Goal: Transaction & Acquisition: Purchase product/service

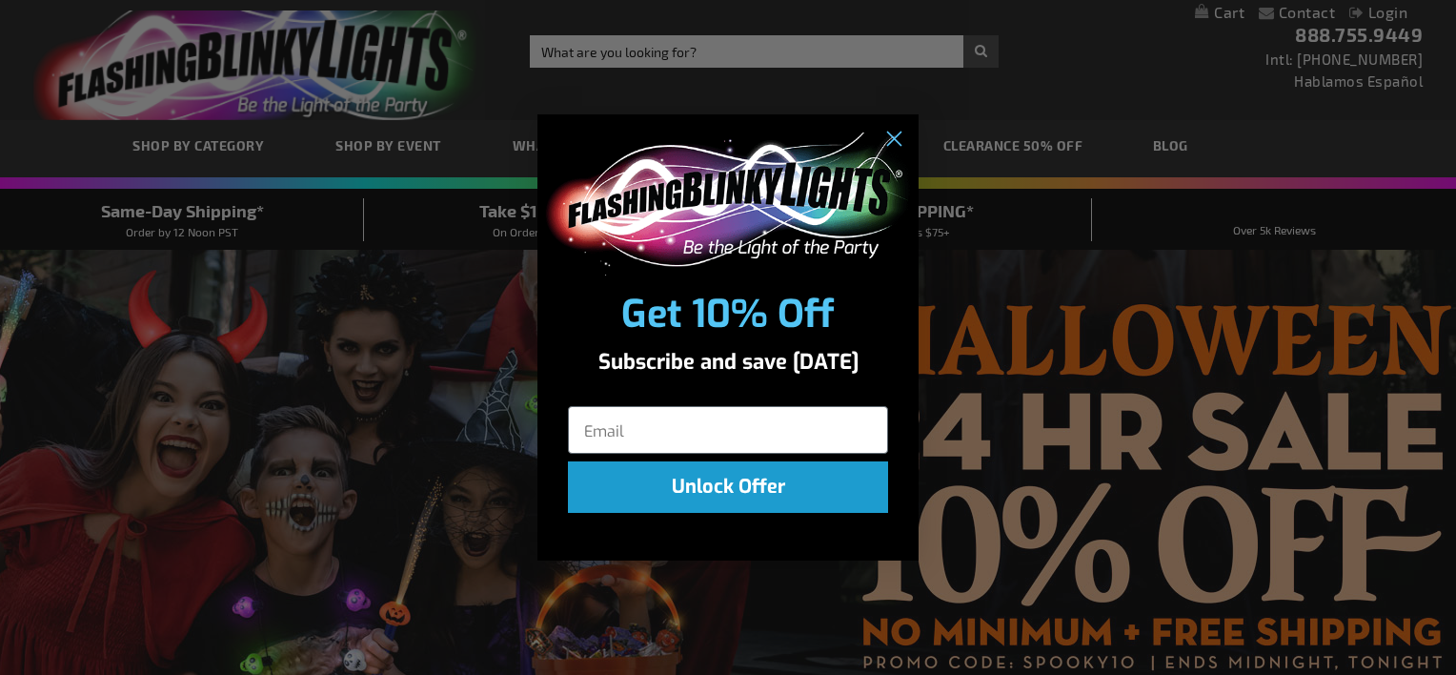
click at [713, 572] on div "Close dialog Get 10% Off Subscribe and save today Unlock Offer Submit" at bounding box center [727, 337] width 381 height 485
drag, startPoint x: 739, startPoint y: 487, endPoint x: 459, endPoint y: 327, distance: 322.6
click at [426, 371] on div "Close dialog Get 10% Off Subscribe and save today Unlock Offer Submit" at bounding box center [728, 337] width 1456 height 675
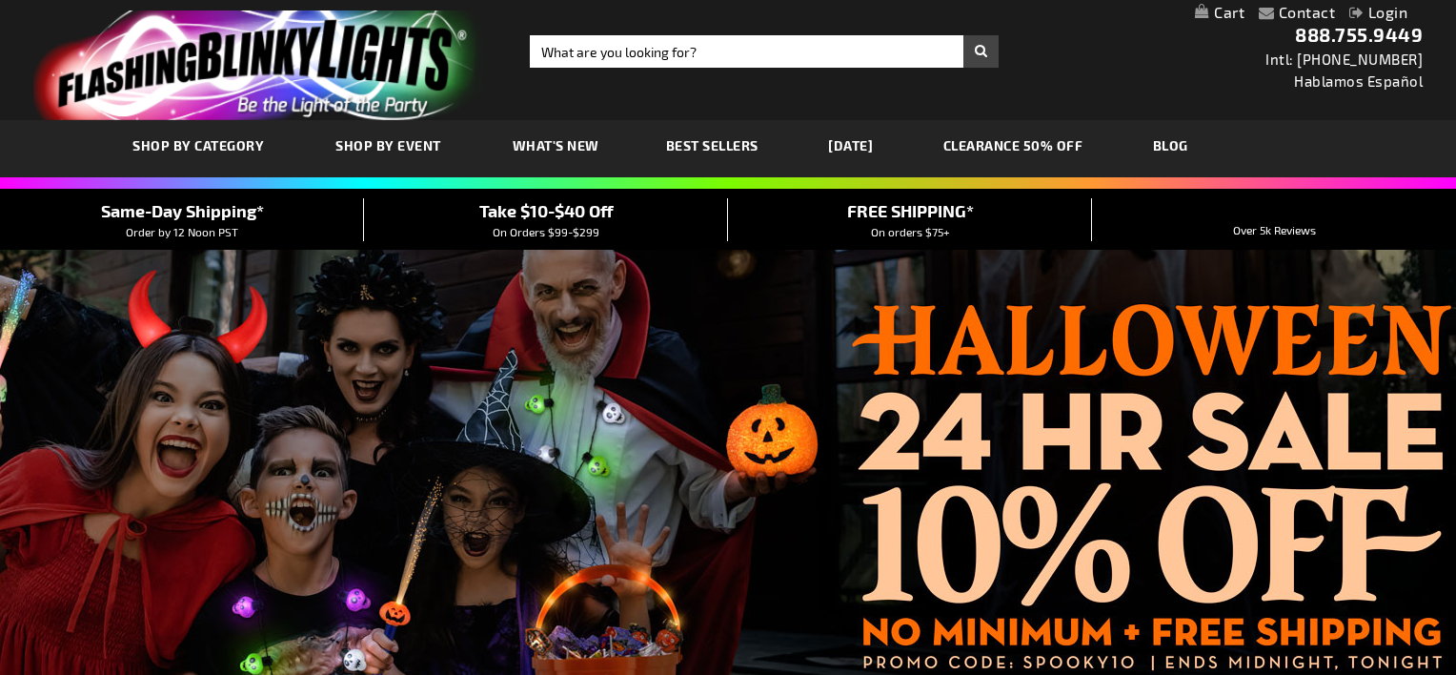
click at [364, 54] on div "Close dialog Get 10% Off Subscribe and save today Unlock Offer Submit" at bounding box center [728, 337] width 1456 height 675
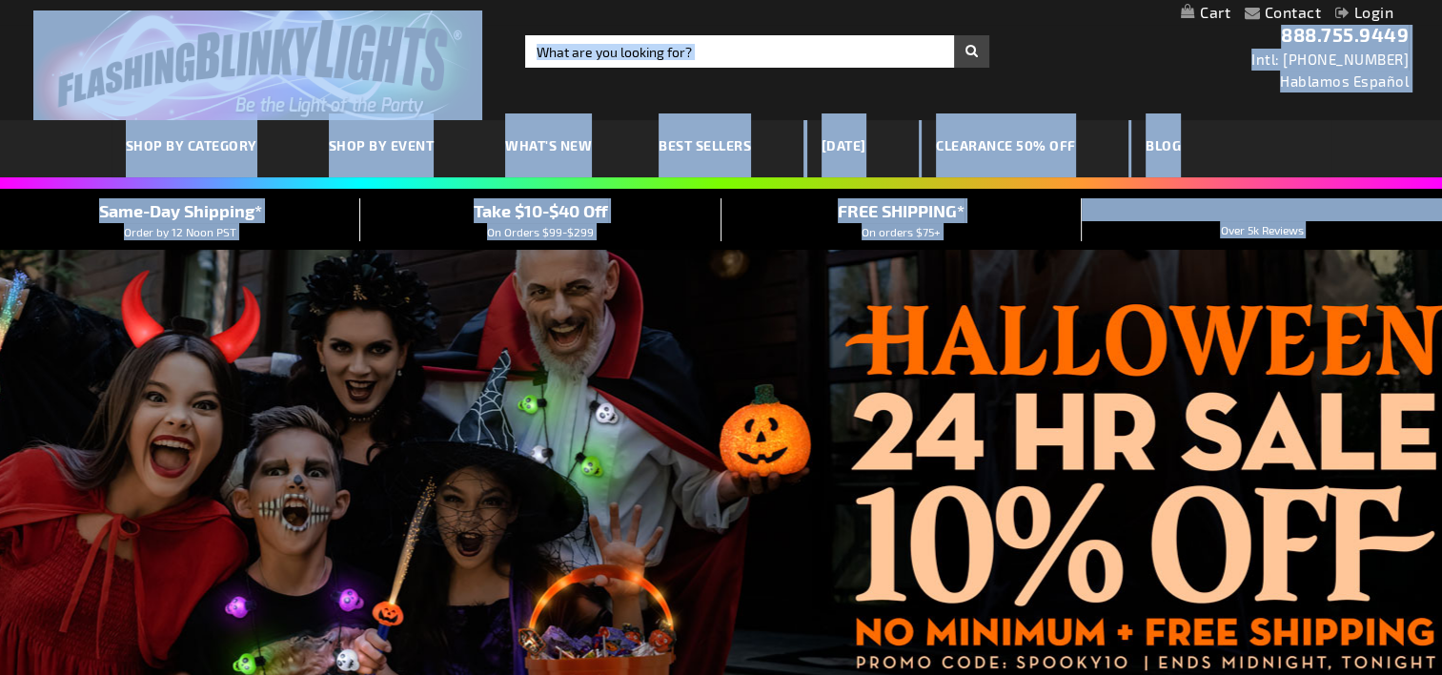
click at [612, 355] on div at bounding box center [721, 488] width 1442 height 476
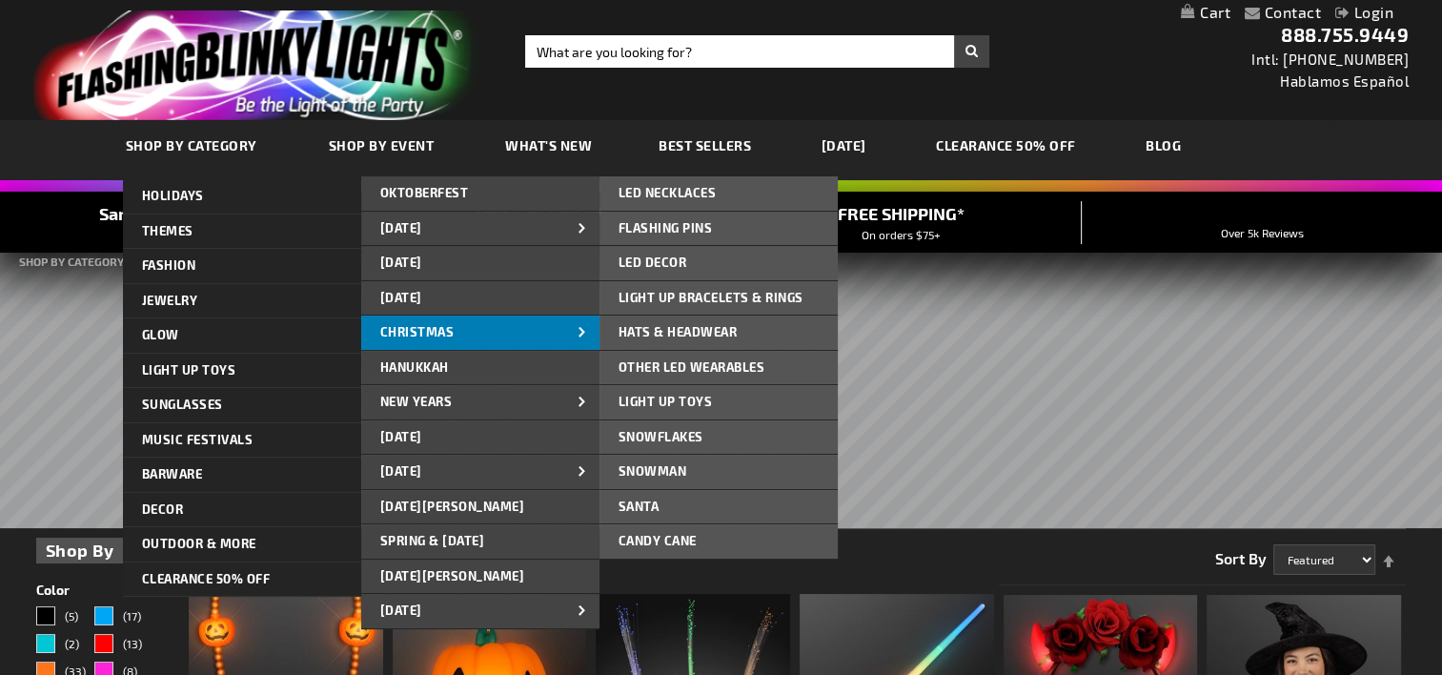
click at [448, 332] on span "CHRISTMAS" at bounding box center [417, 331] width 74 height 15
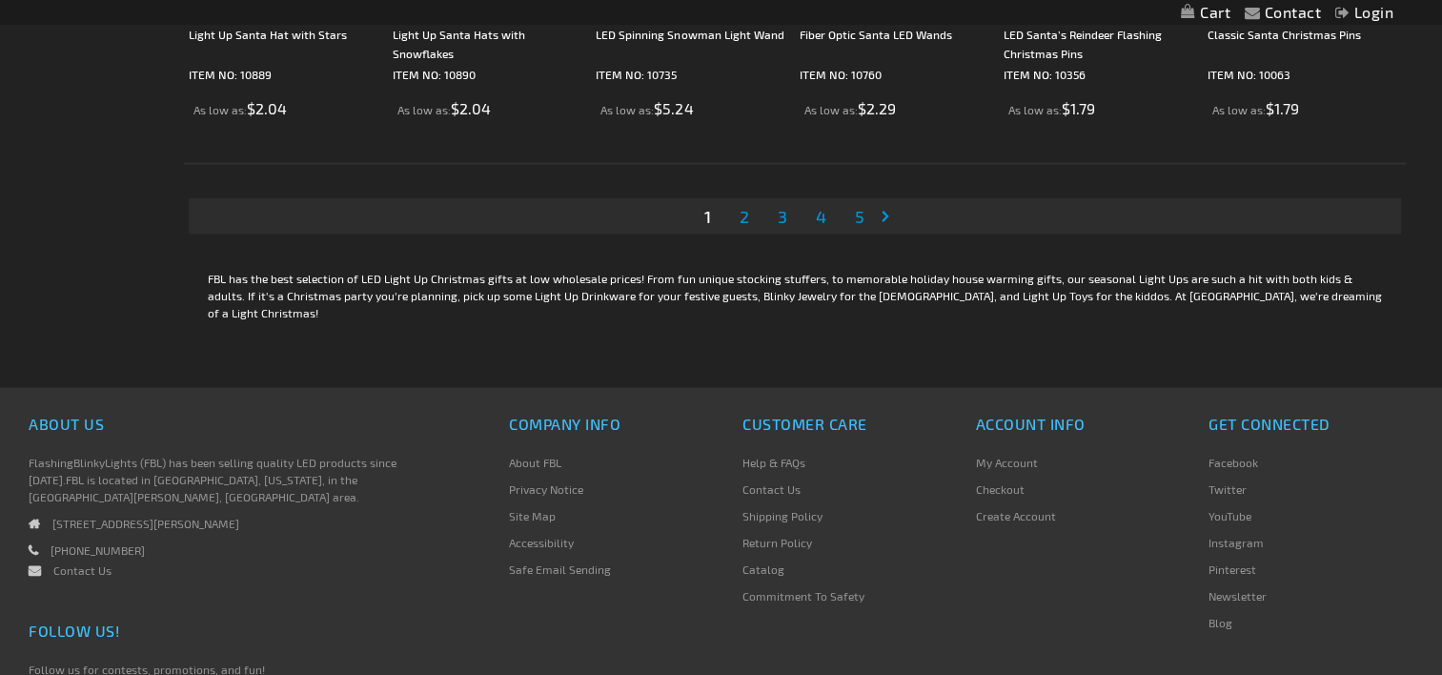
scroll to position [4081, 0]
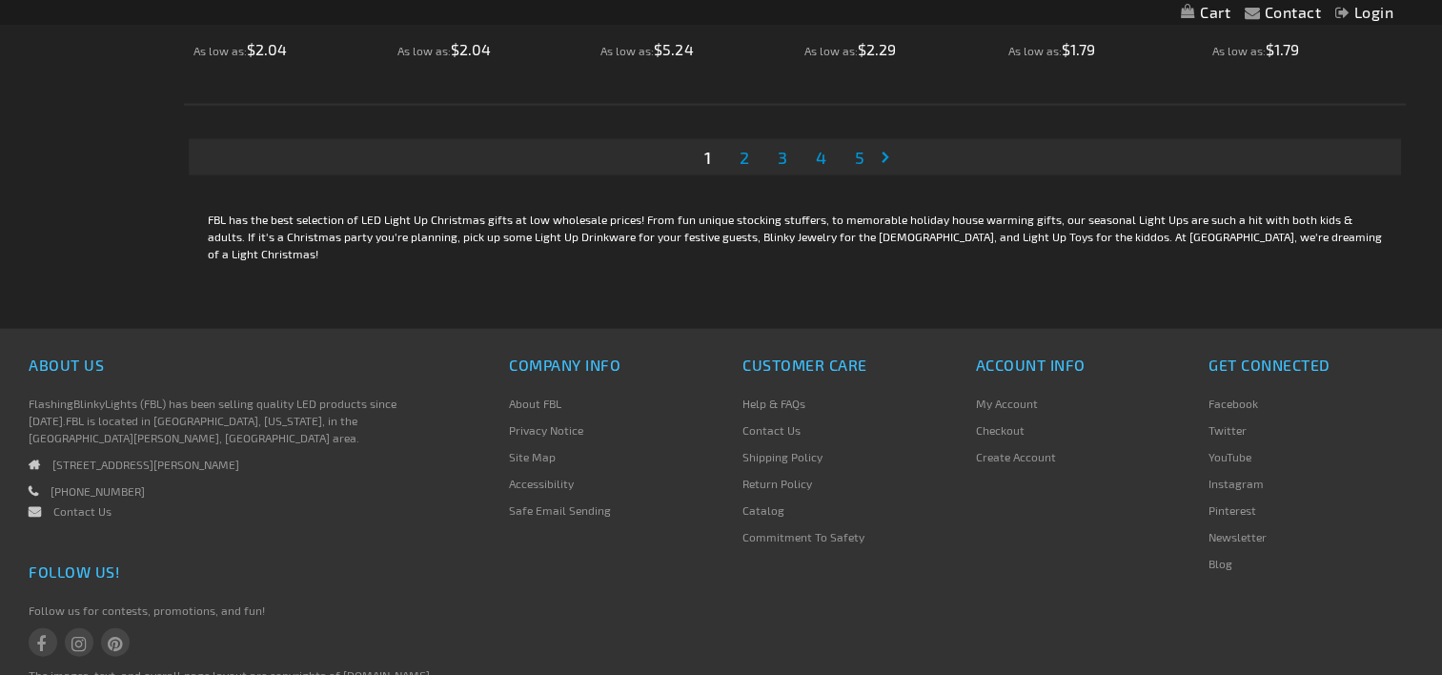
click at [750, 158] on link "Page 2" at bounding box center [744, 157] width 17 height 29
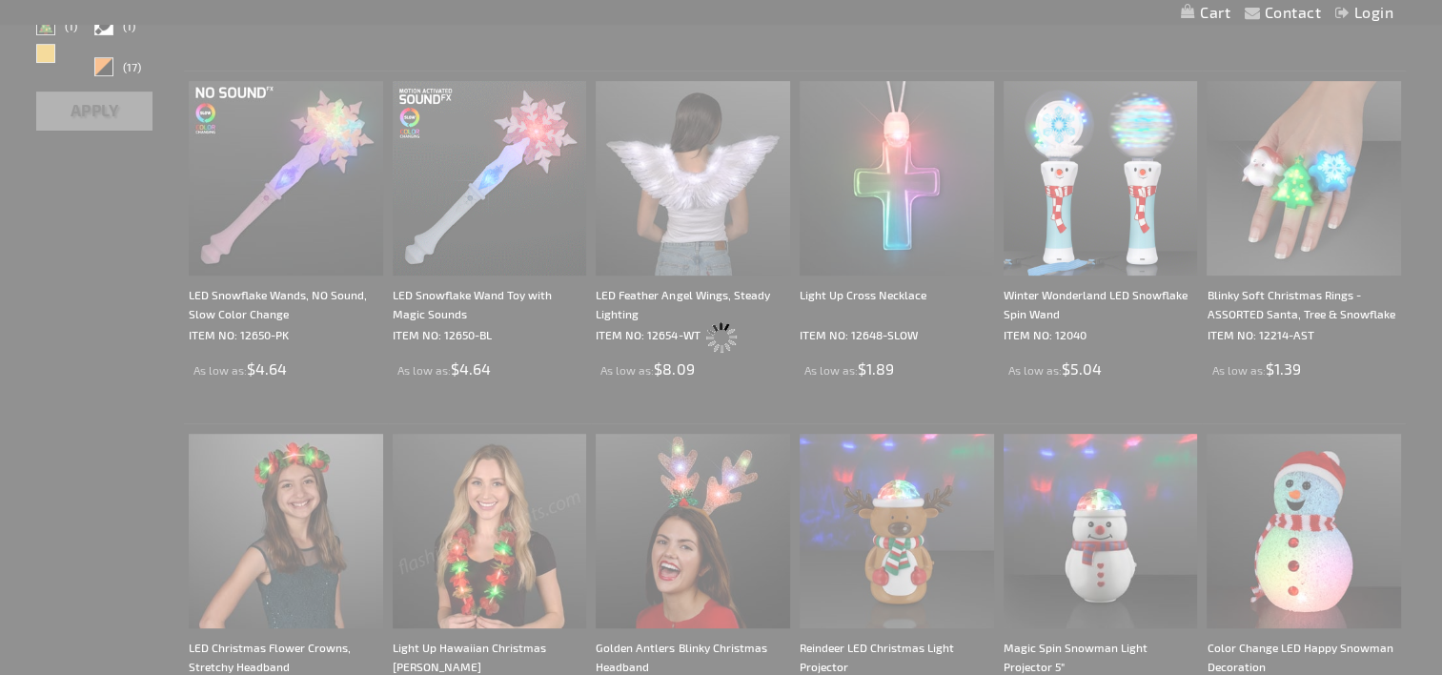
scroll to position [0, 0]
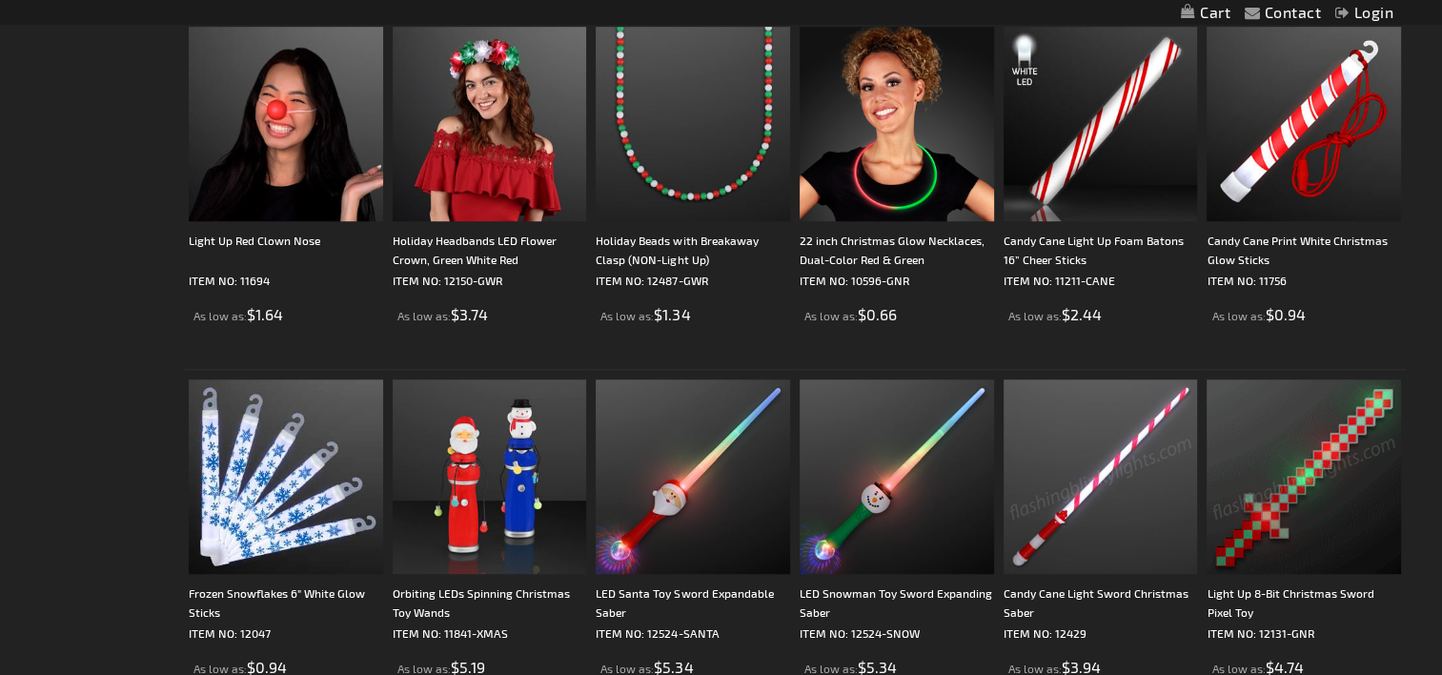
scroll to position [1374, 0]
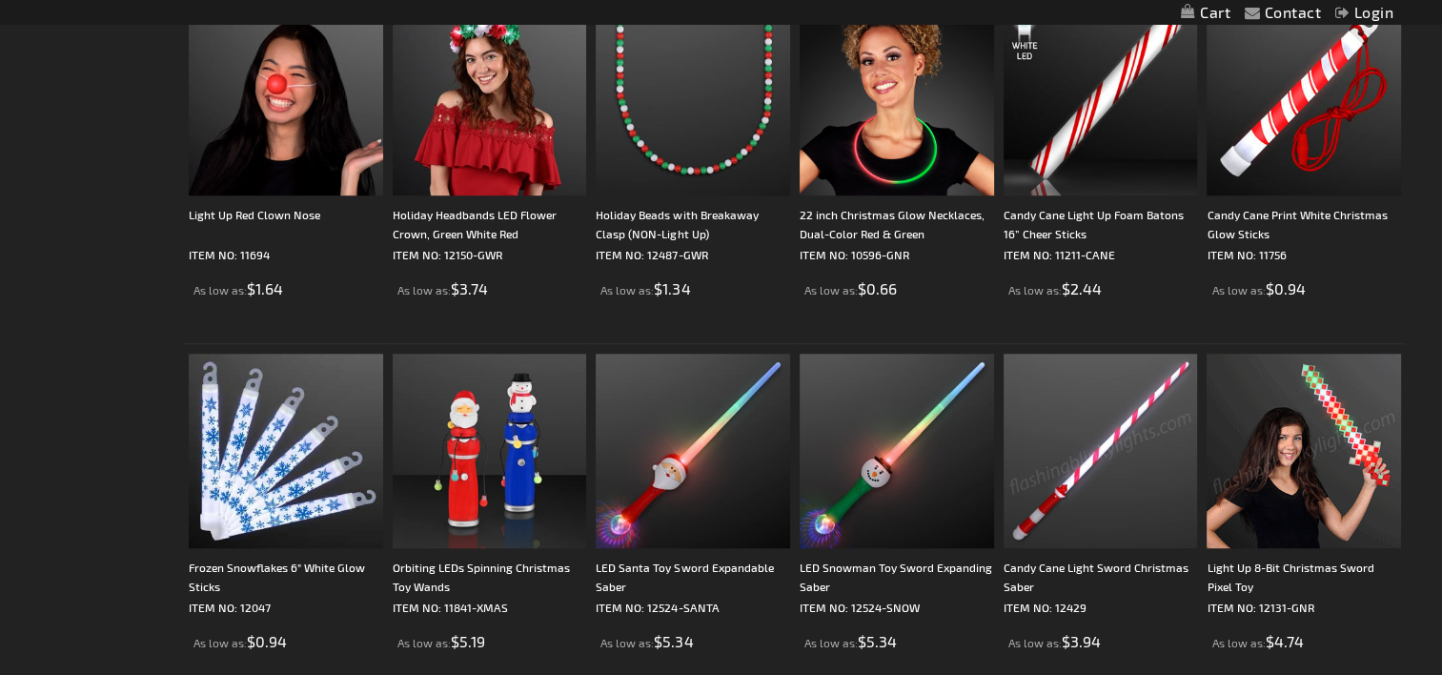
click at [1115, 424] on img at bounding box center [1100, 450] width 194 height 194
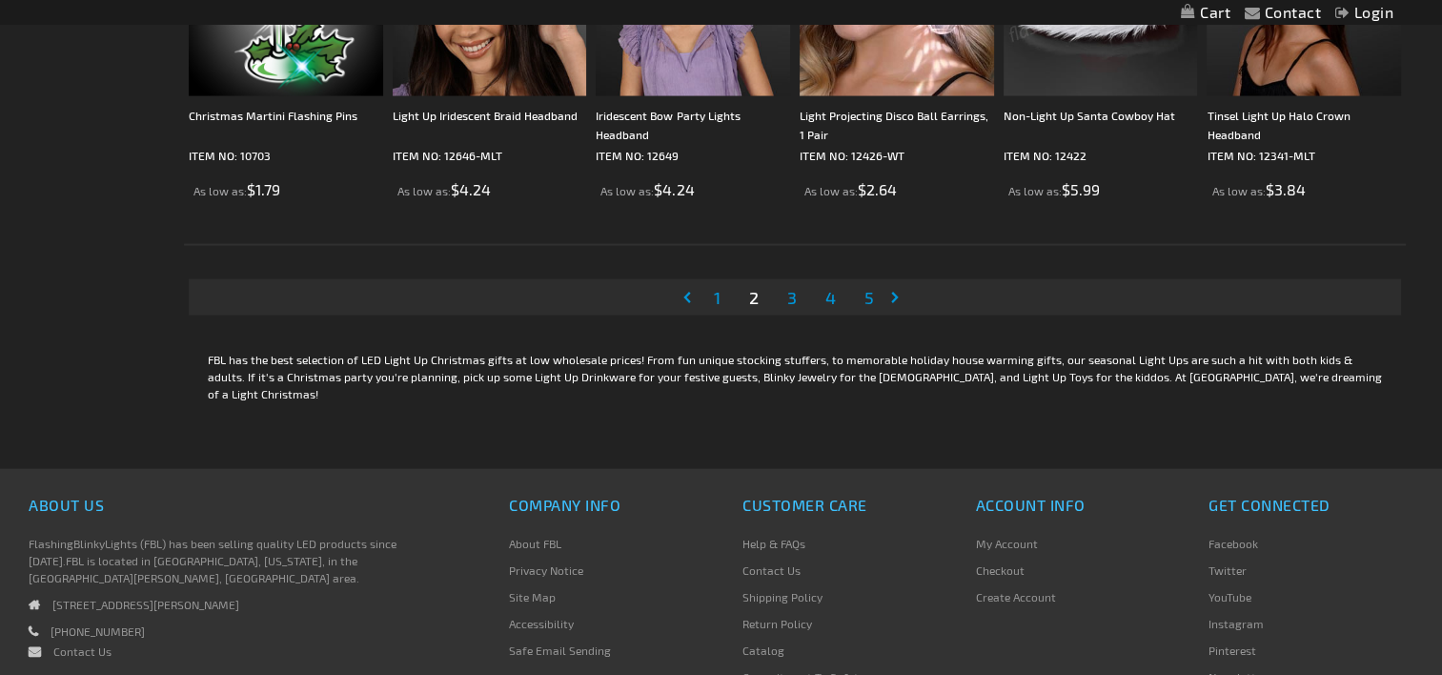
scroll to position [3905, 0]
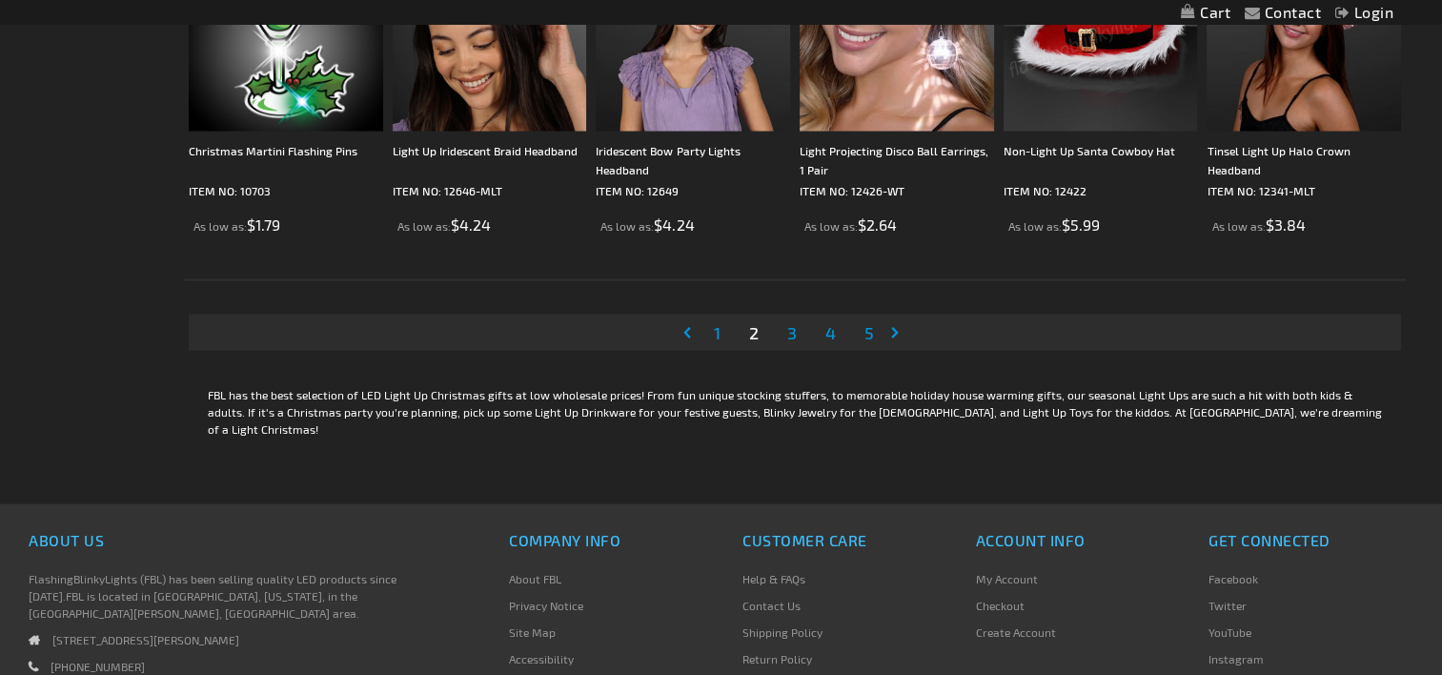
click at [789, 334] on span "3" at bounding box center [792, 332] width 10 height 21
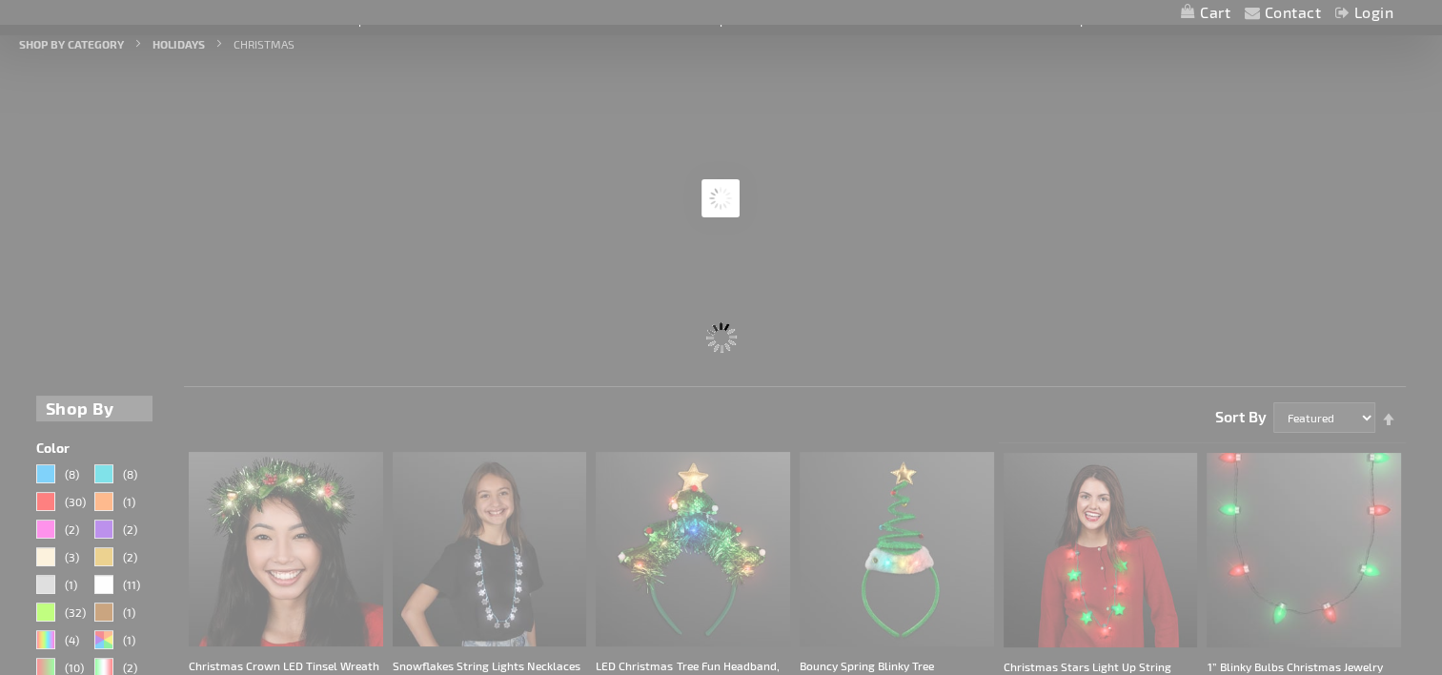
scroll to position [0, 0]
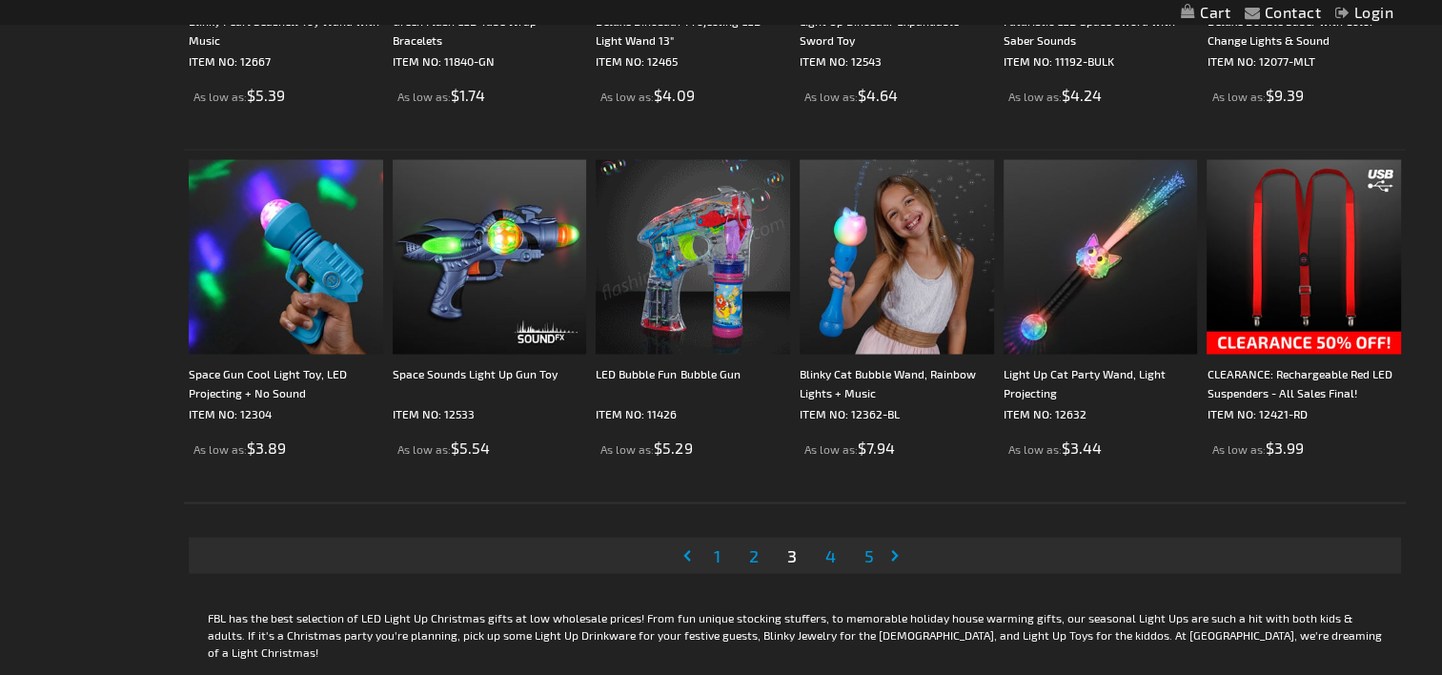
scroll to position [3689, 0]
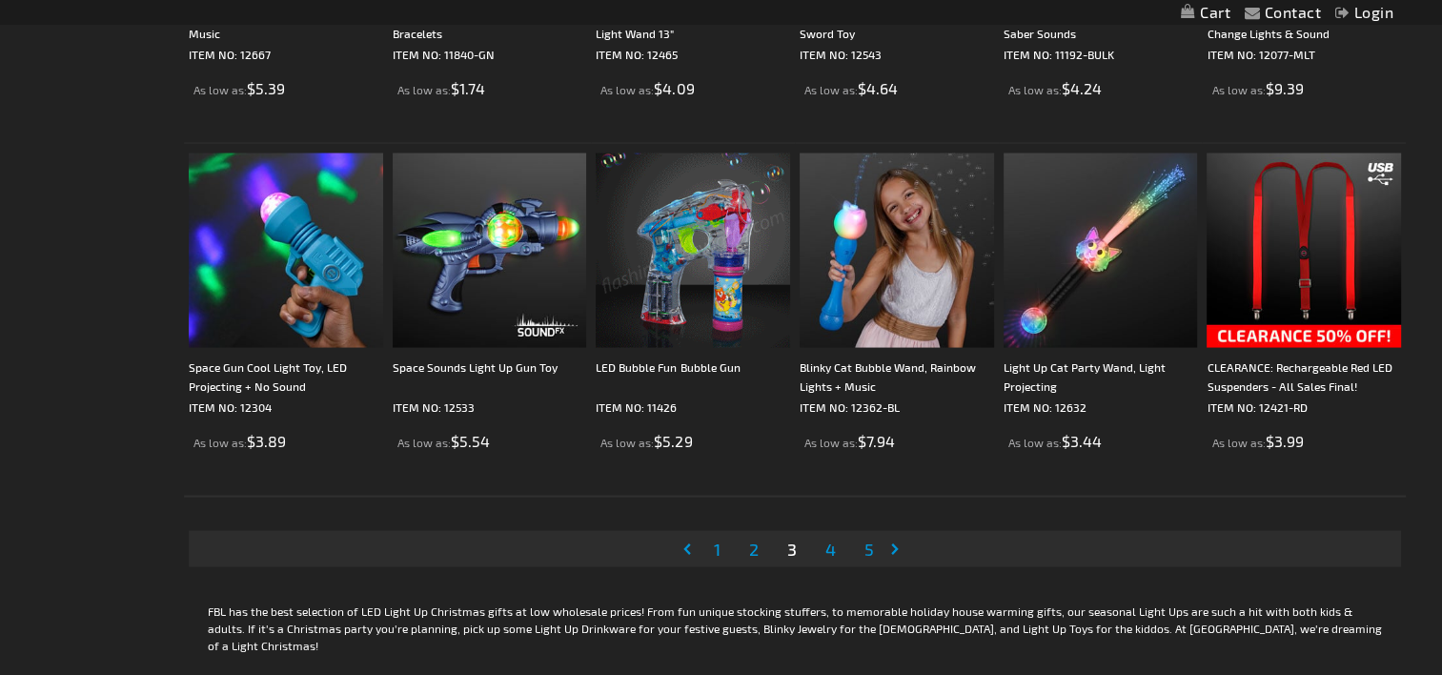
click at [835, 547] on span "4" at bounding box center [830, 548] width 10 height 21
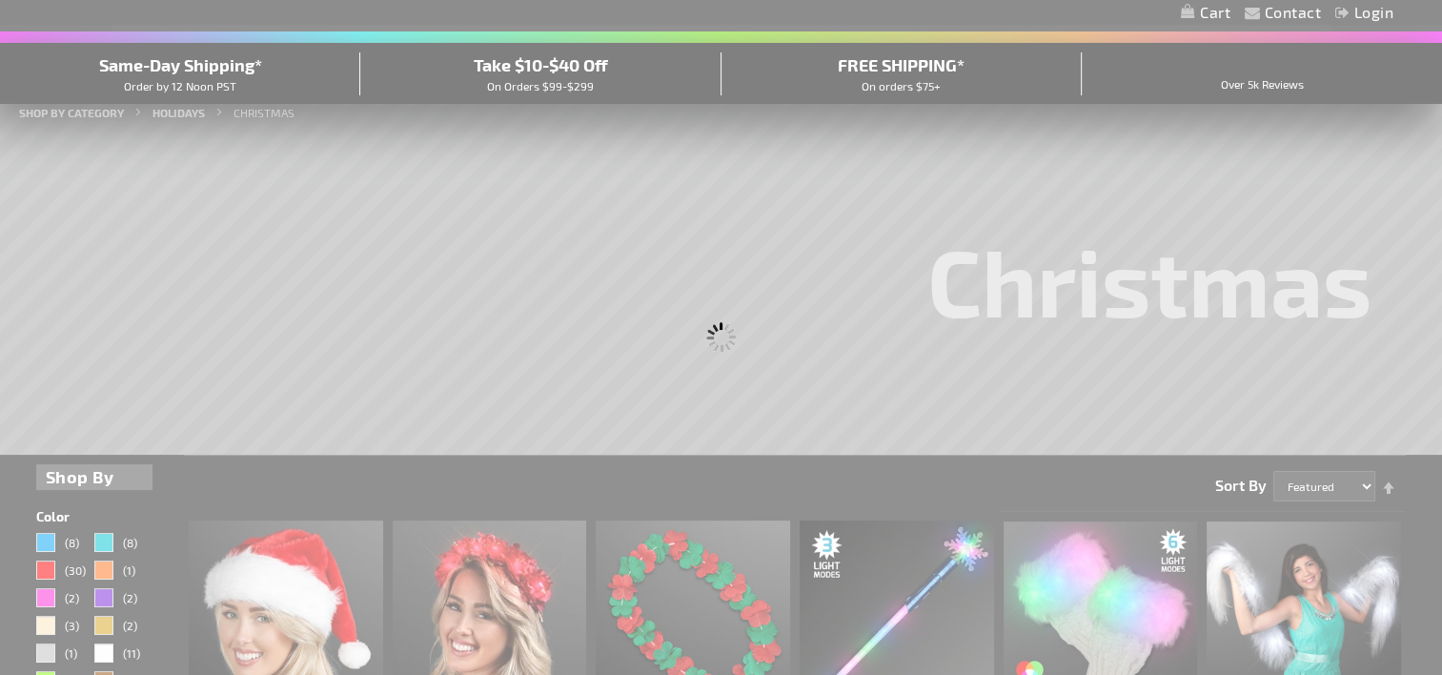
scroll to position [0, 0]
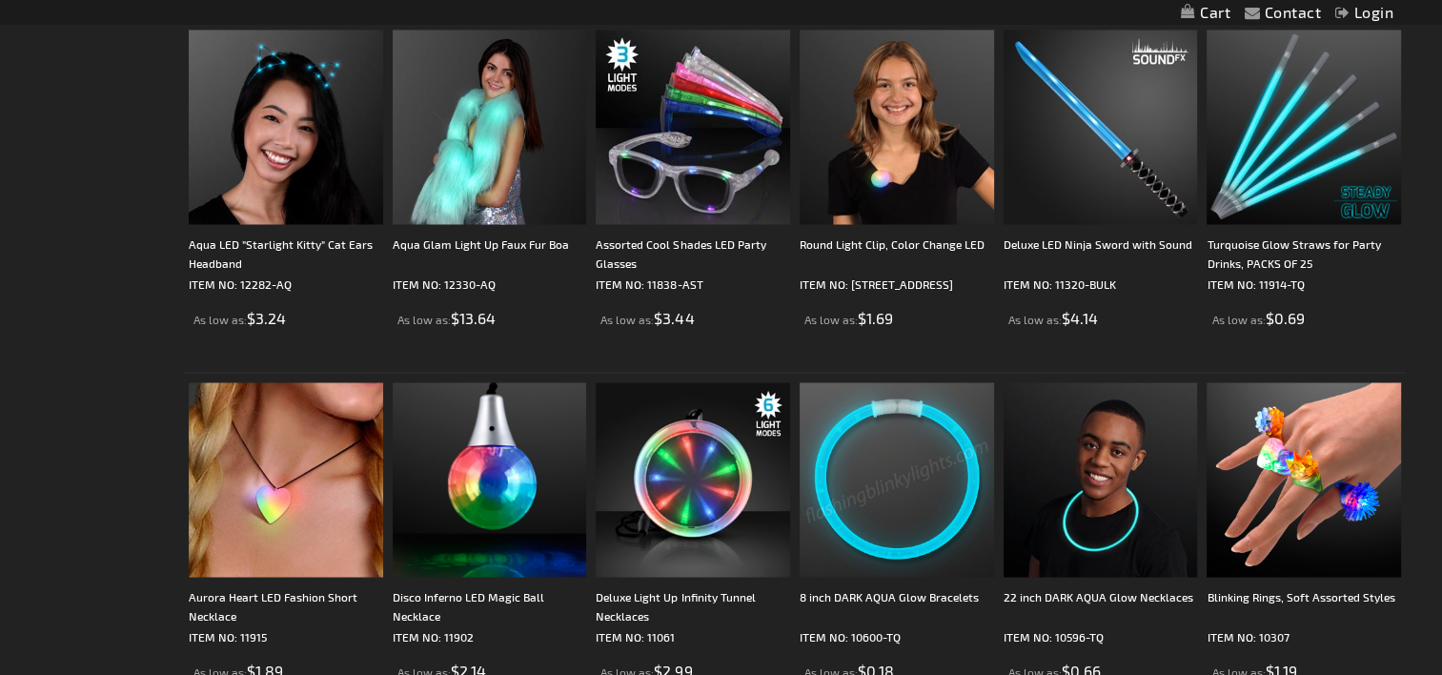
scroll to position [3630, 0]
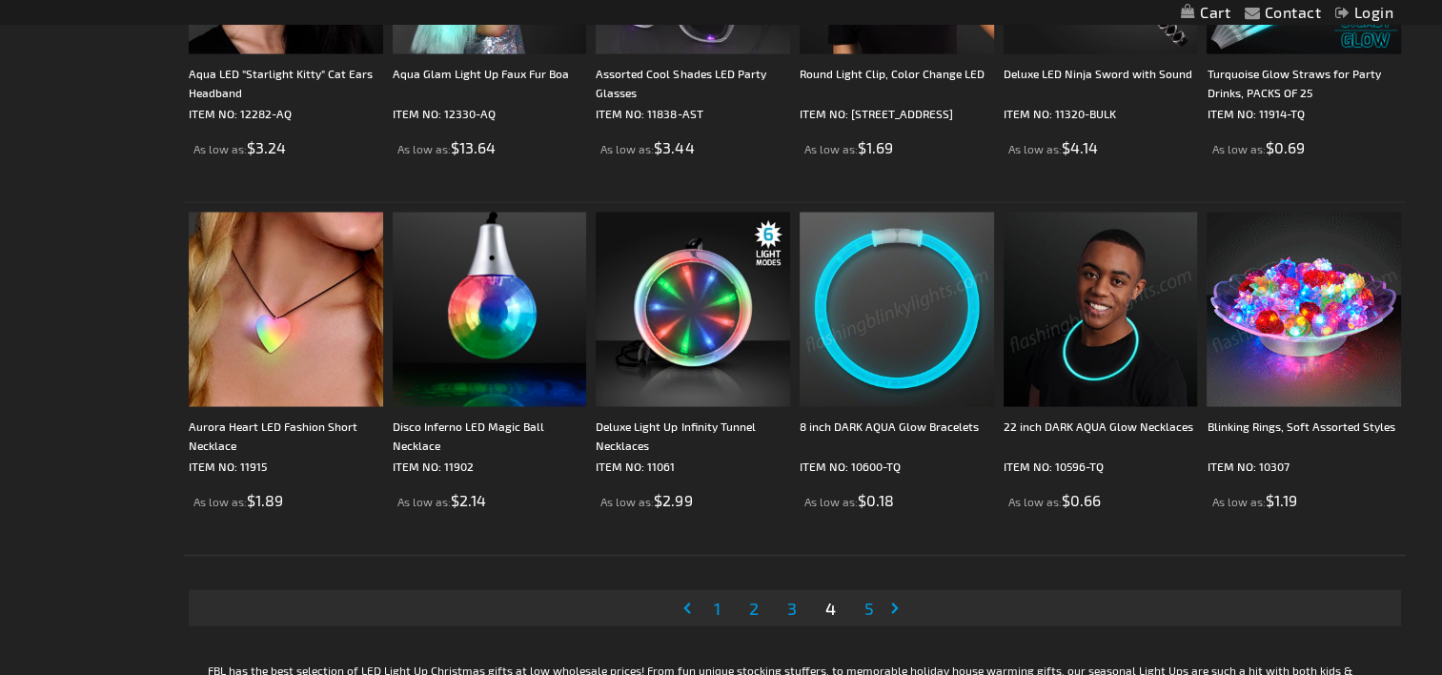
click at [867, 605] on span "5" at bounding box center [869, 607] width 10 height 21
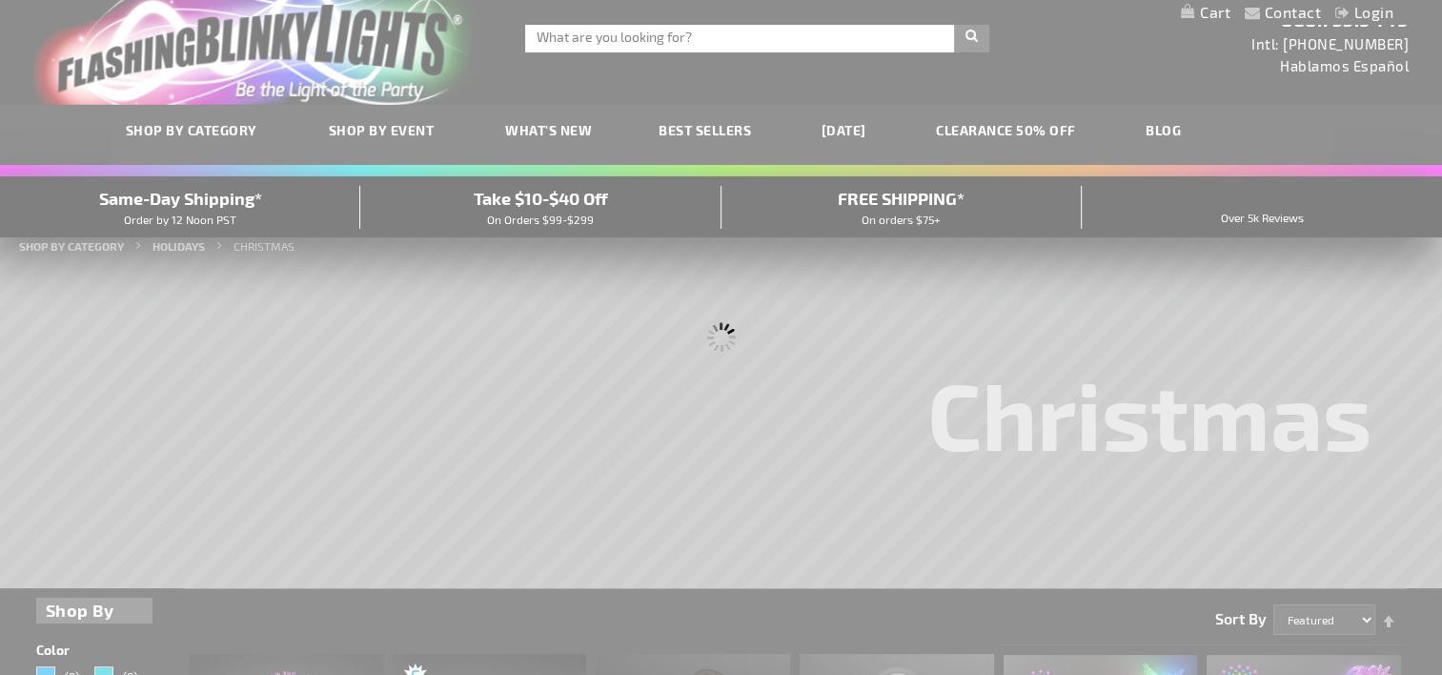
scroll to position [0, 0]
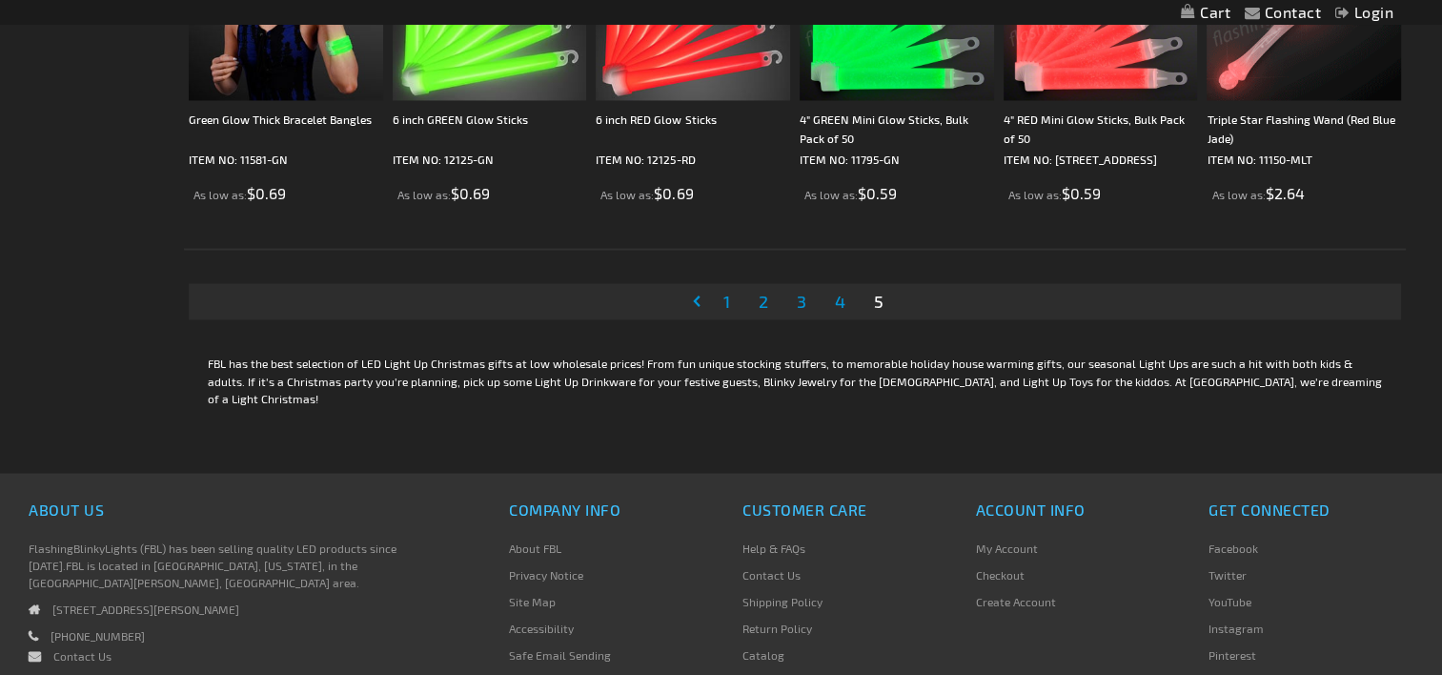
scroll to position [3242, 0]
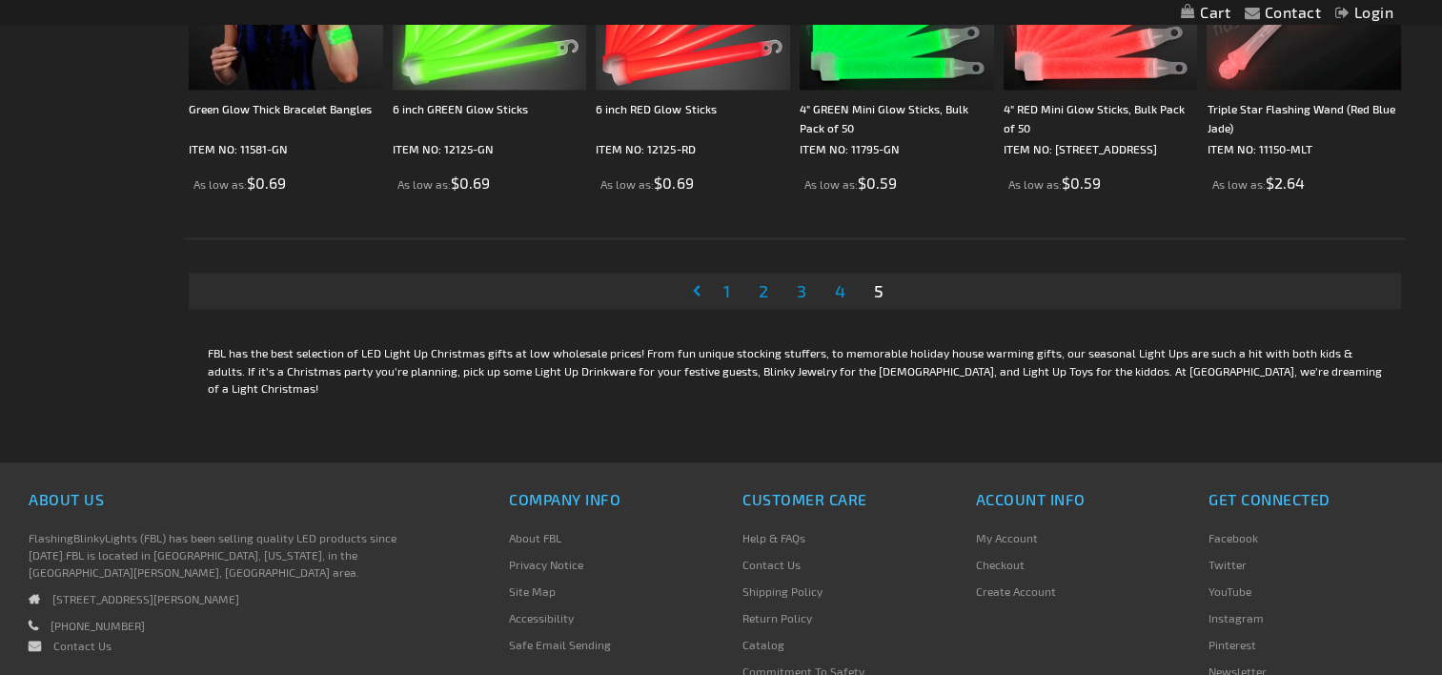
click at [724, 287] on span "1" at bounding box center [726, 290] width 7 height 21
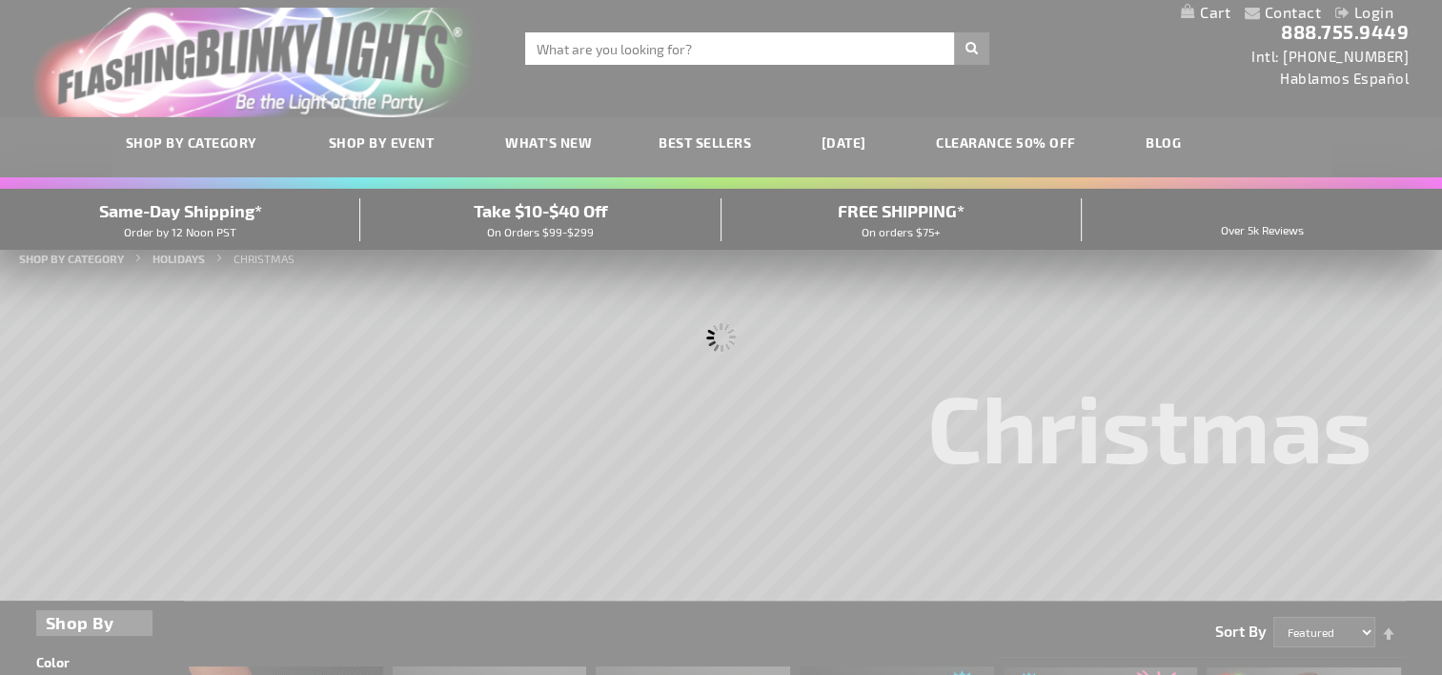
scroll to position [0, 0]
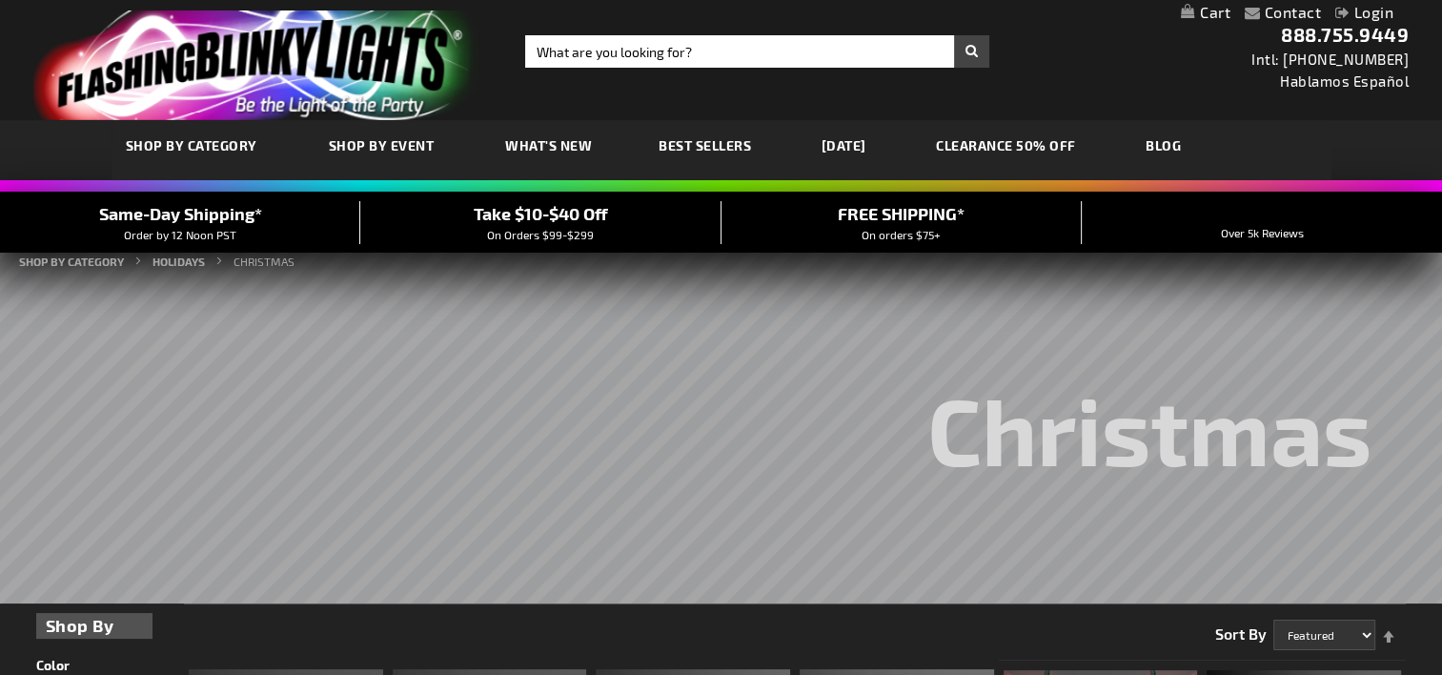
click at [1079, 144] on link "CLEARANCE 50% OFF" at bounding box center [1005, 145] width 169 height 64
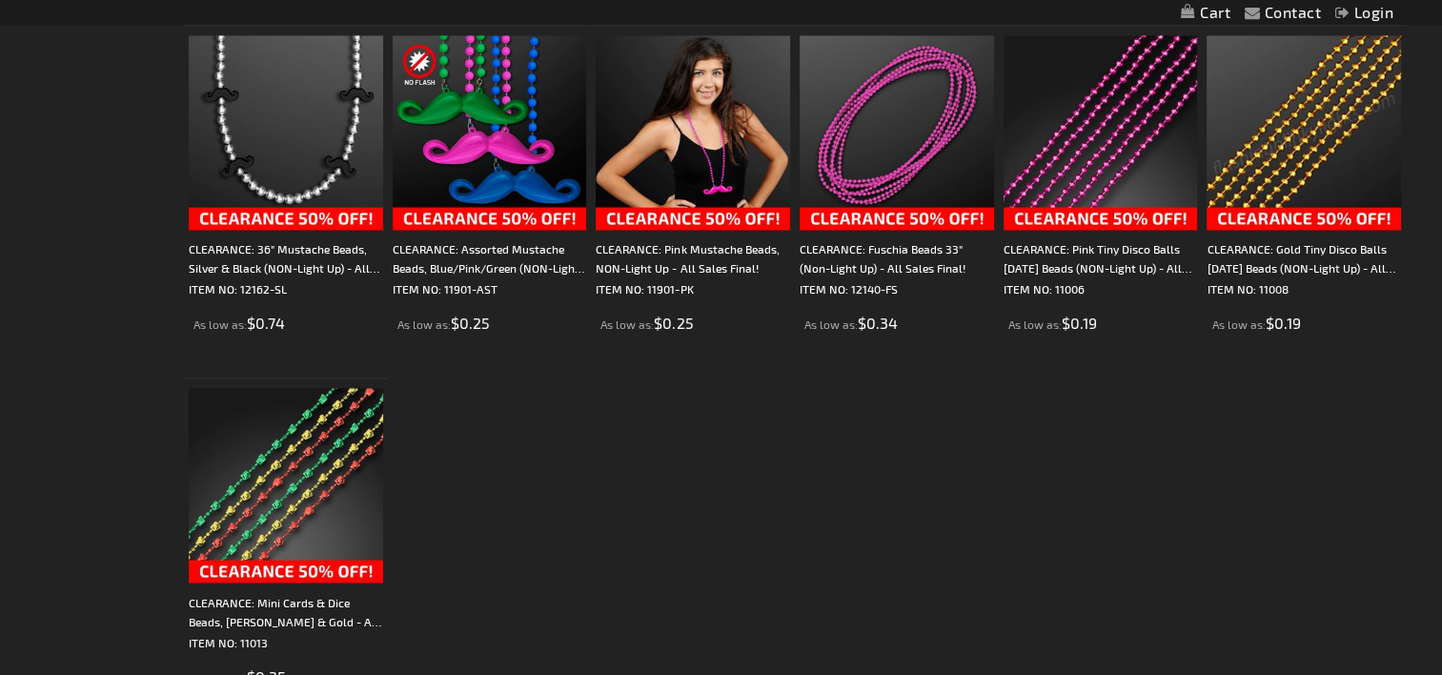
scroll to position [3189, 0]
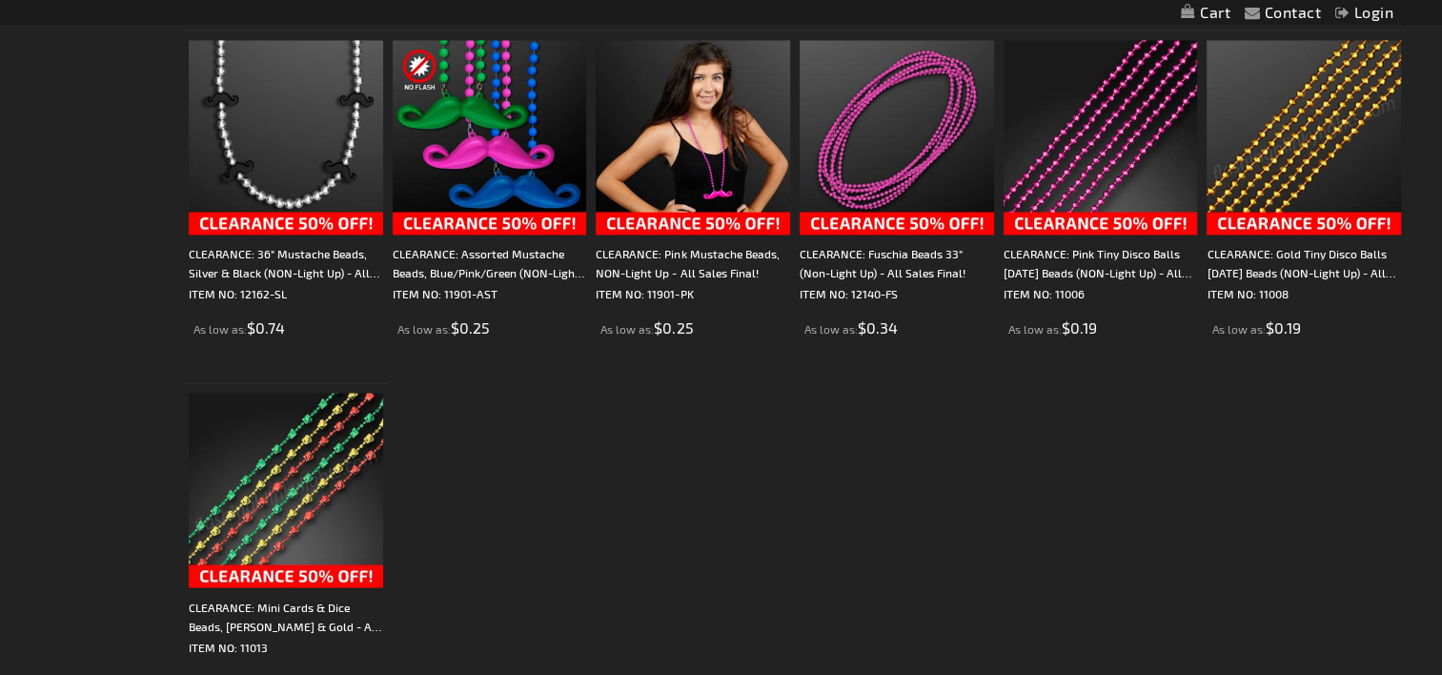
click at [266, 483] on img at bounding box center [286, 490] width 194 height 194
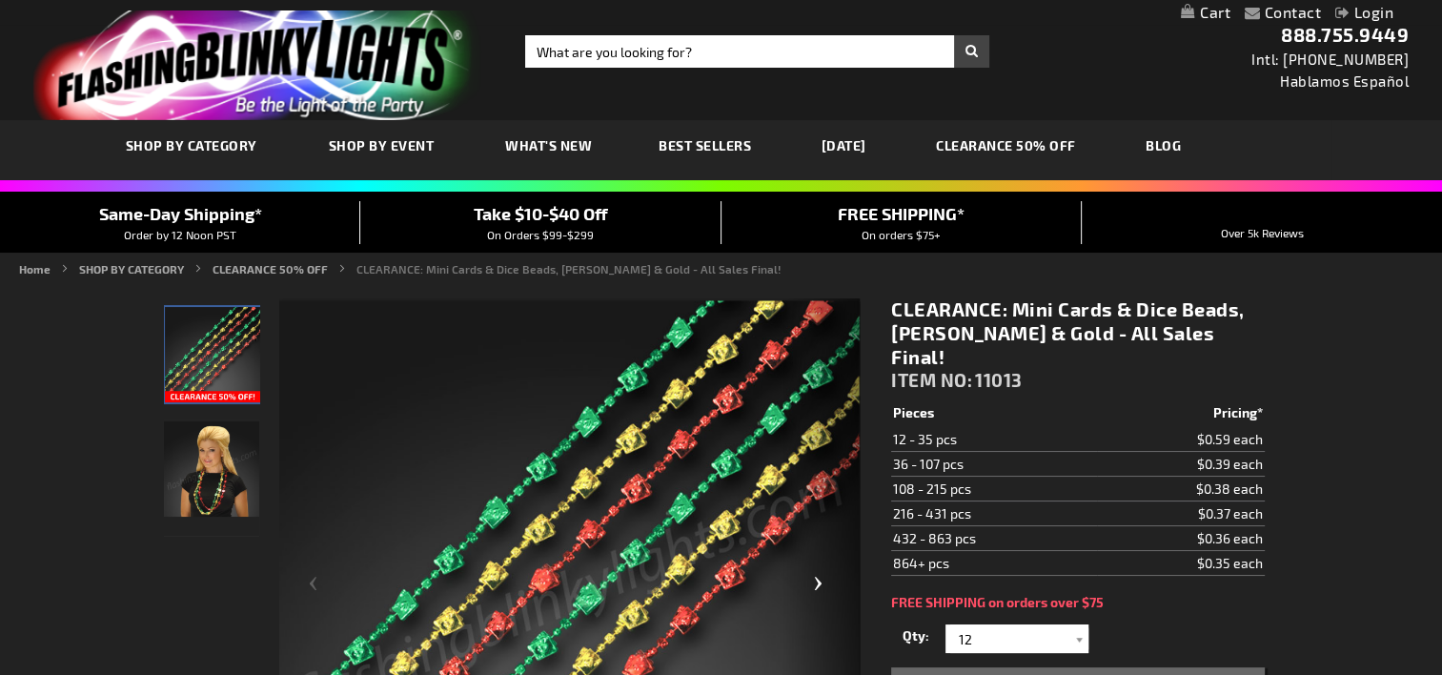
click at [814, 581] on div "Next" at bounding box center [821, 590] width 76 height 585
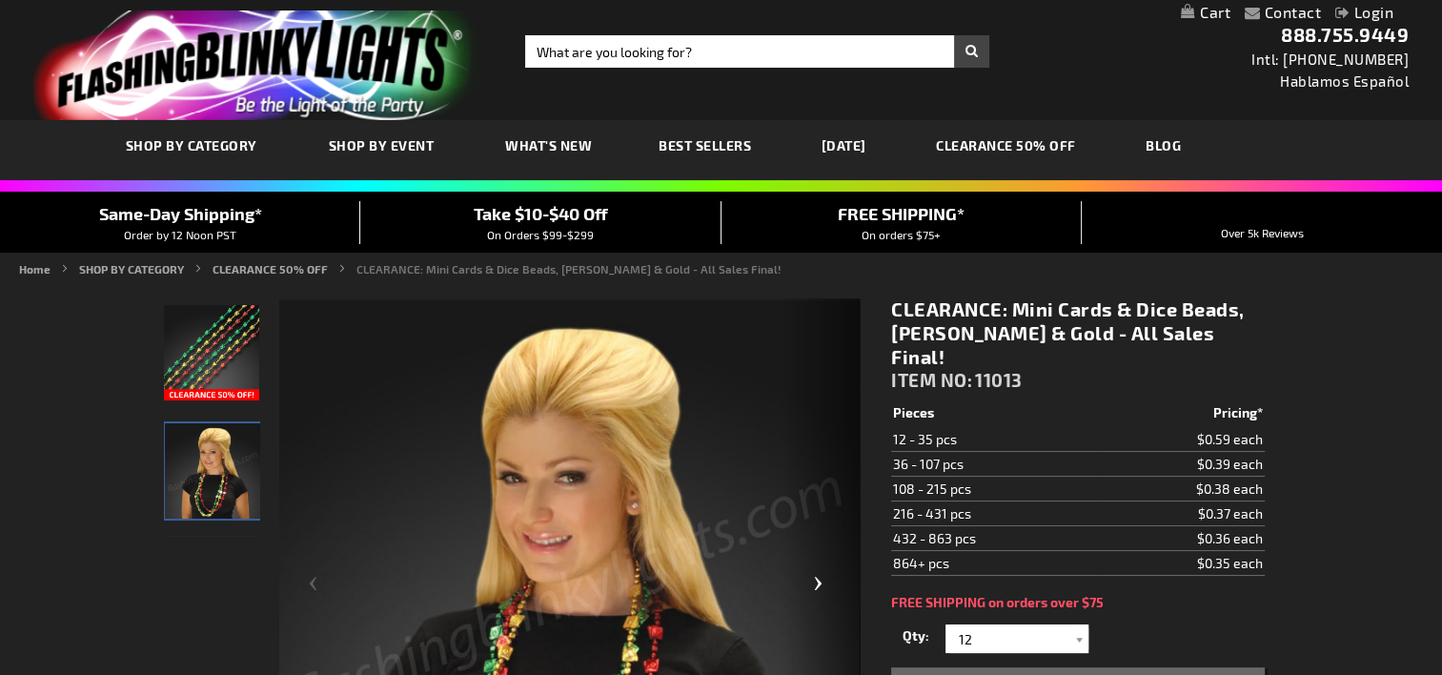
click at [812, 579] on div "Next" at bounding box center [821, 590] width 76 height 585
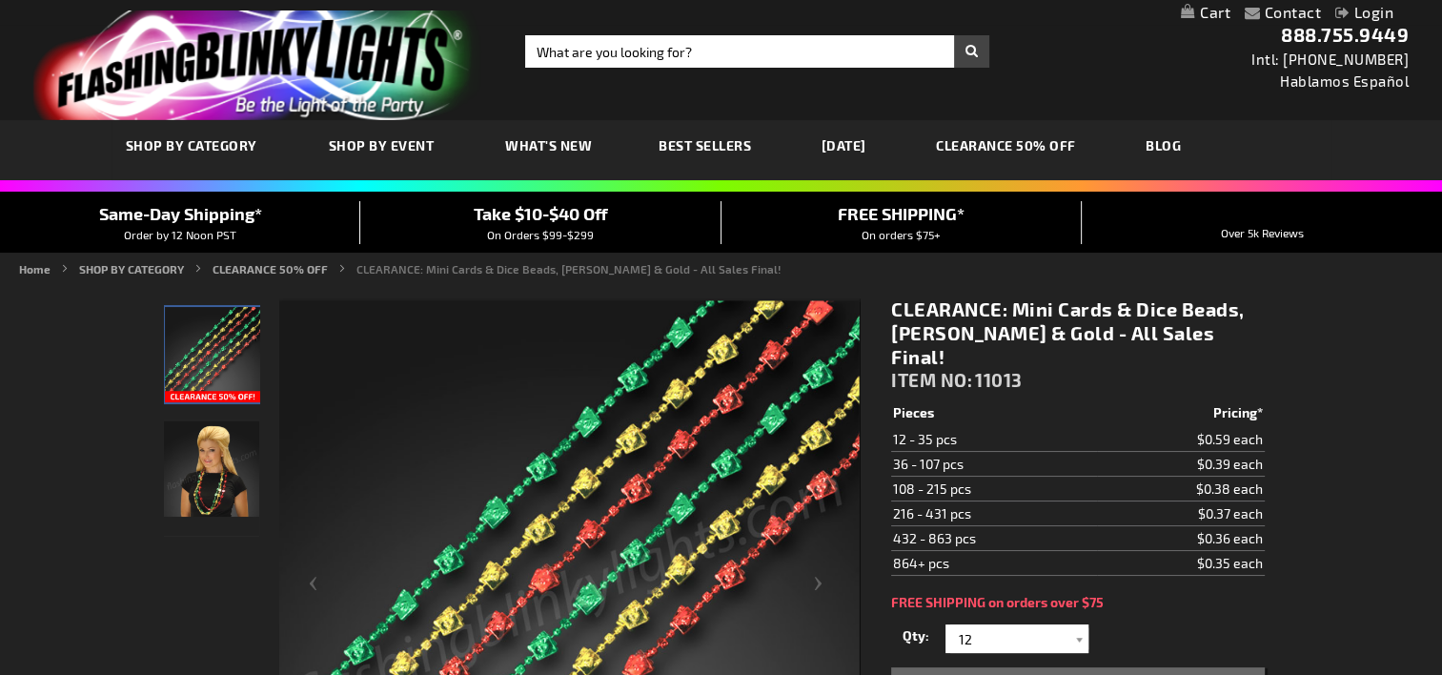
click at [557, 137] on span "What's New" at bounding box center [548, 145] width 87 height 16
click at [551, 148] on span "What's New" at bounding box center [548, 145] width 87 height 16
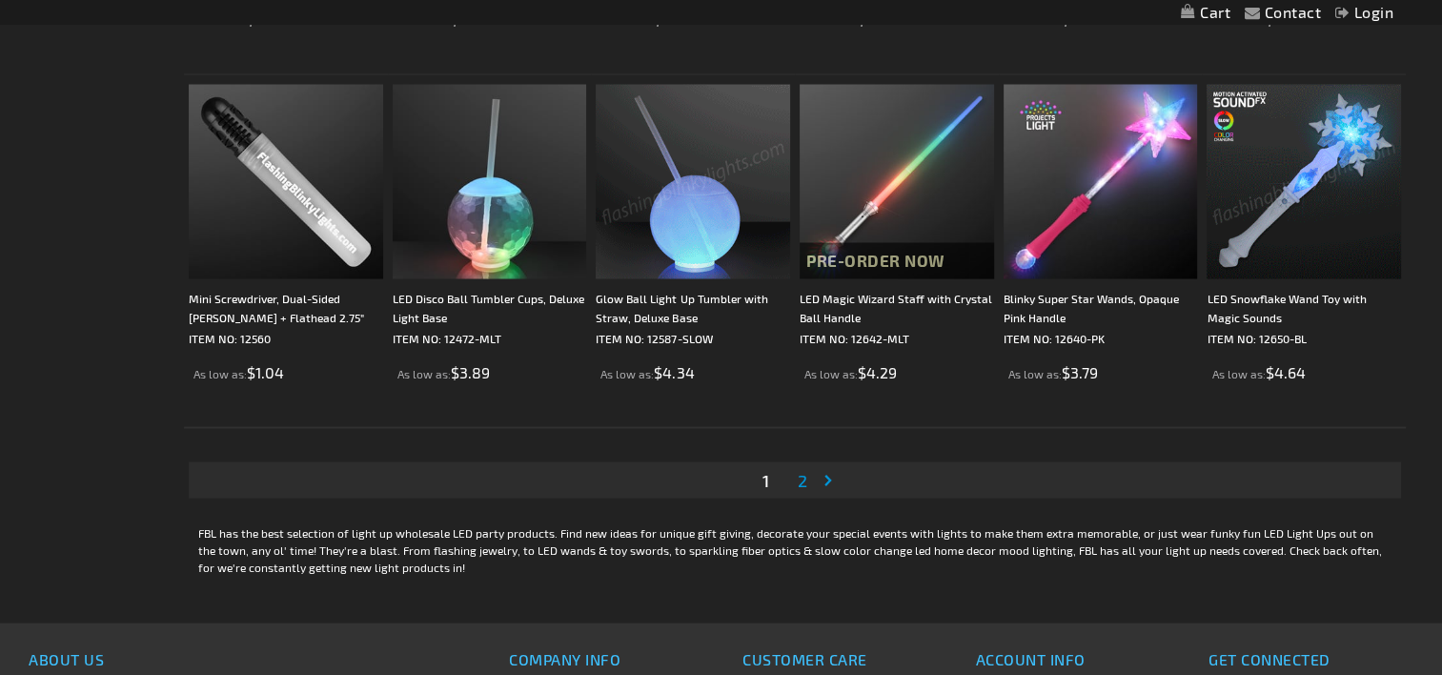
scroll to position [3525, 0]
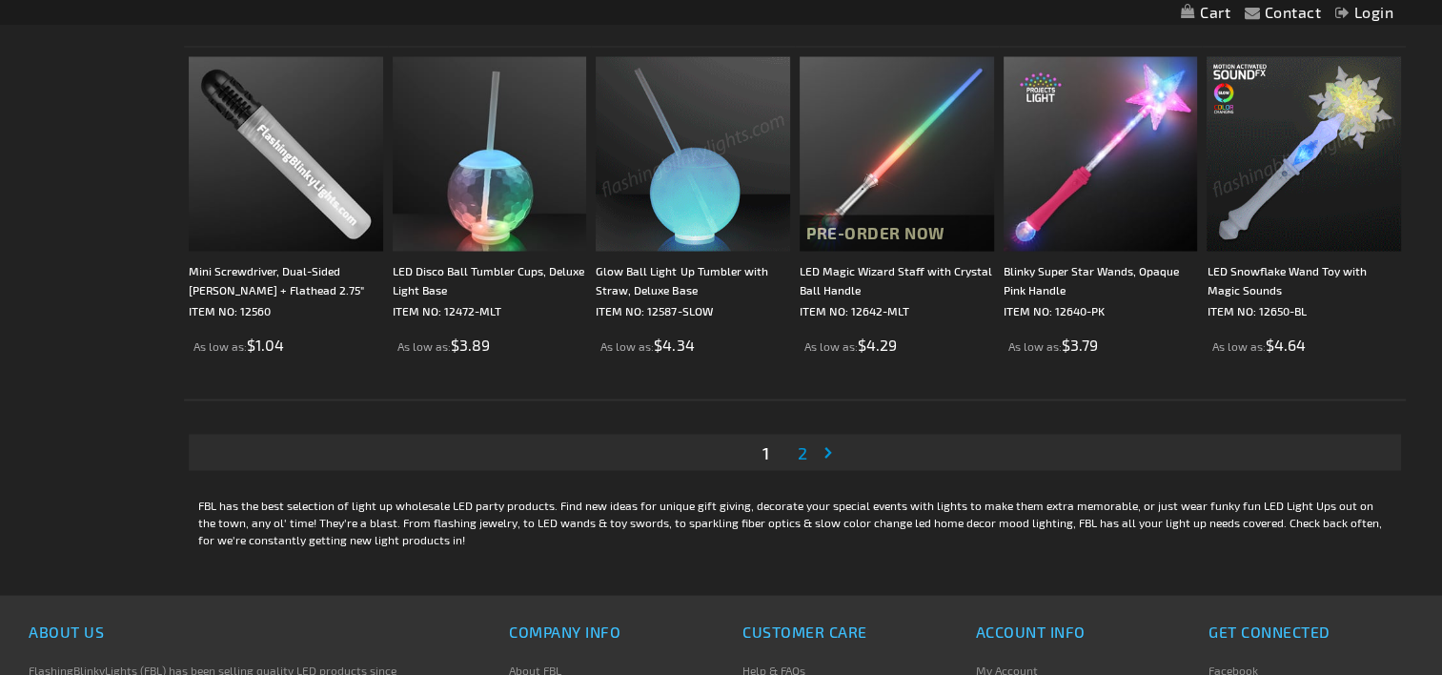
click at [798, 450] on span "2" at bounding box center [802, 451] width 10 height 21
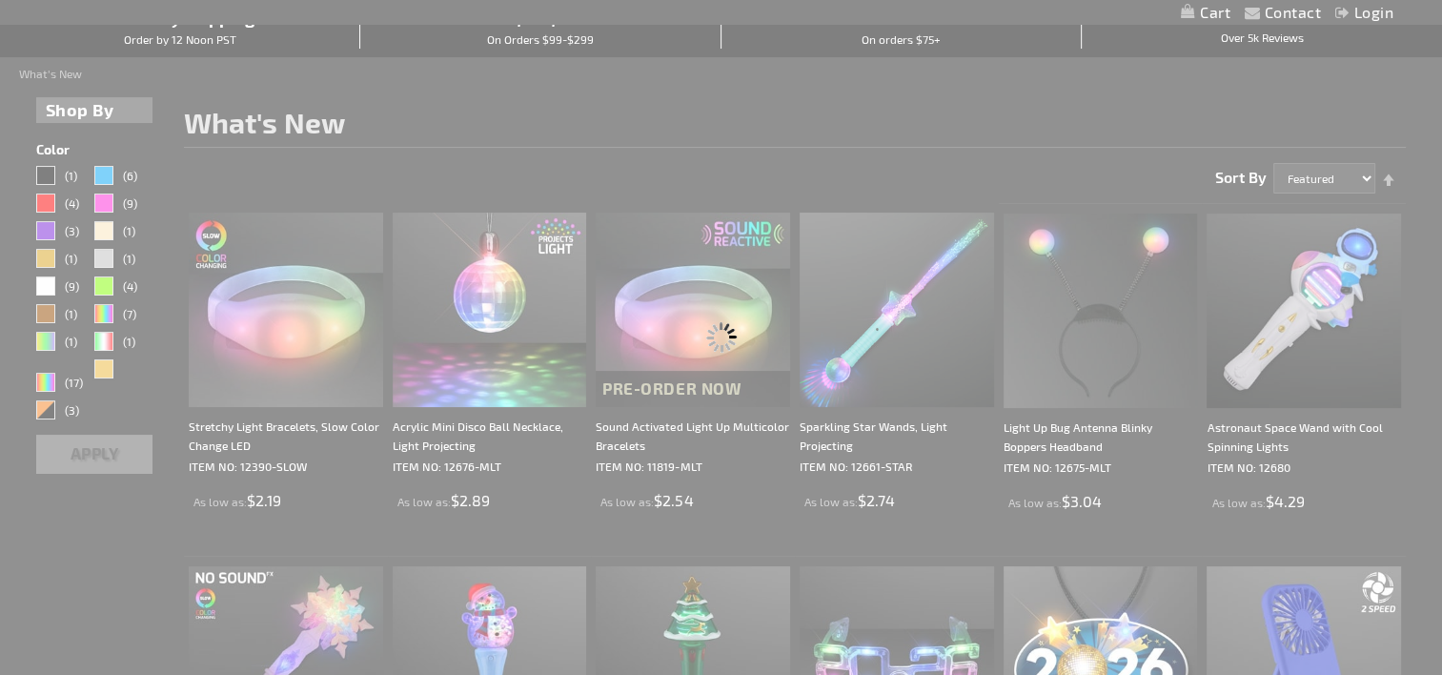
scroll to position [0, 0]
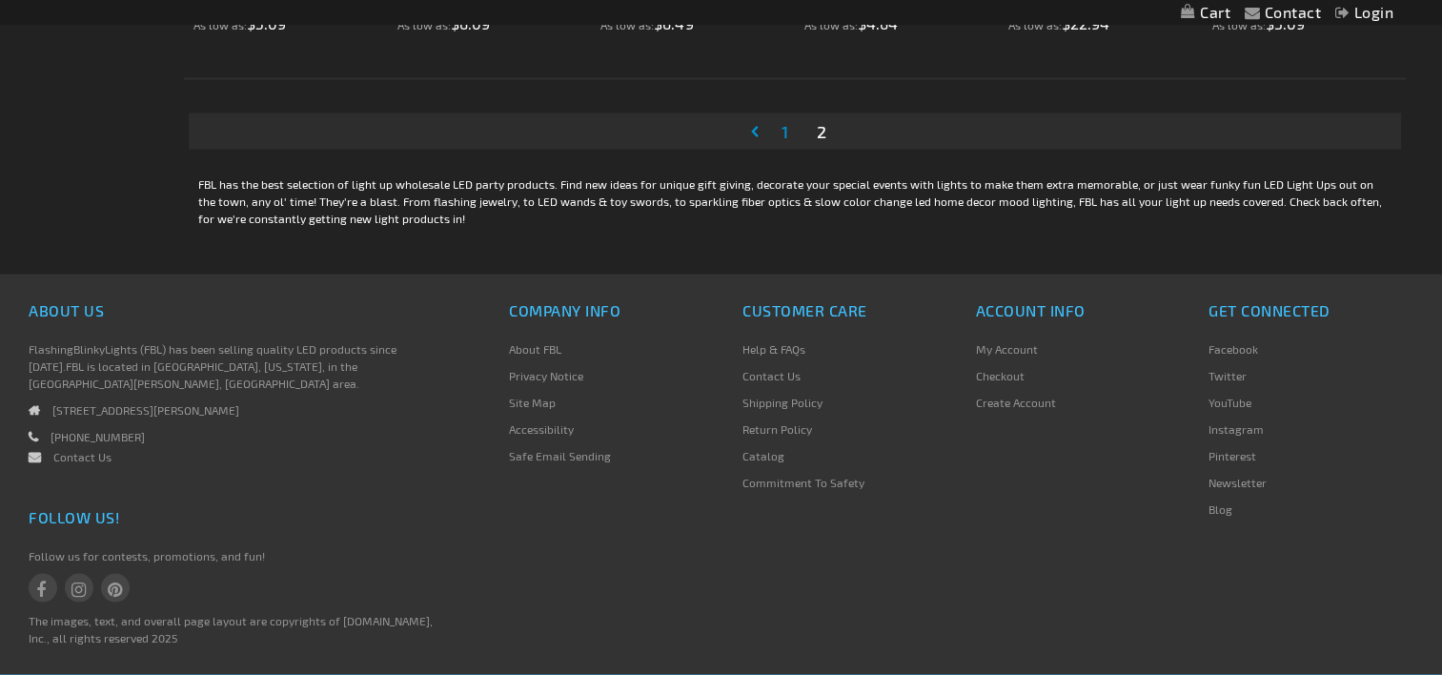
scroll to position [3834, 0]
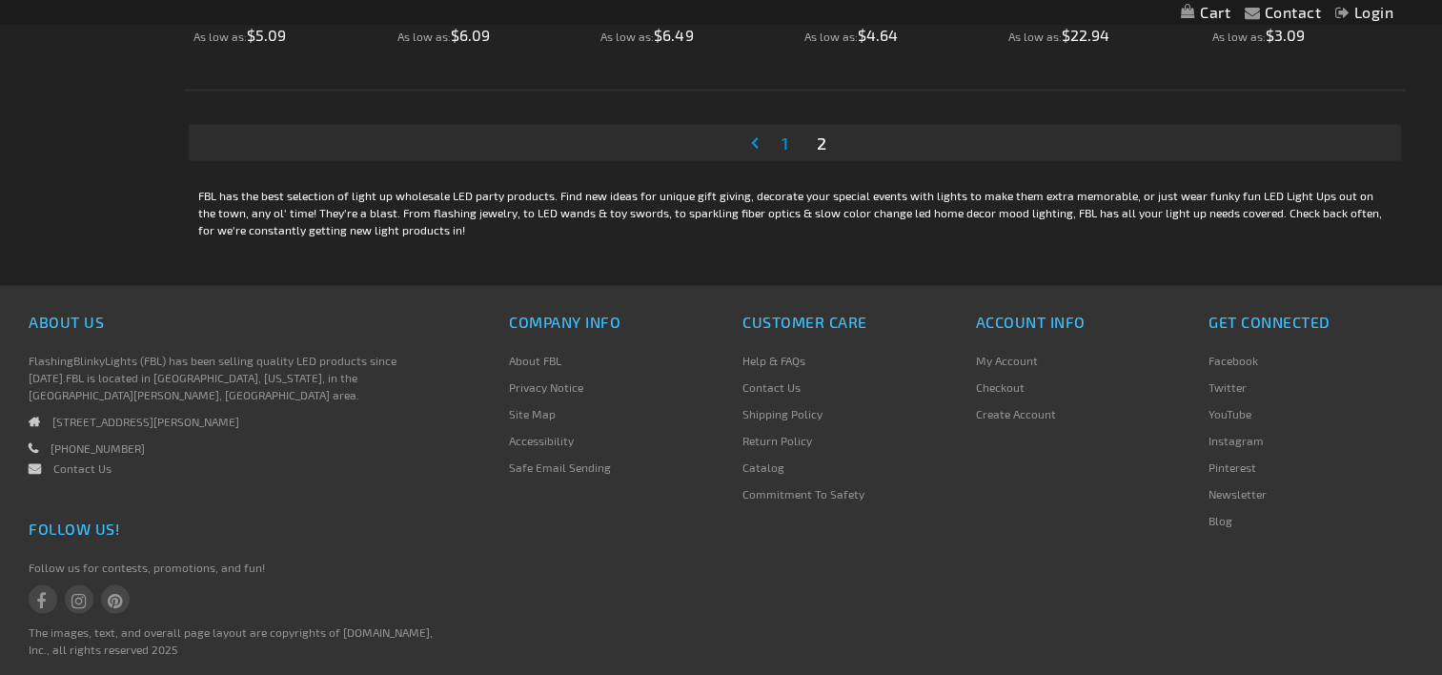
click at [820, 142] on span "2" at bounding box center [822, 142] width 10 height 21
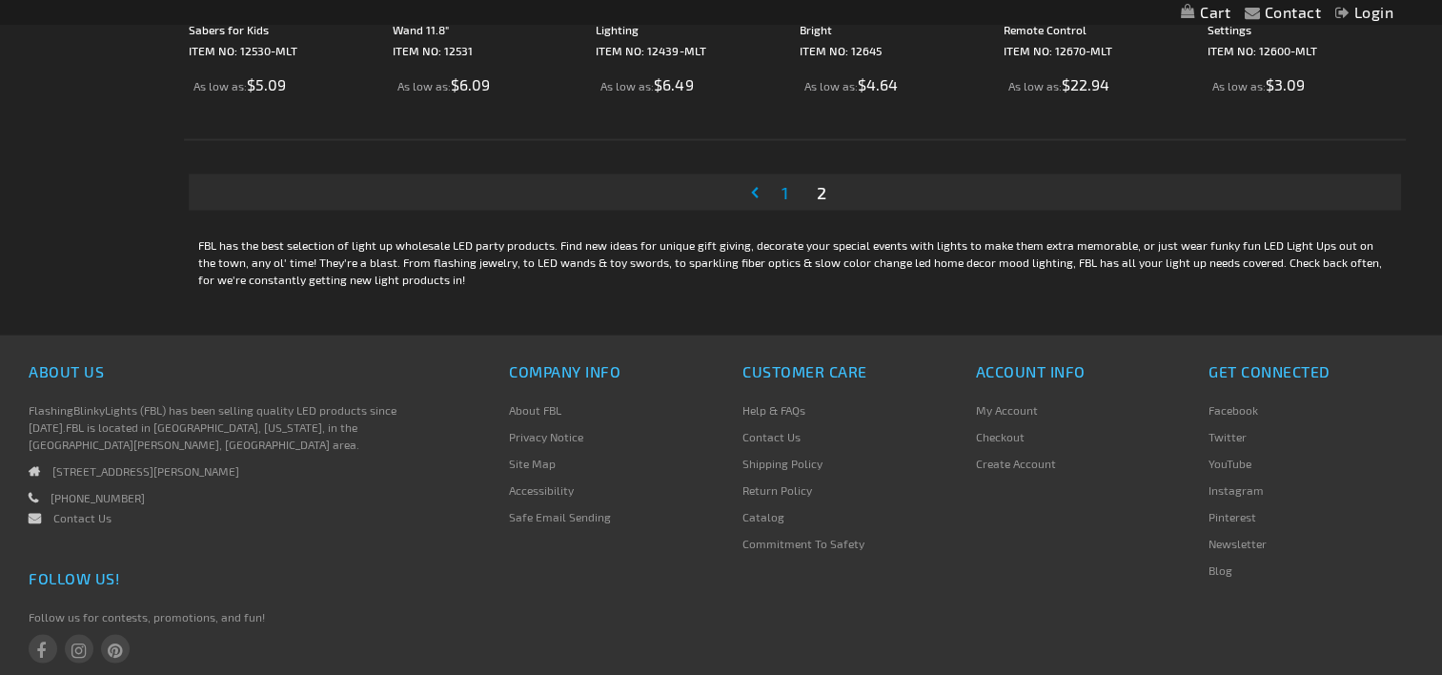
scroll to position [3701, 0]
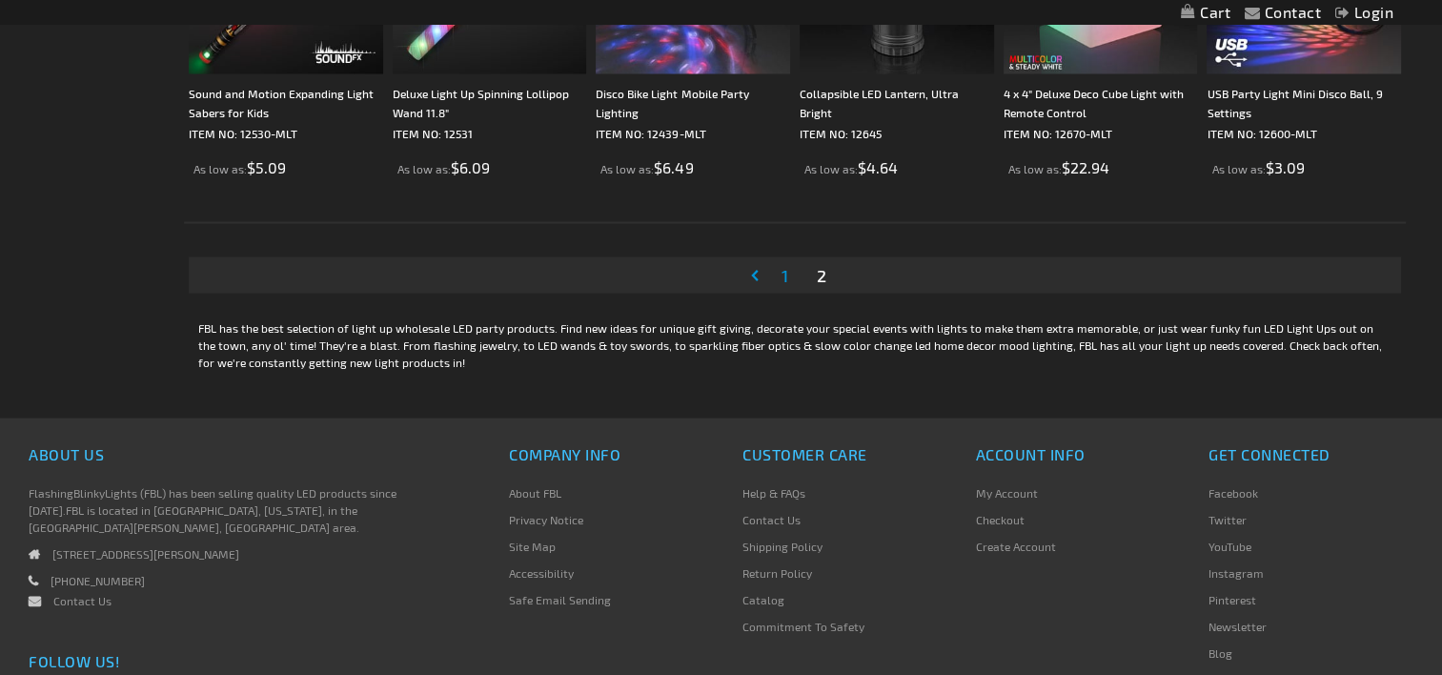
click at [789, 274] on link "Page 1" at bounding box center [784, 275] width 14 height 29
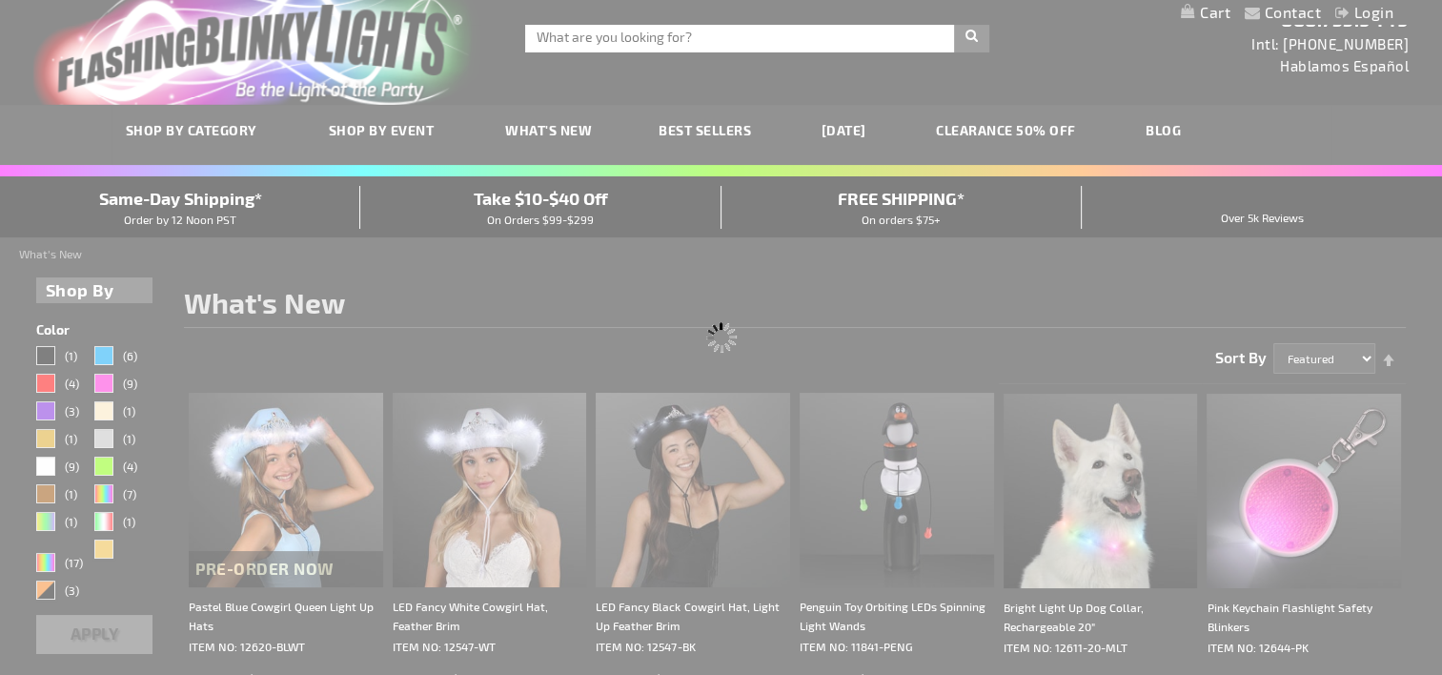
scroll to position [0, 0]
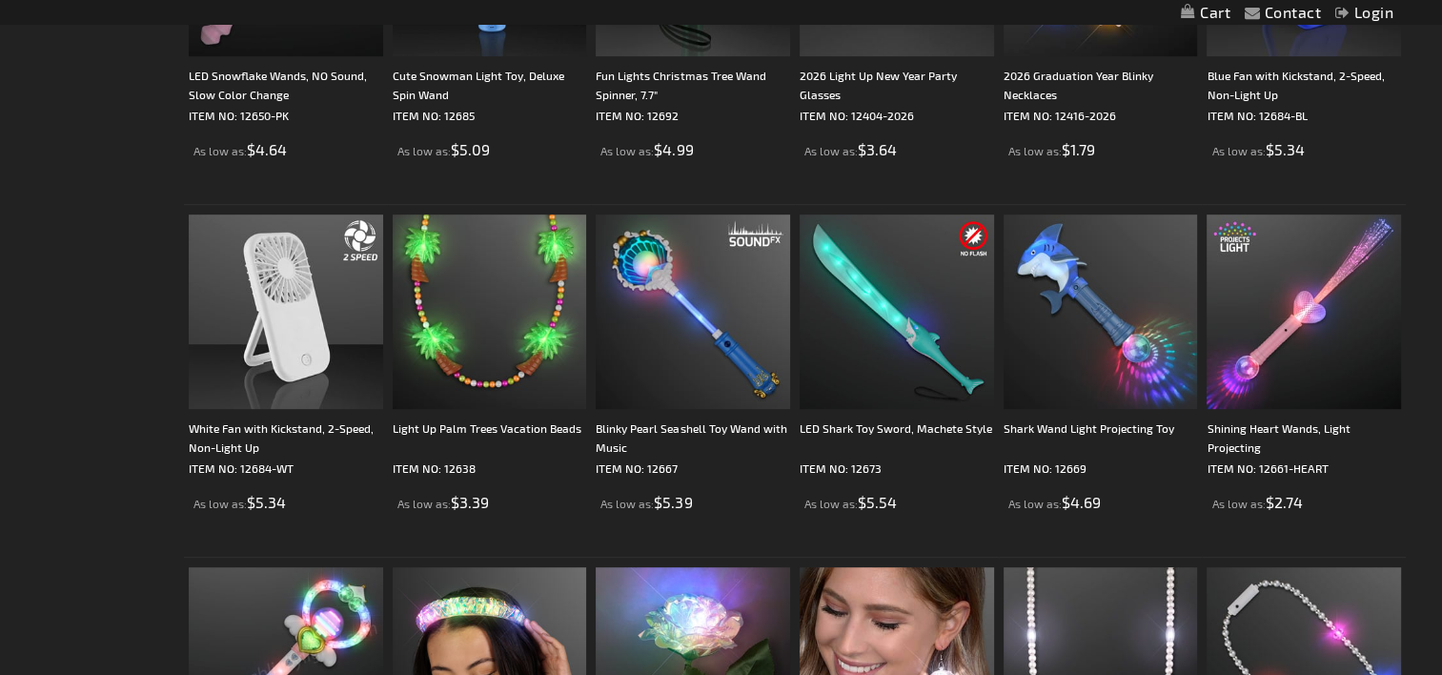
scroll to position [976, 0]
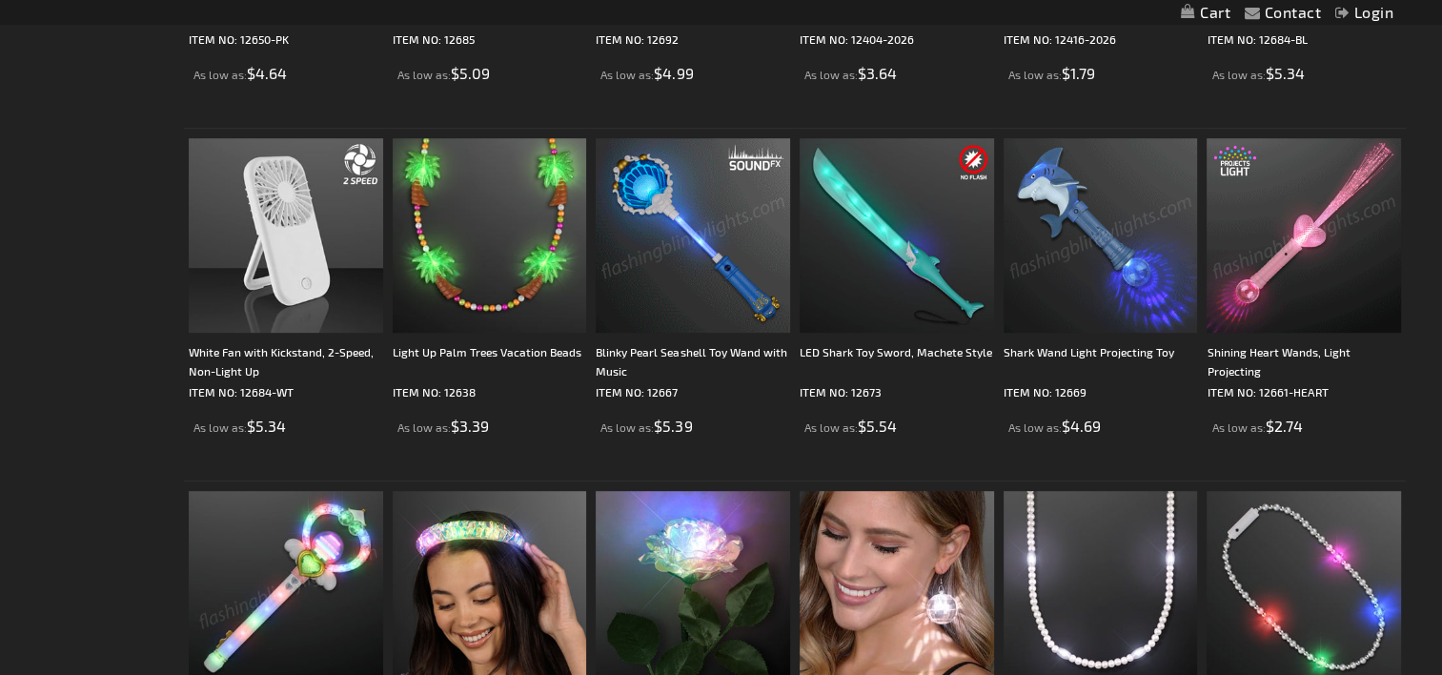
click at [687, 217] on img at bounding box center [692, 235] width 194 height 194
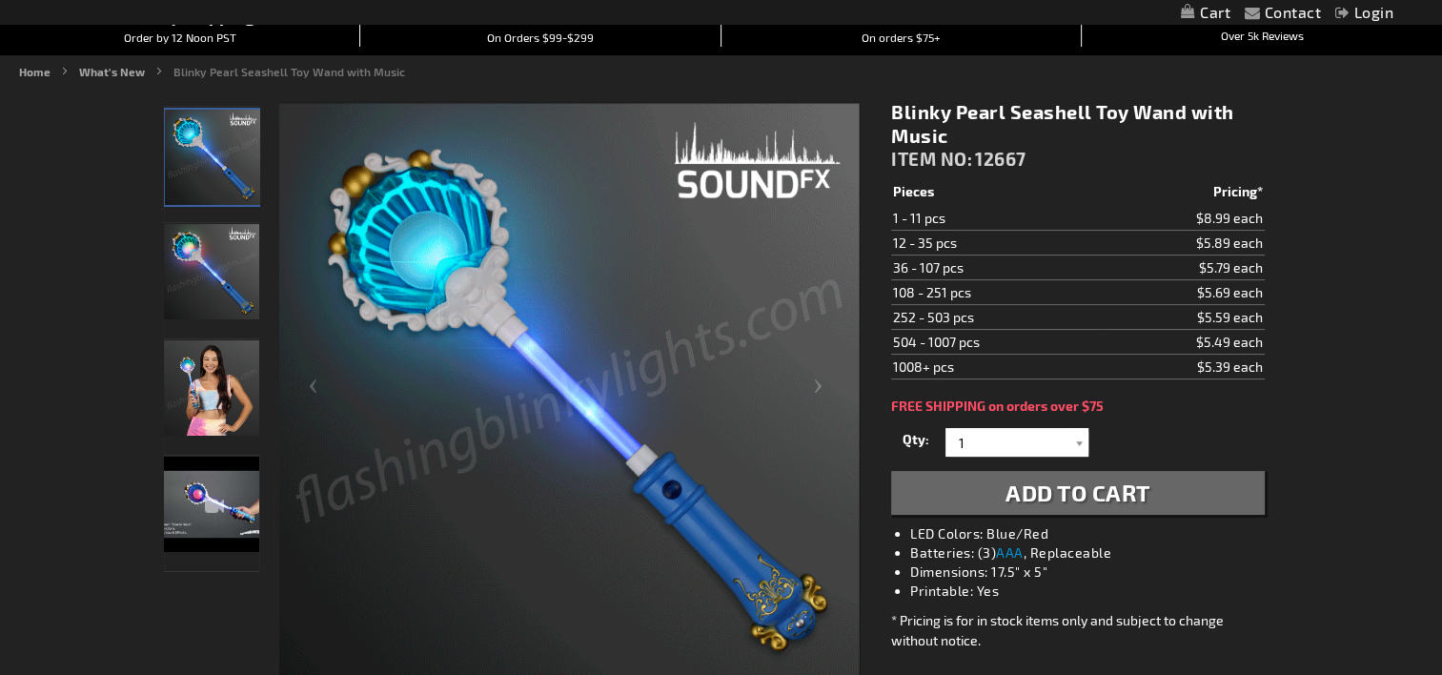
scroll to position [194, 0]
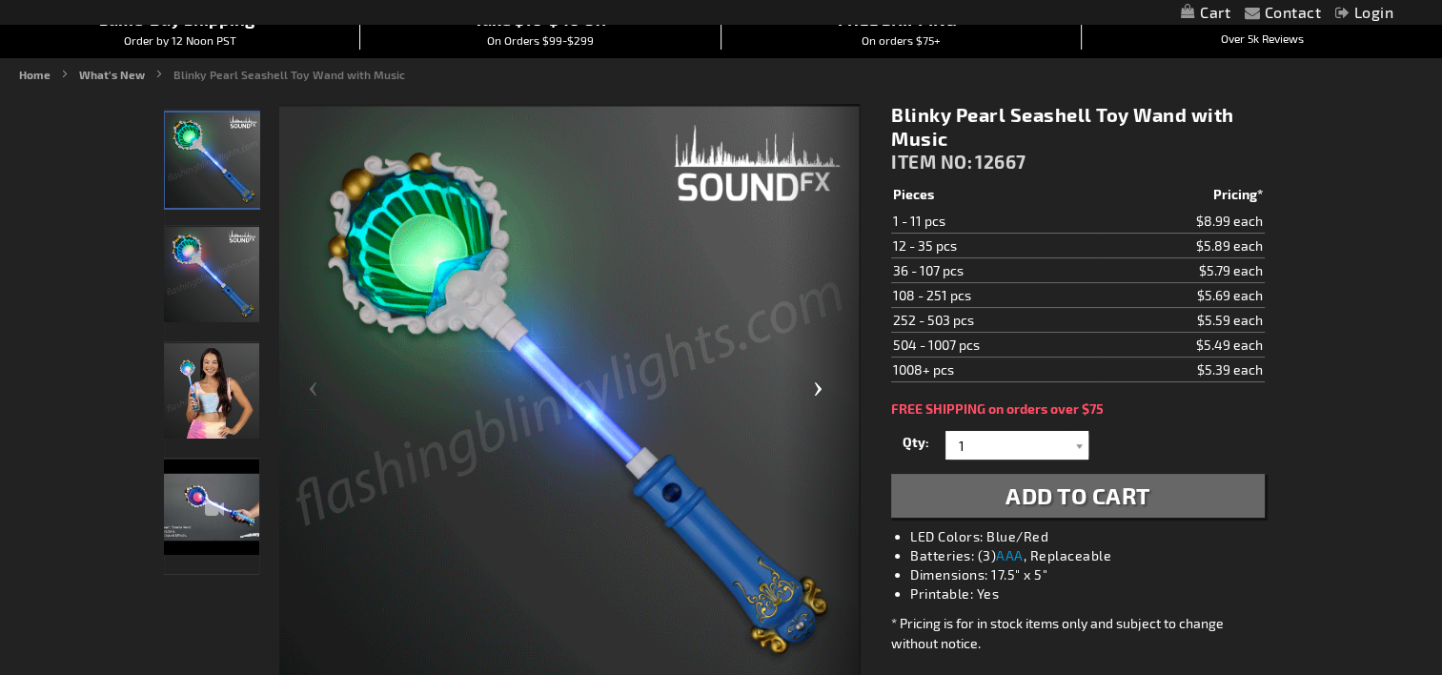
click at [819, 384] on div "Next" at bounding box center [821, 396] width 76 height 585
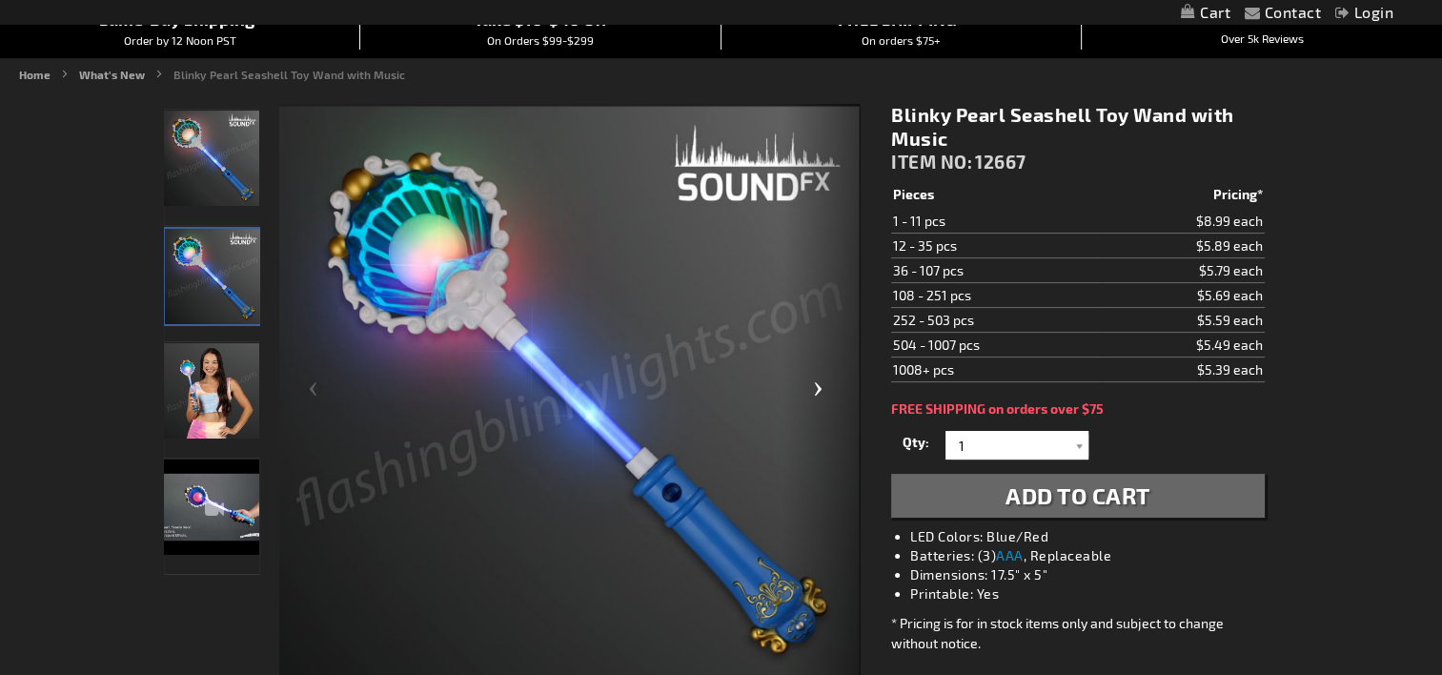
click at [819, 383] on div "Next" at bounding box center [821, 396] width 76 height 585
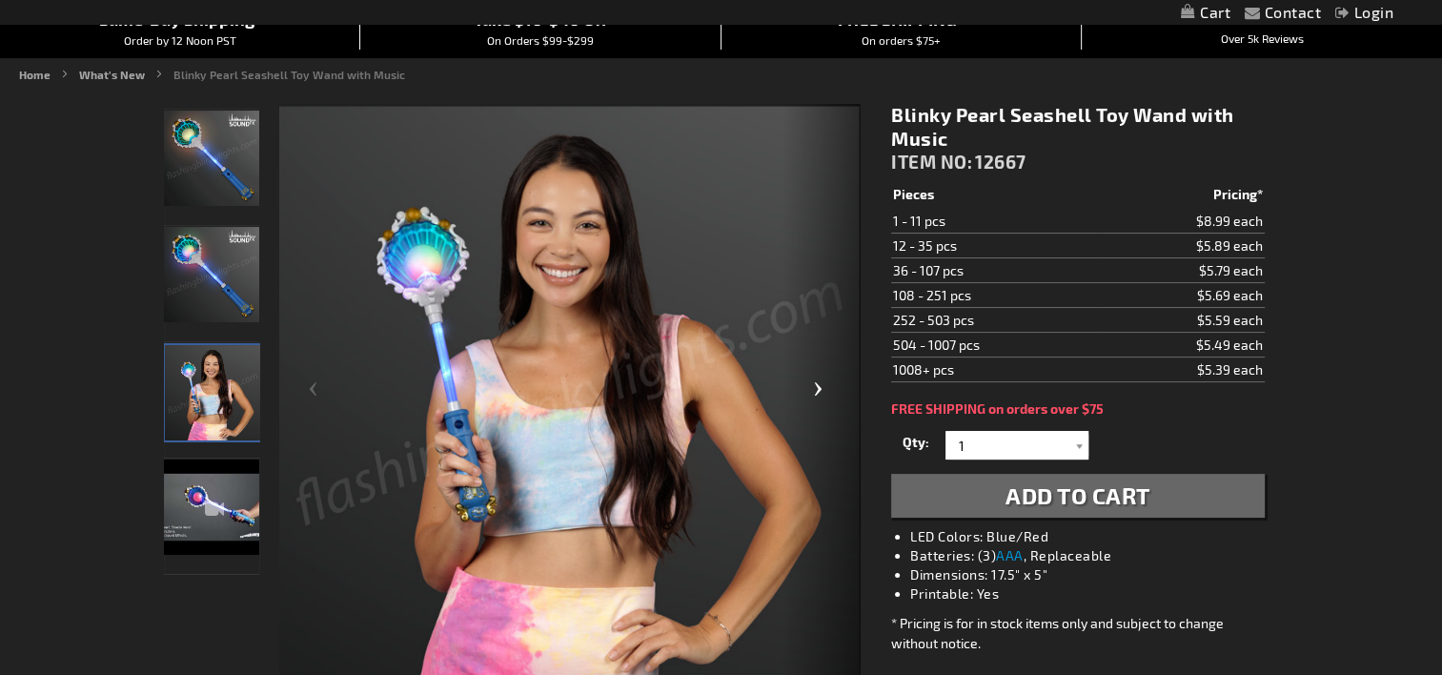
click at [821, 383] on div "Next" at bounding box center [821, 396] width 76 height 585
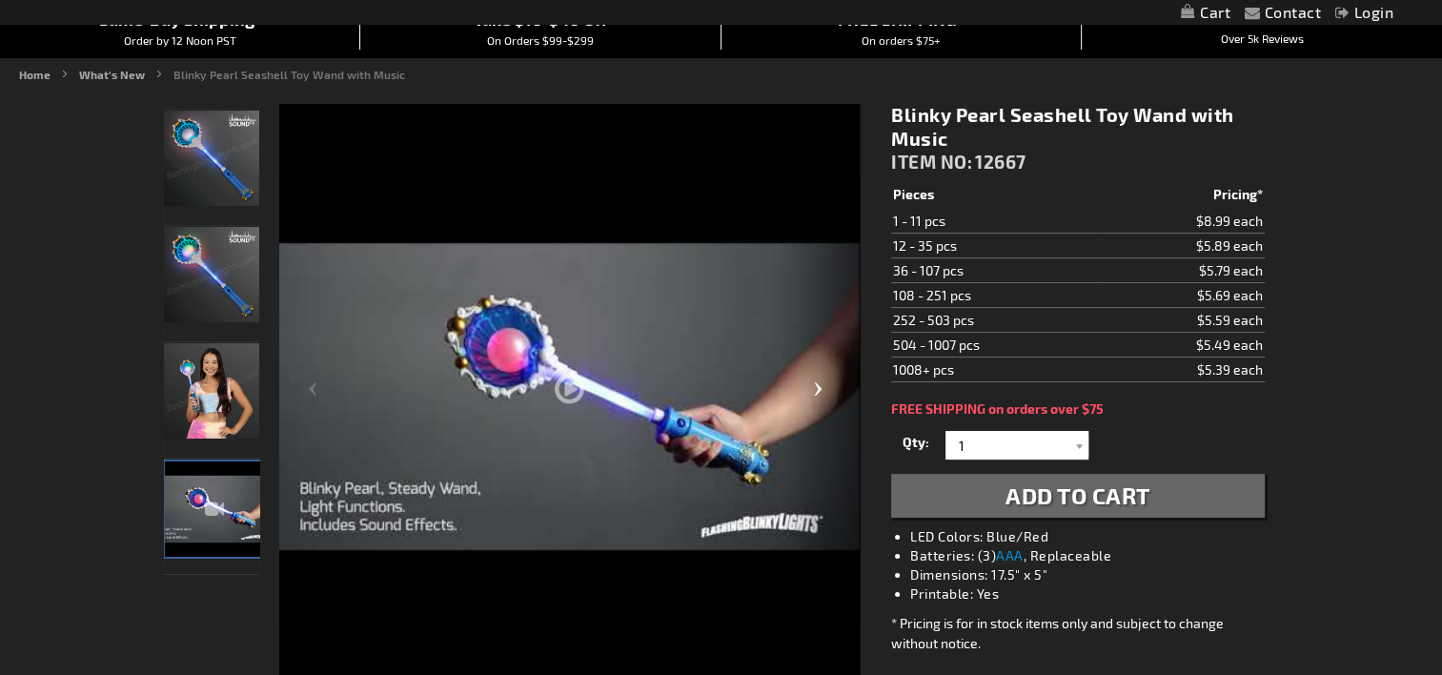
click at [826, 381] on div "Next" at bounding box center [821, 396] width 76 height 585
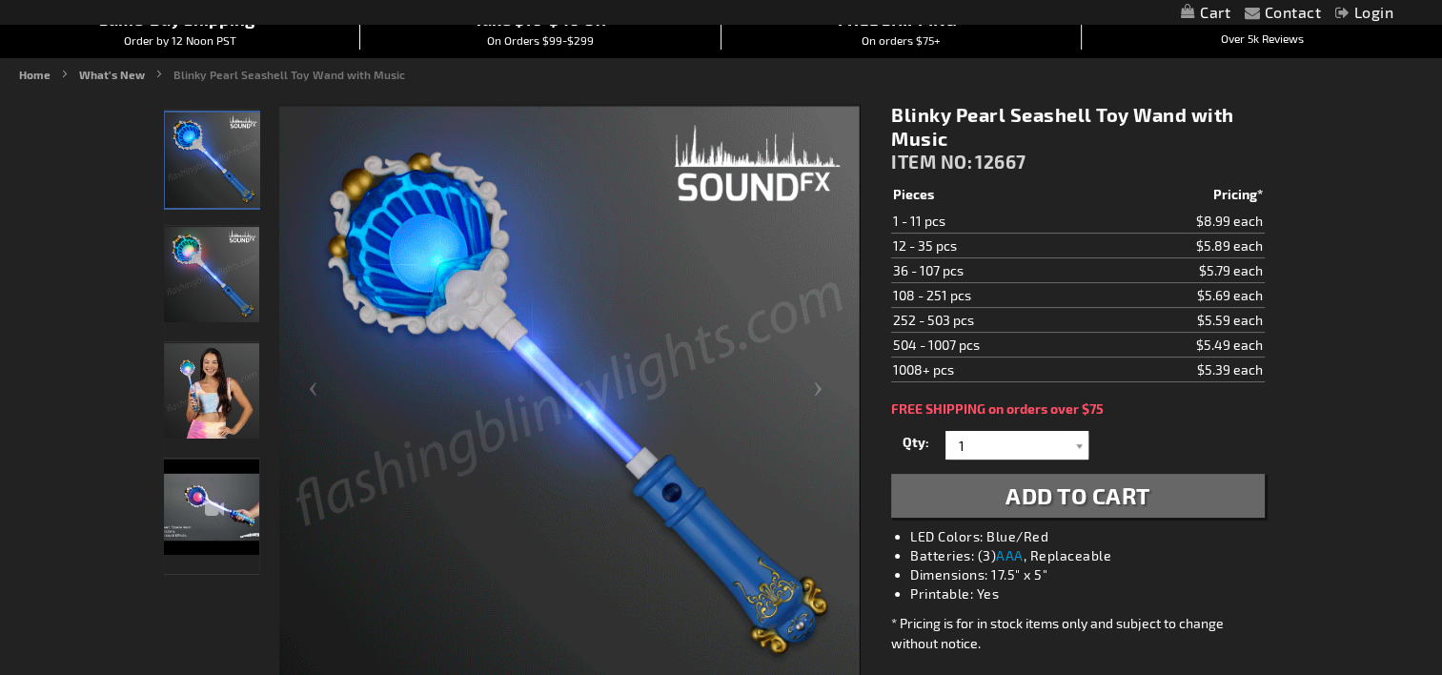
click at [675, 298] on img at bounding box center [569, 397] width 580 height 580
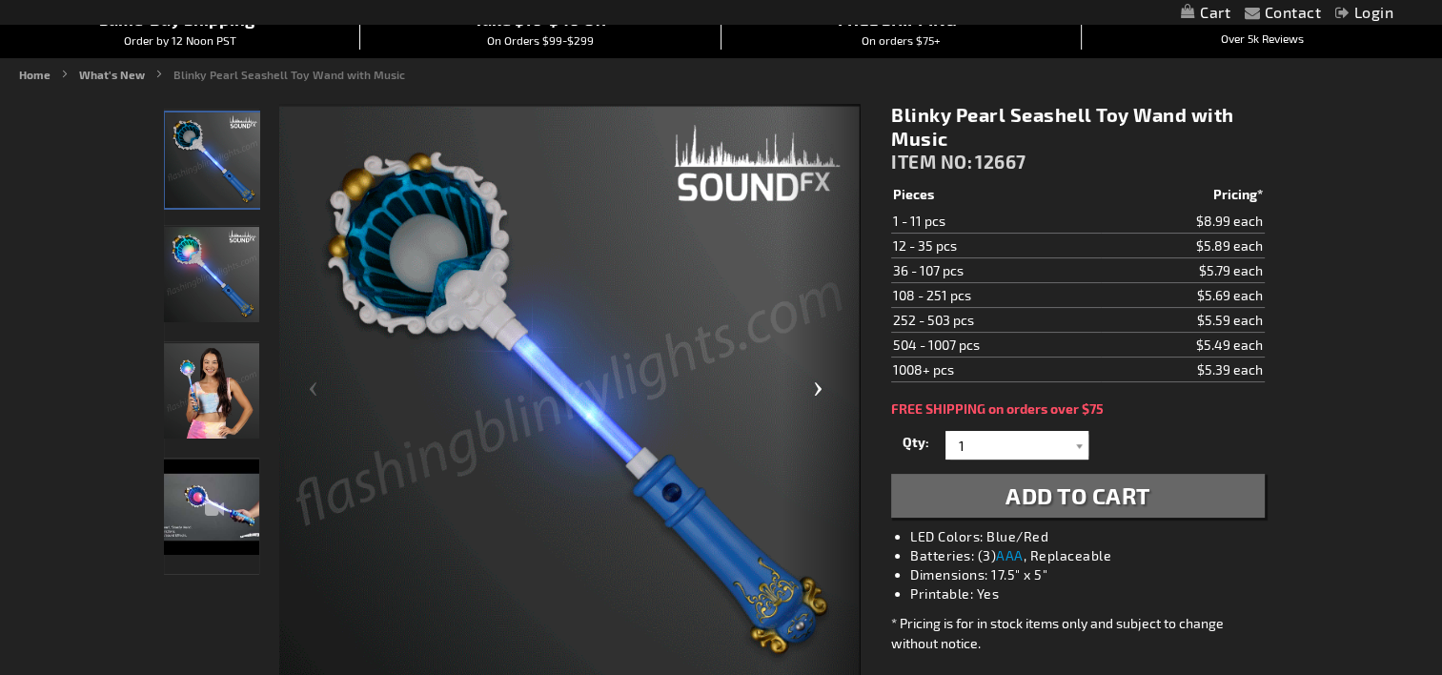
click at [815, 384] on div "Next" at bounding box center [821, 396] width 76 height 585
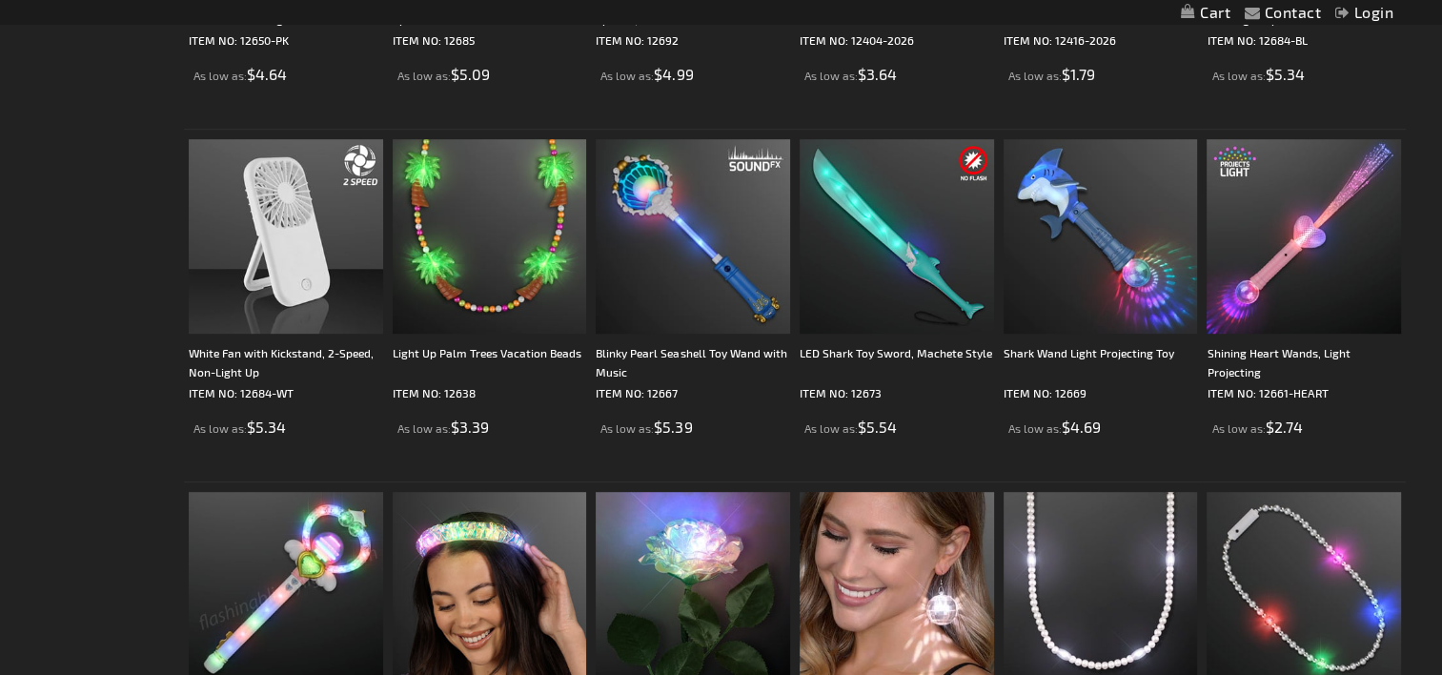
scroll to position [976, 0]
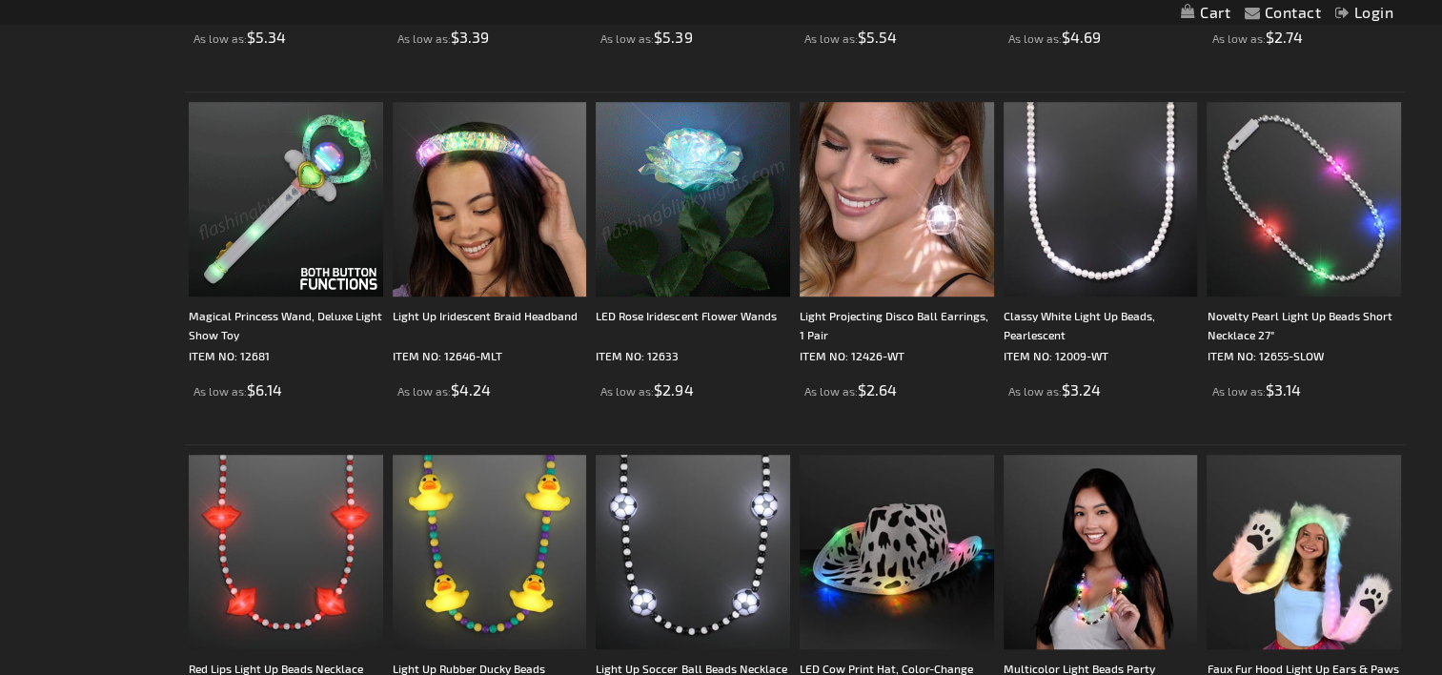
drag, startPoint x: 67, startPoint y: 220, endPoint x: 1459, endPoint y: 723, distance: 1480.1
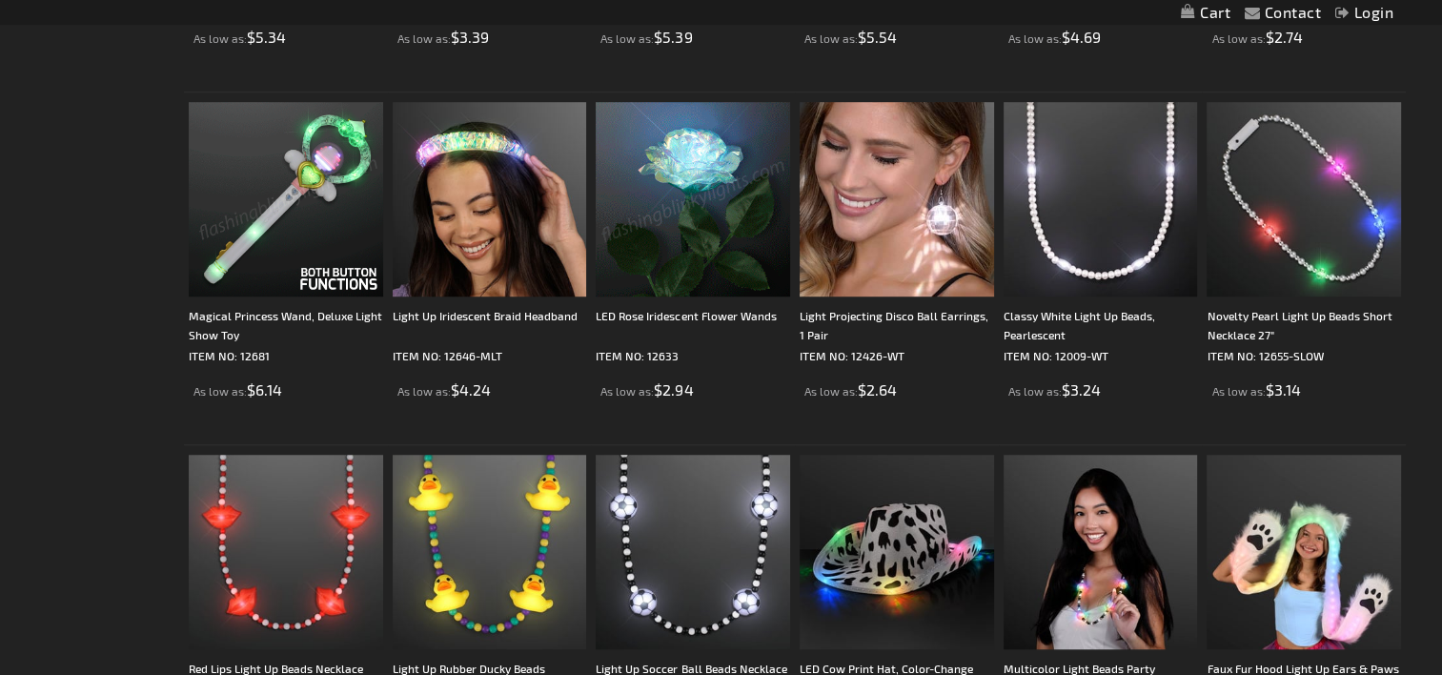
scroll to position [1494, 0]
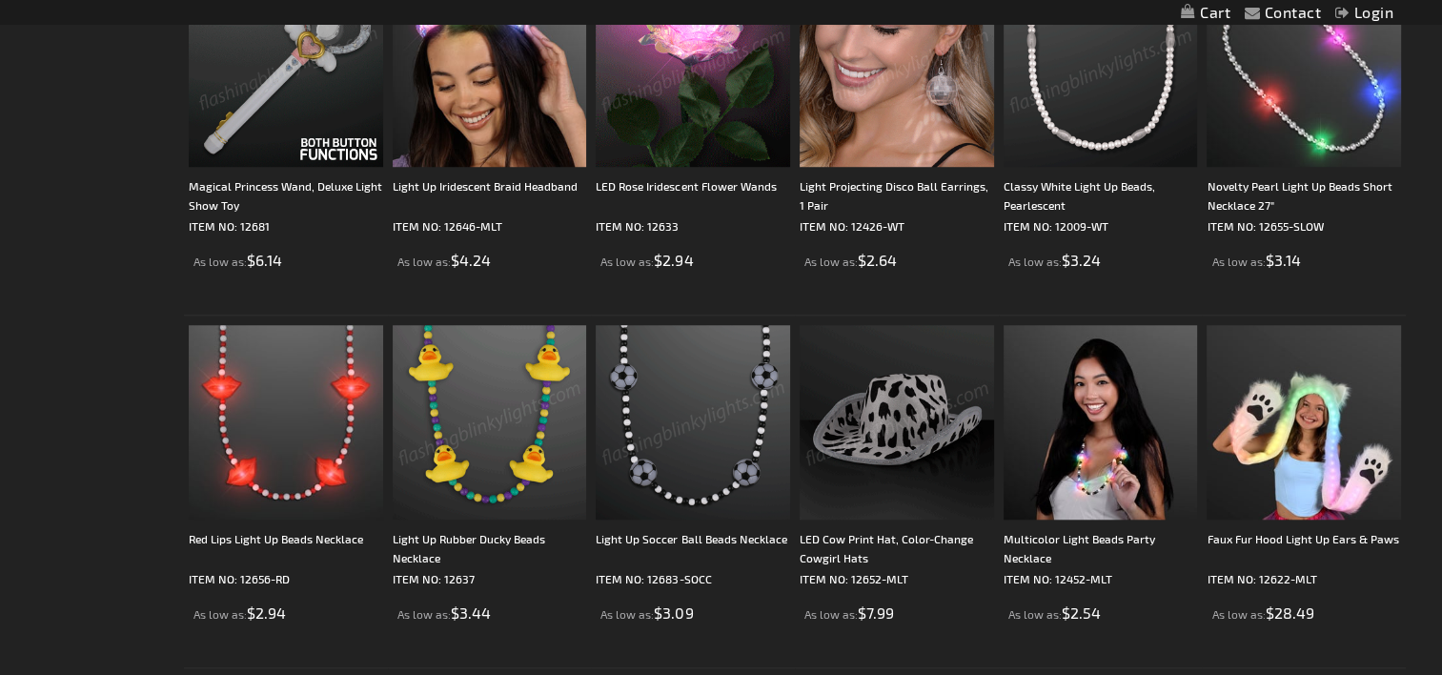
click at [720, 404] on img at bounding box center [692, 422] width 194 height 194
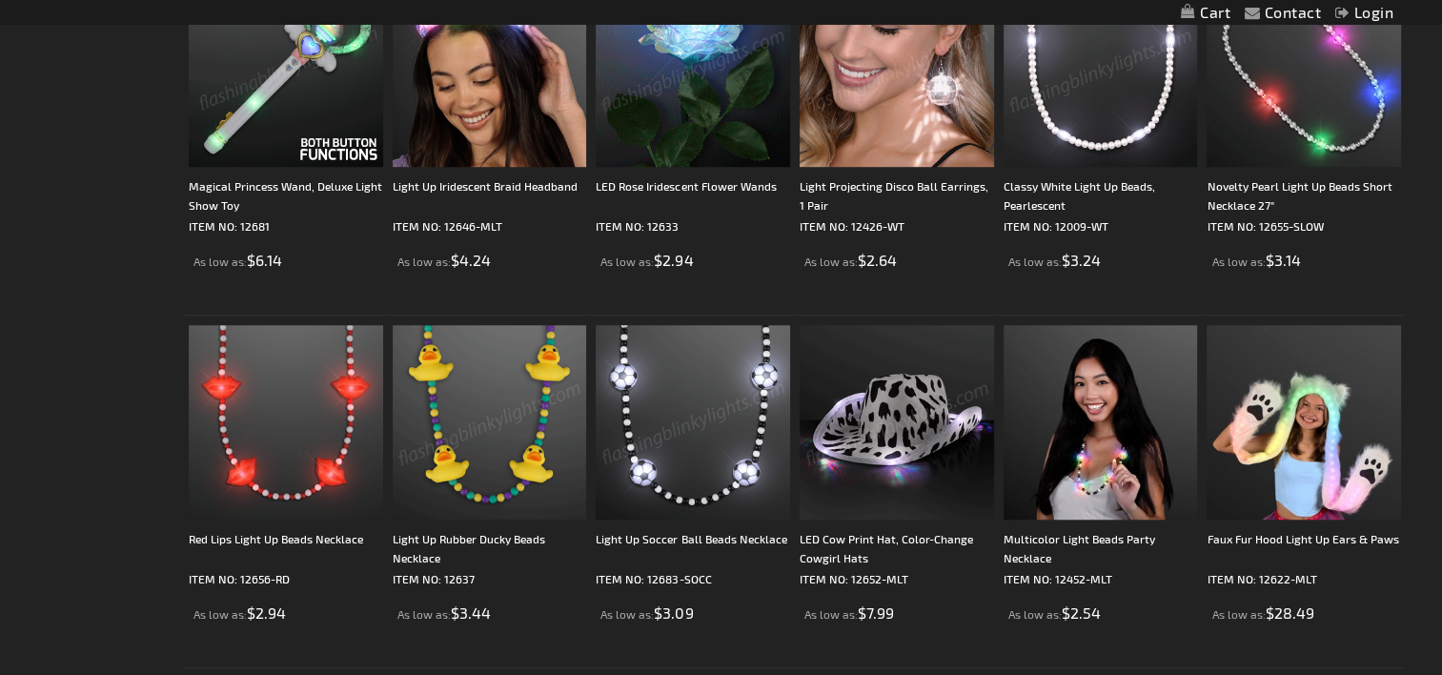
click at [720, 404] on img at bounding box center [692, 422] width 194 height 194
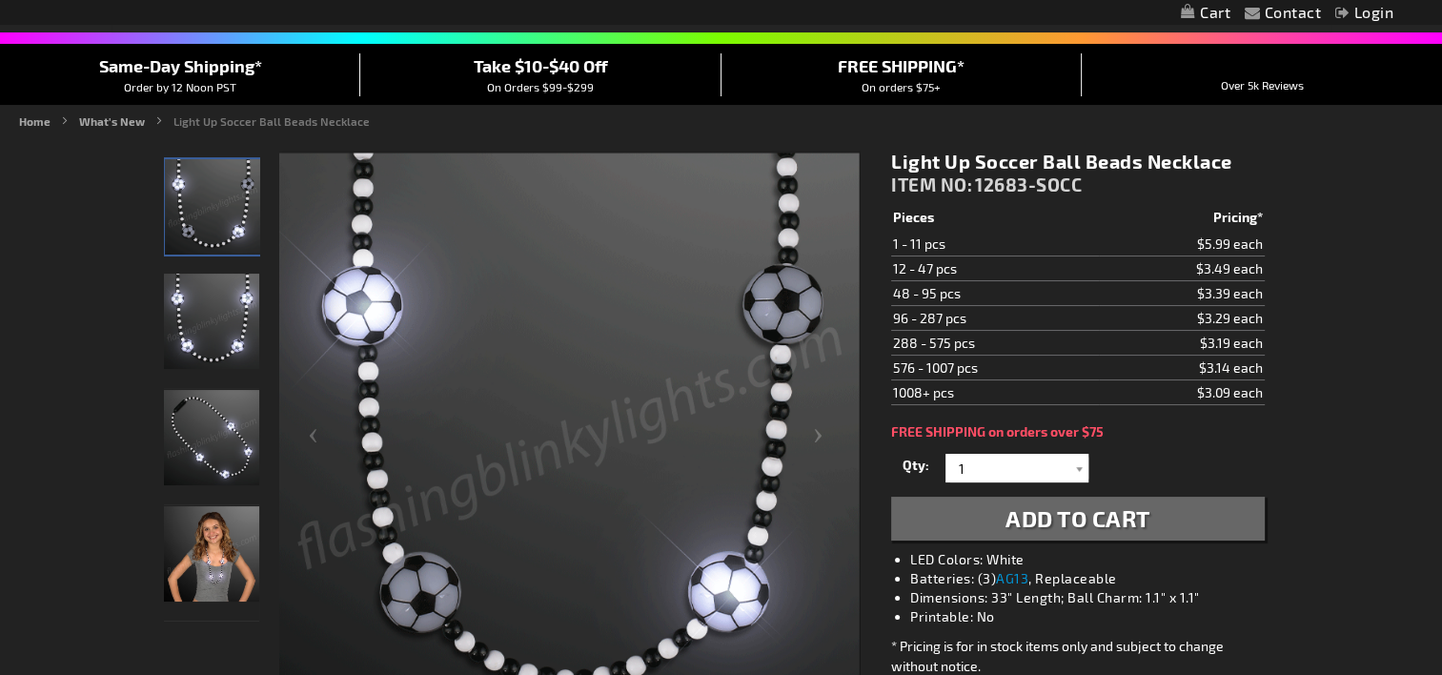
scroll to position [168, 0]
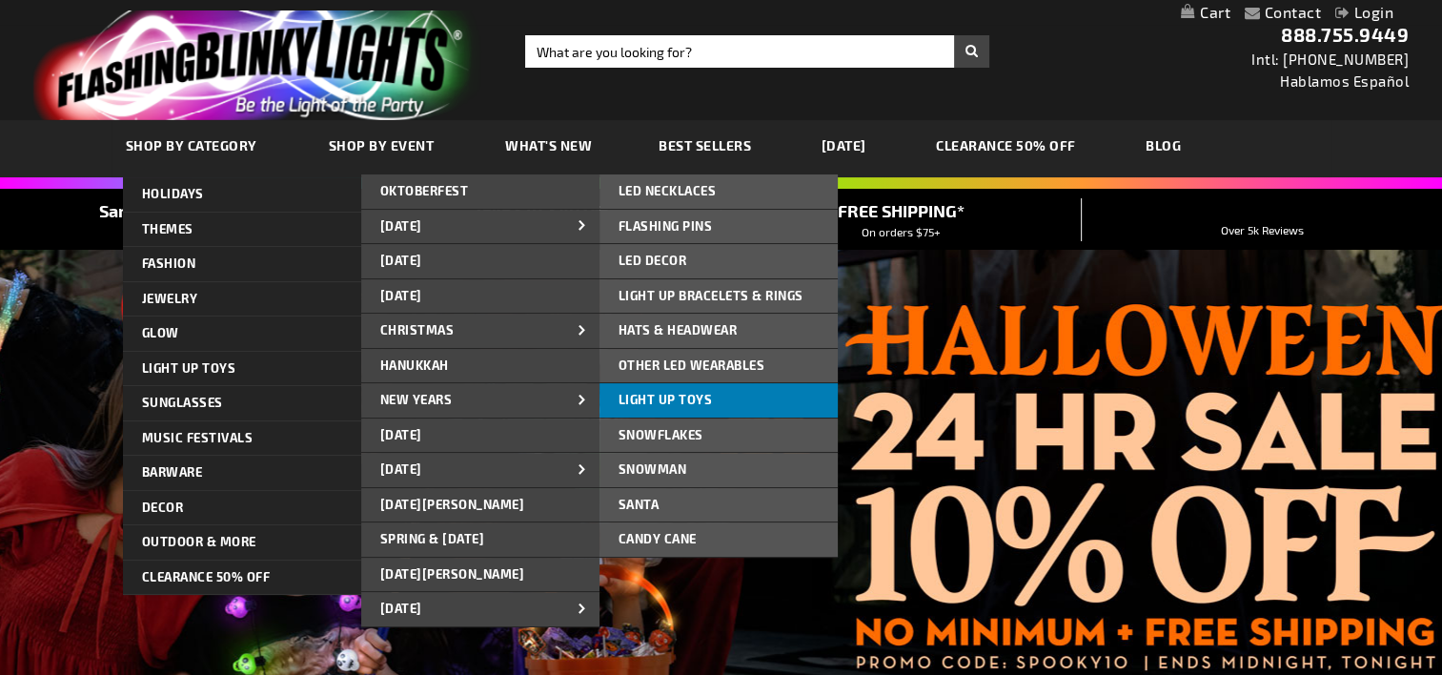
click at [691, 396] on span "Light Up Toys" at bounding box center [665, 399] width 94 height 15
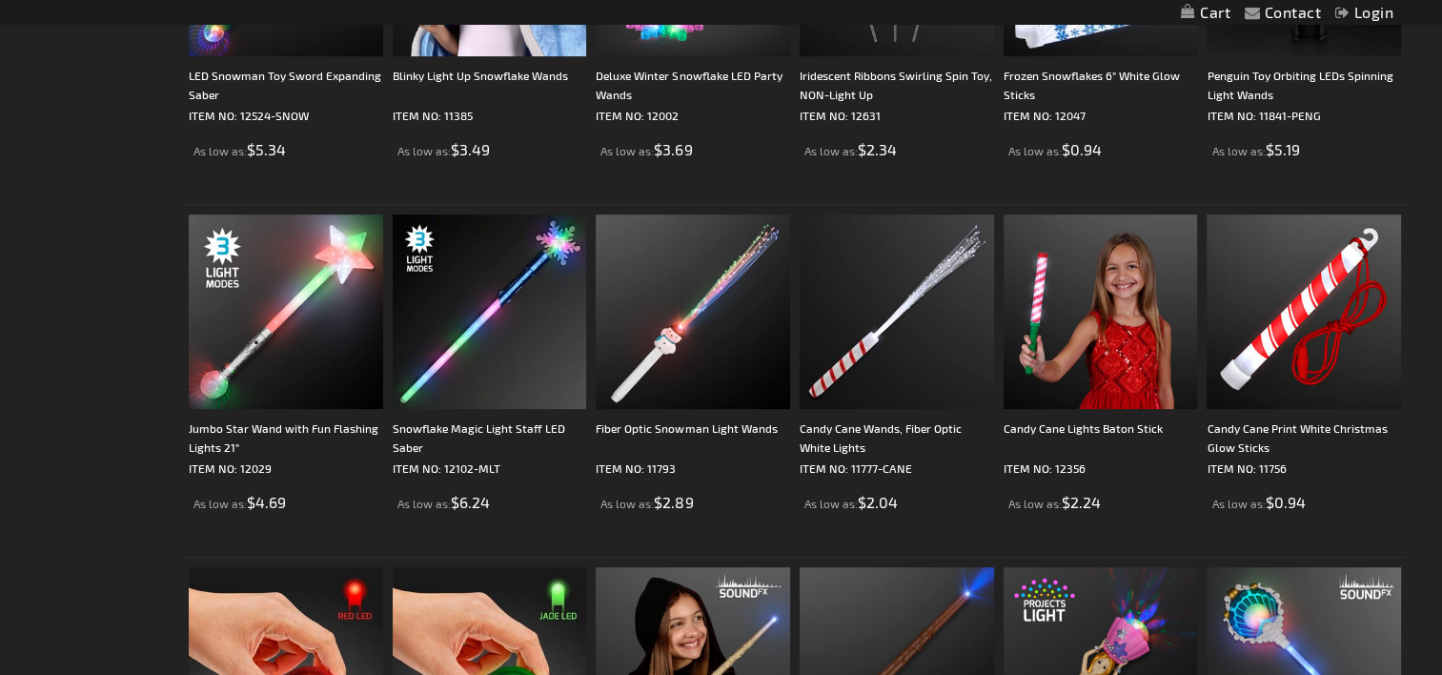
scroll to position [922, 0]
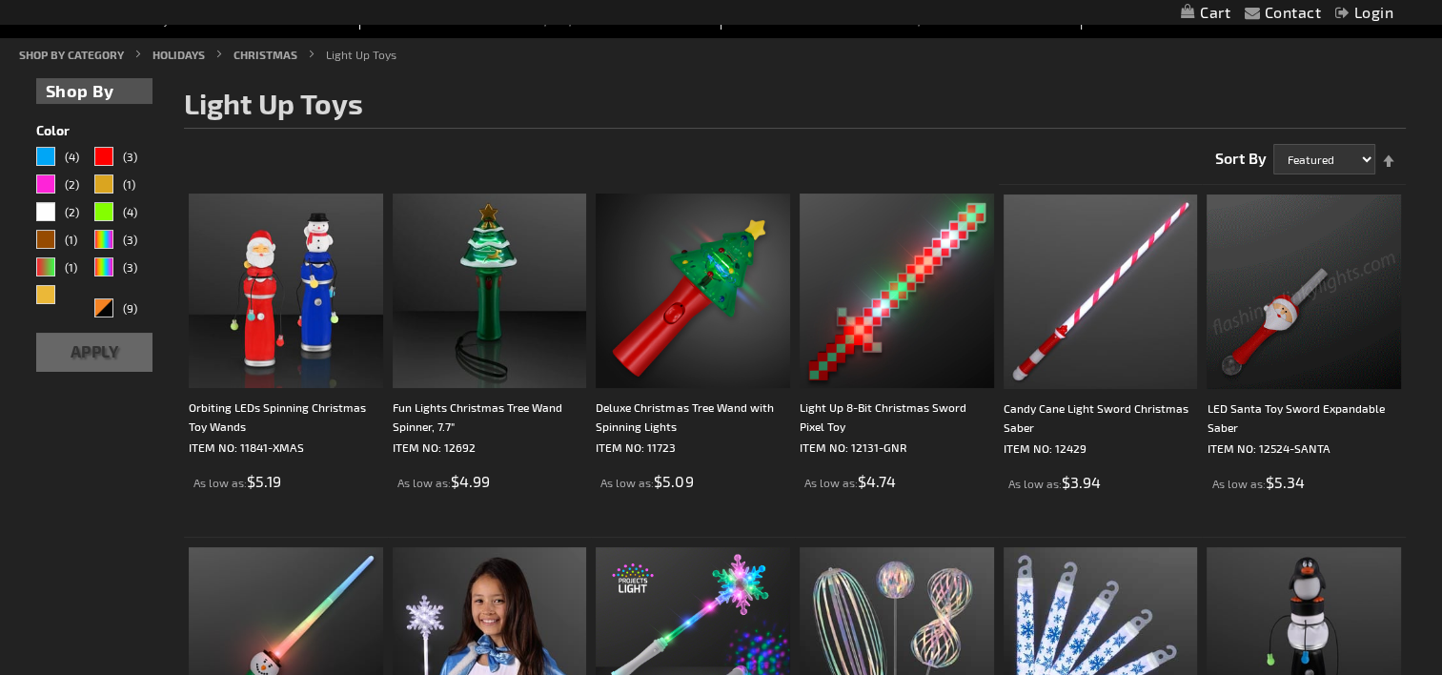
scroll to position [320, 0]
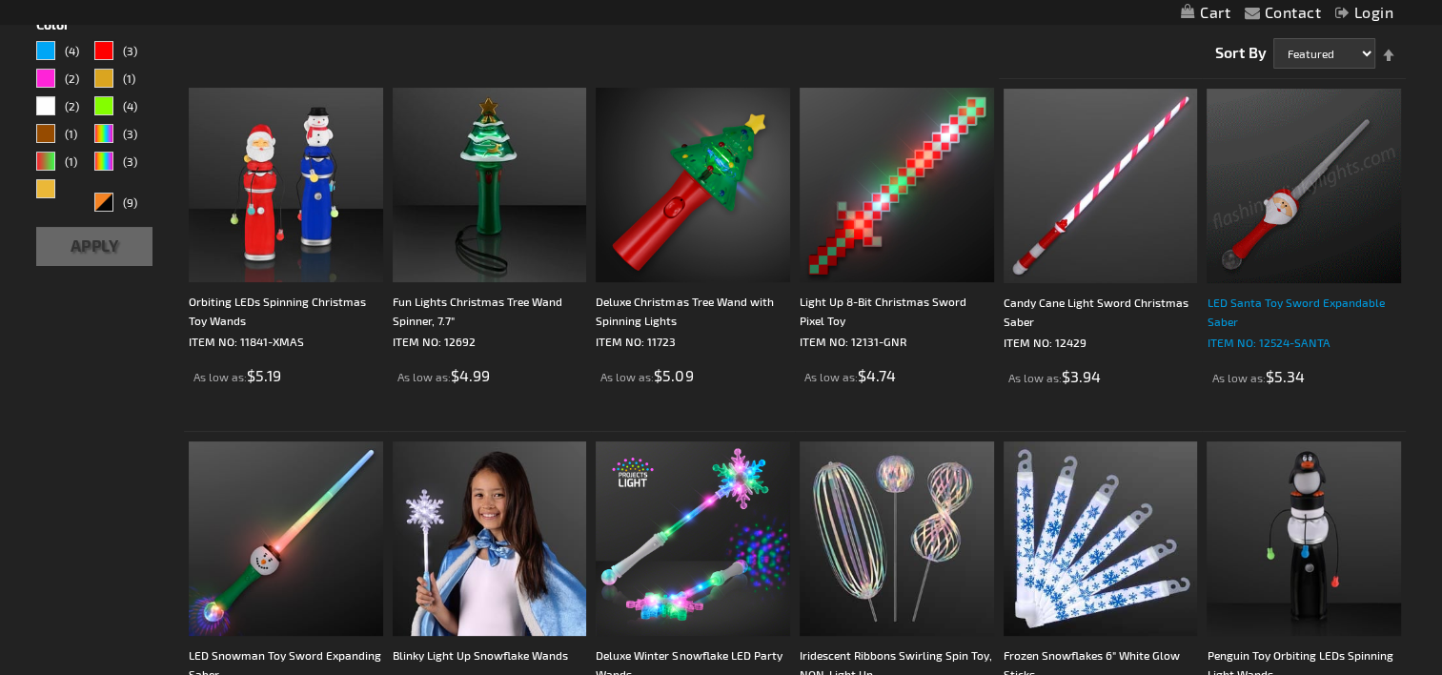
click at [1322, 301] on div "LED Santa Toy Sword Expandable Saber" at bounding box center [1303, 311] width 194 height 38
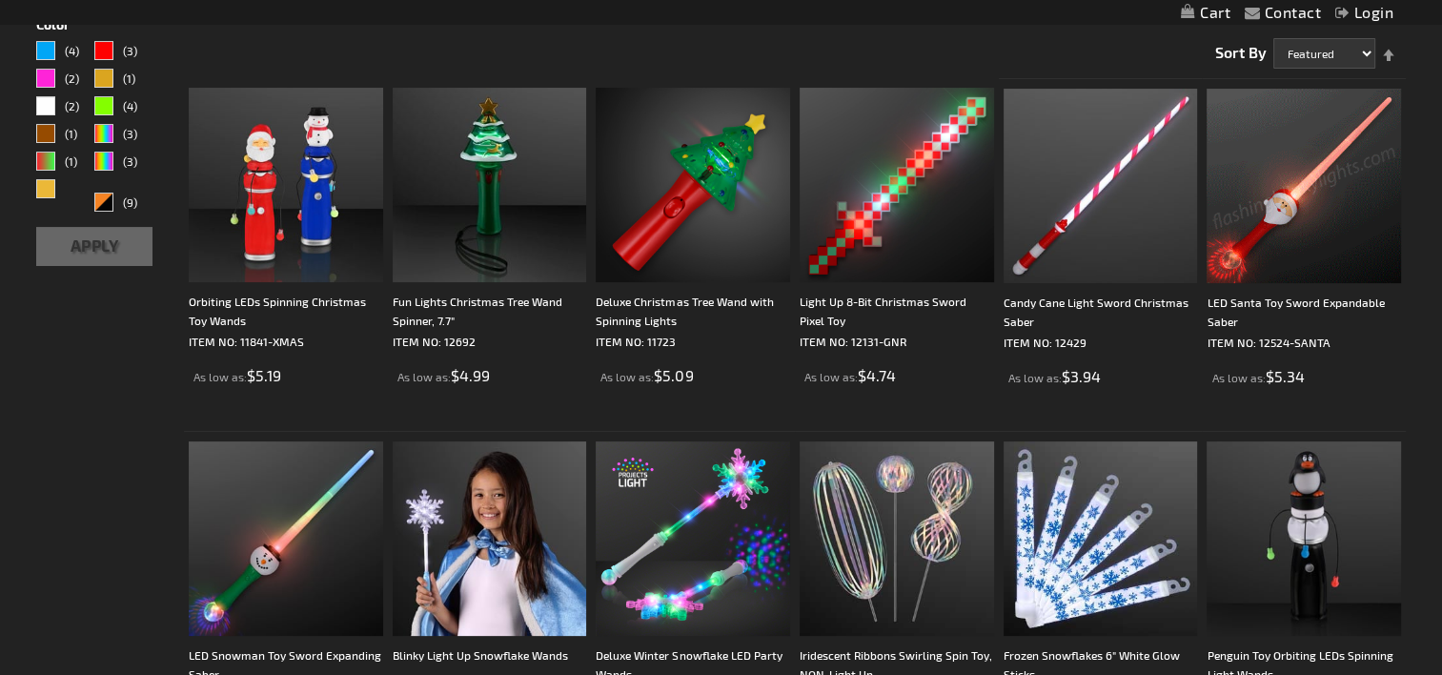
click at [1311, 229] on img at bounding box center [1303, 186] width 194 height 194
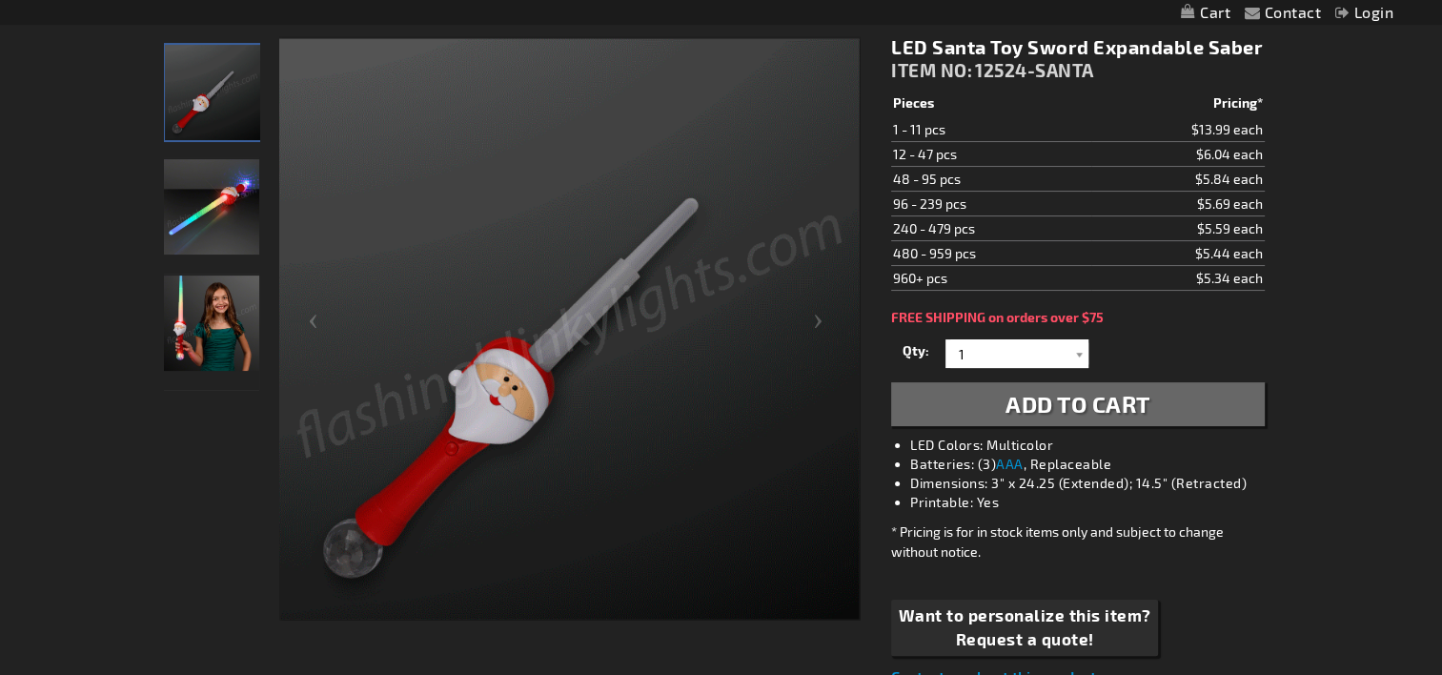
scroll to position [259, 0]
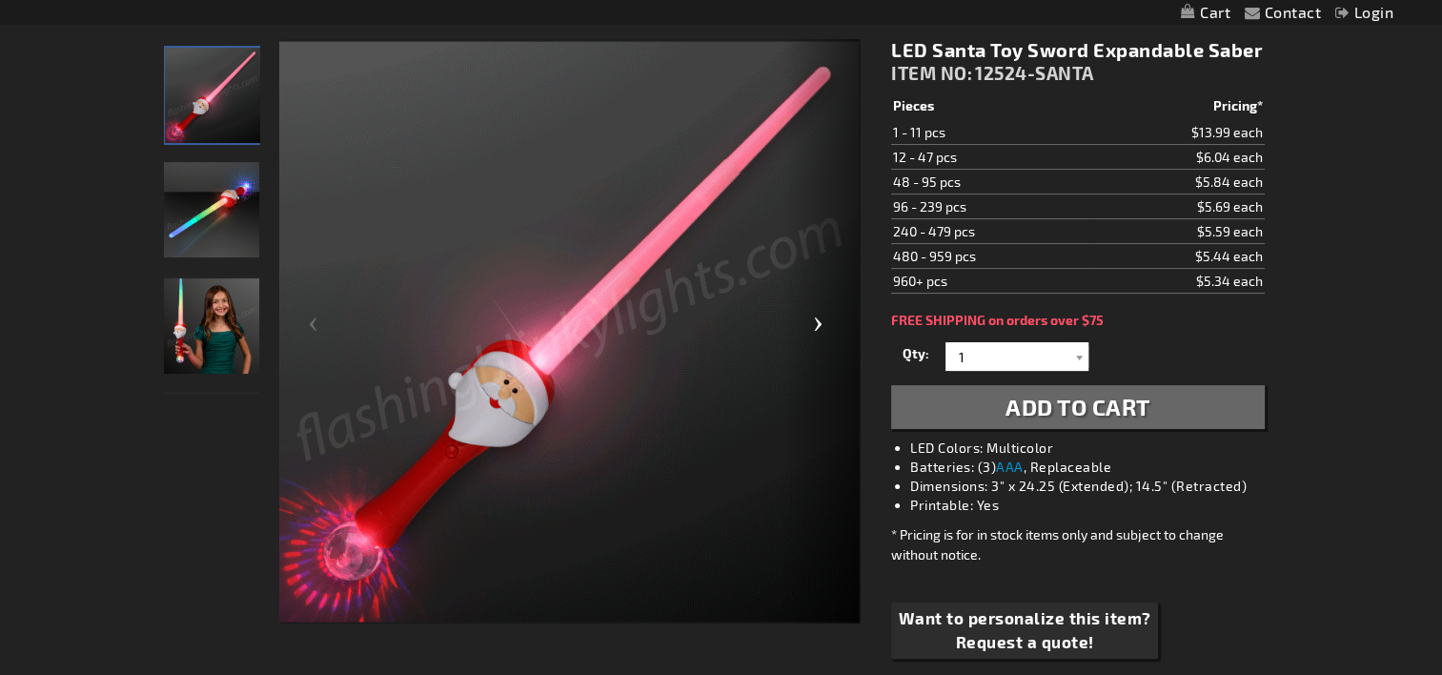
click at [817, 324] on div "Next" at bounding box center [821, 331] width 76 height 585
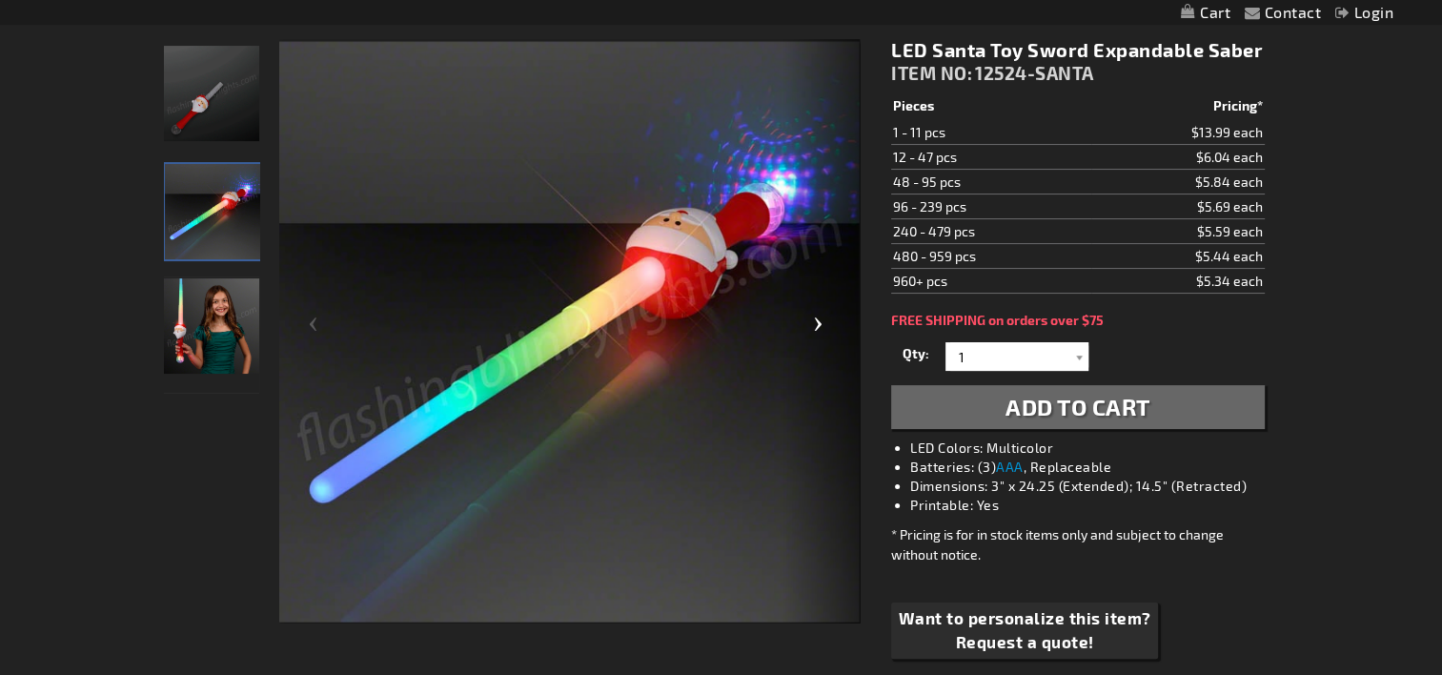
click at [819, 319] on div "Next" at bounding box center [821, 331] width 76 height 585
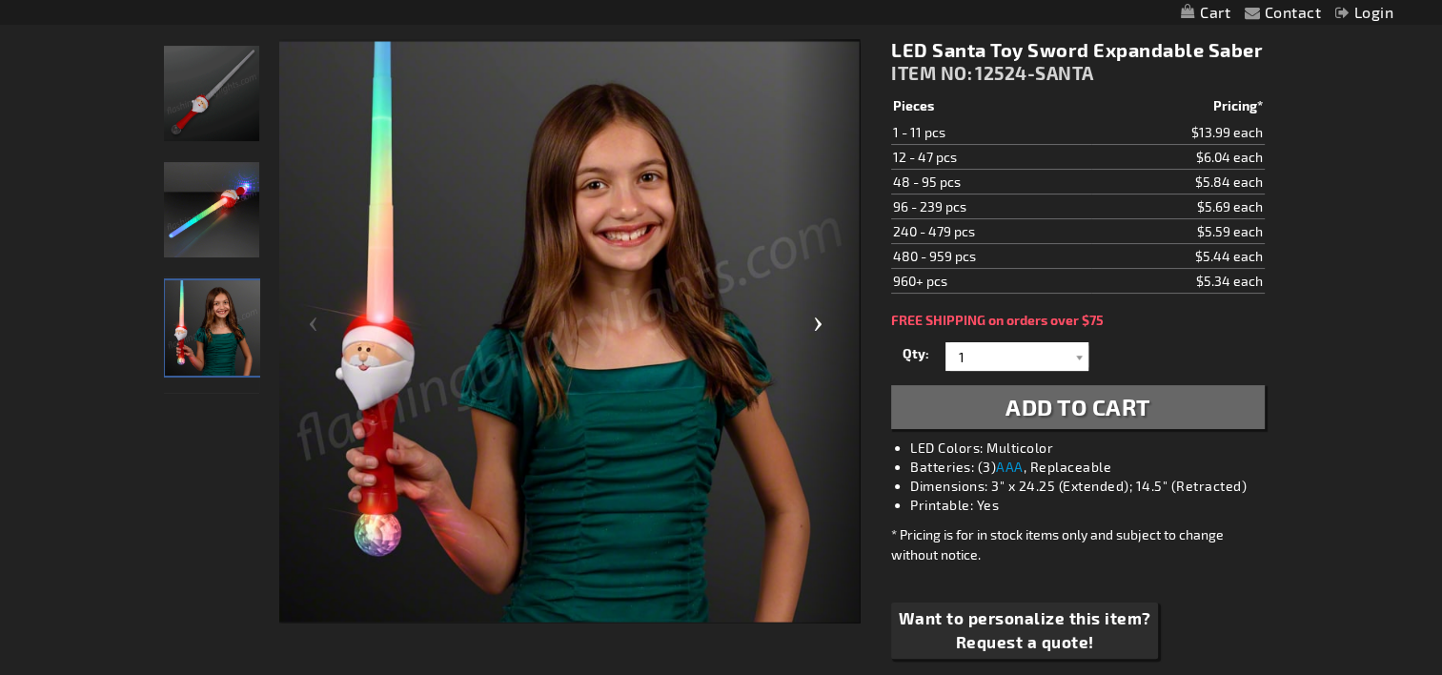
click at [817, 324] on div "Next" at bounding box center [821, 331] width 76 height 585
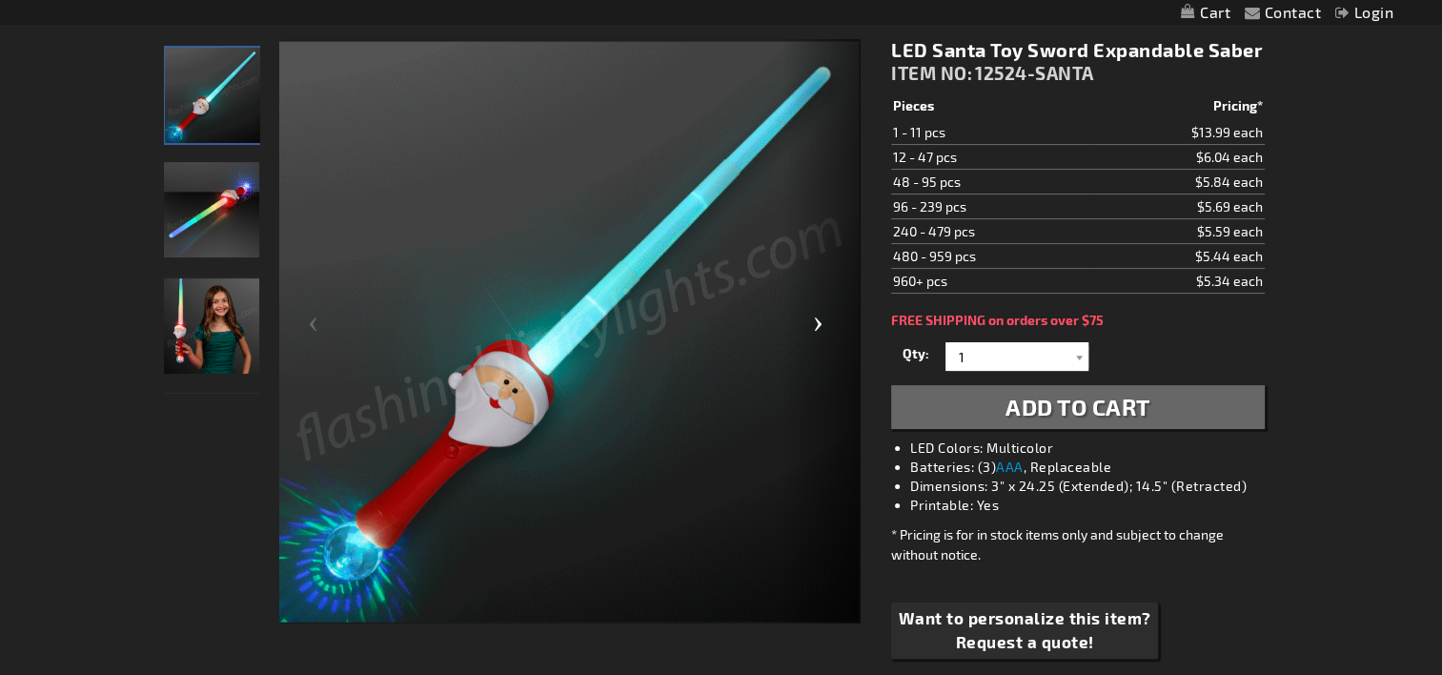
click at [819, 328] on div "Next" at bounding box center [821, 331] width 76 height 585
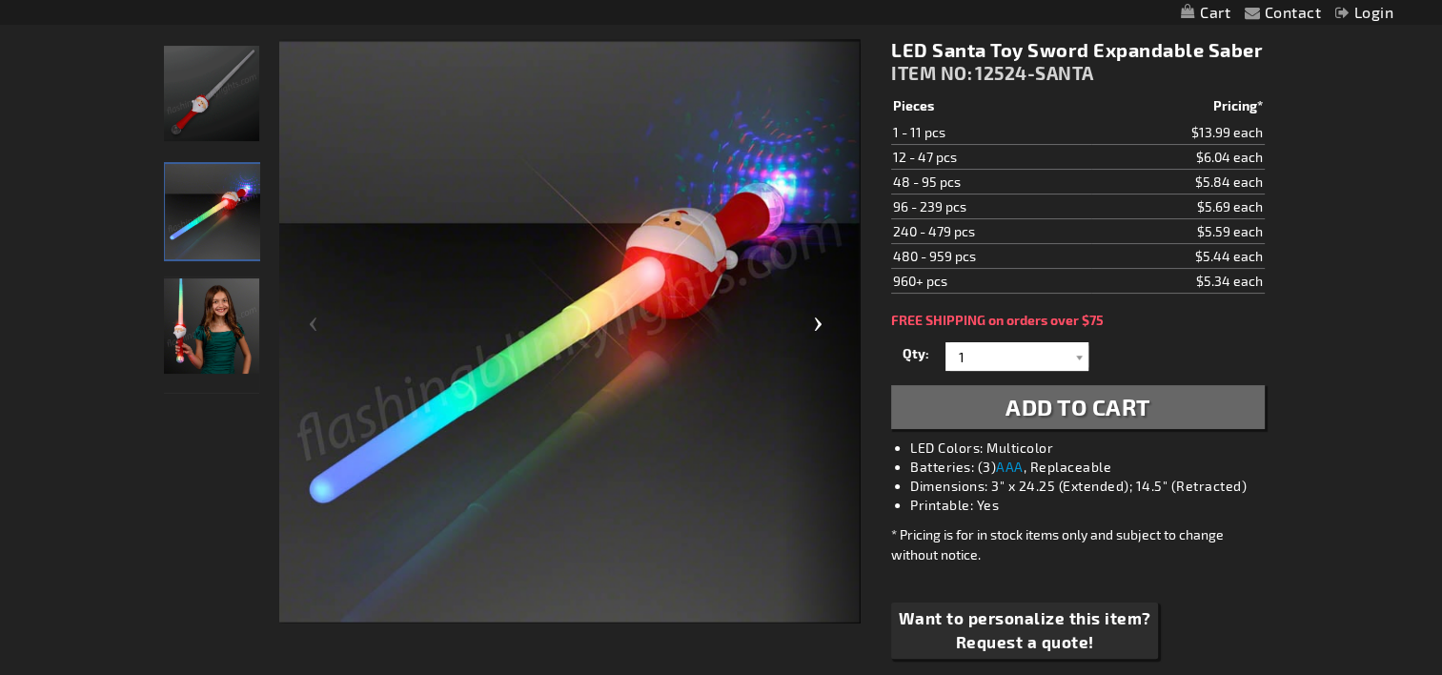
click at [822, 323] on div "Next" at bounding box center [821, 331] width 76 height 585
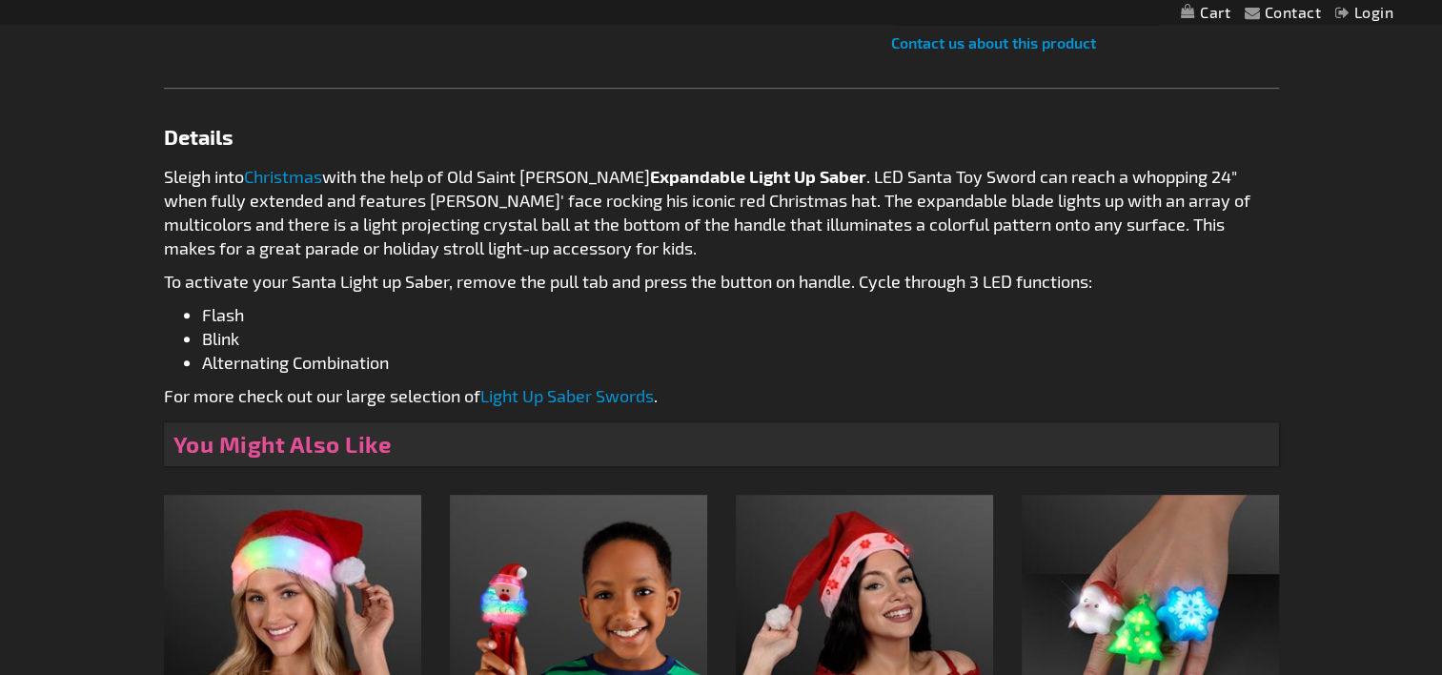
scroll to position [900, 0]
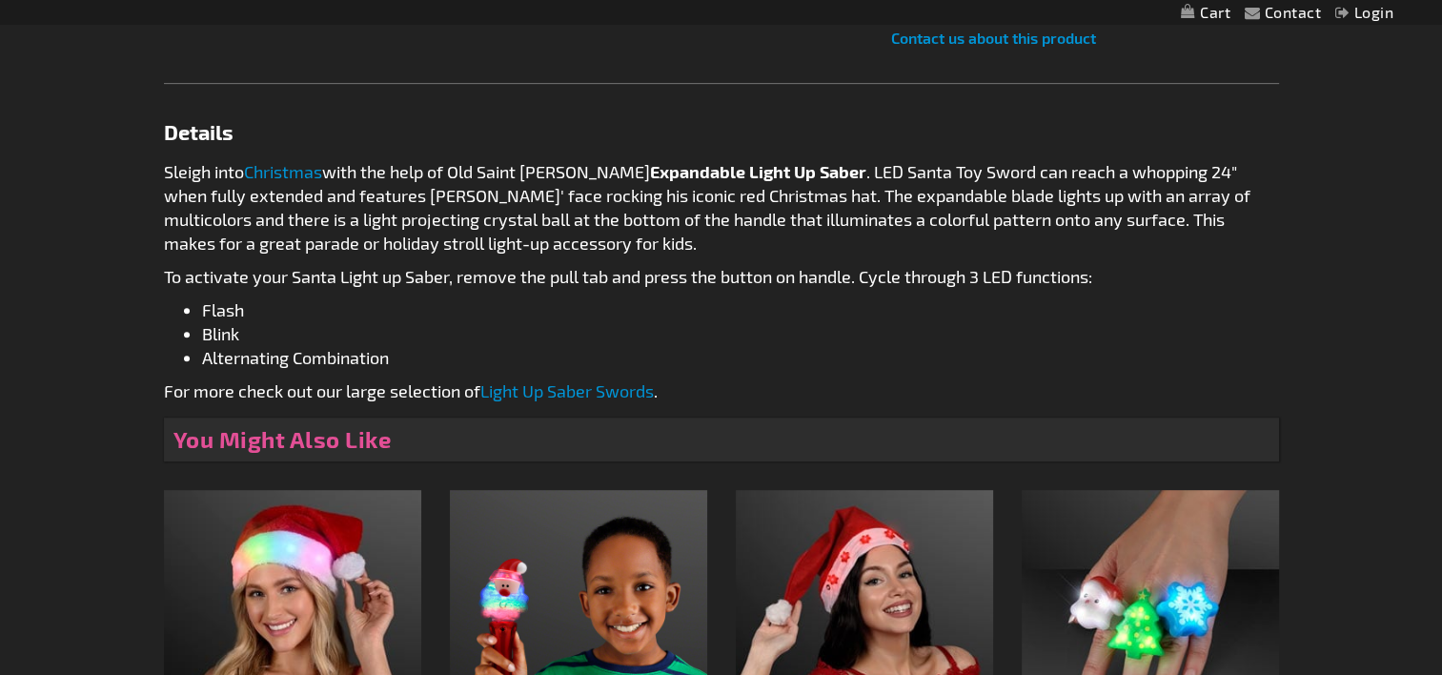
click at [1407, 434] on div "Contact Compare Products Login Skip to Content My Cart My Cart Close You have n…" at bounding box center [721, 226] width 1442 height 2253
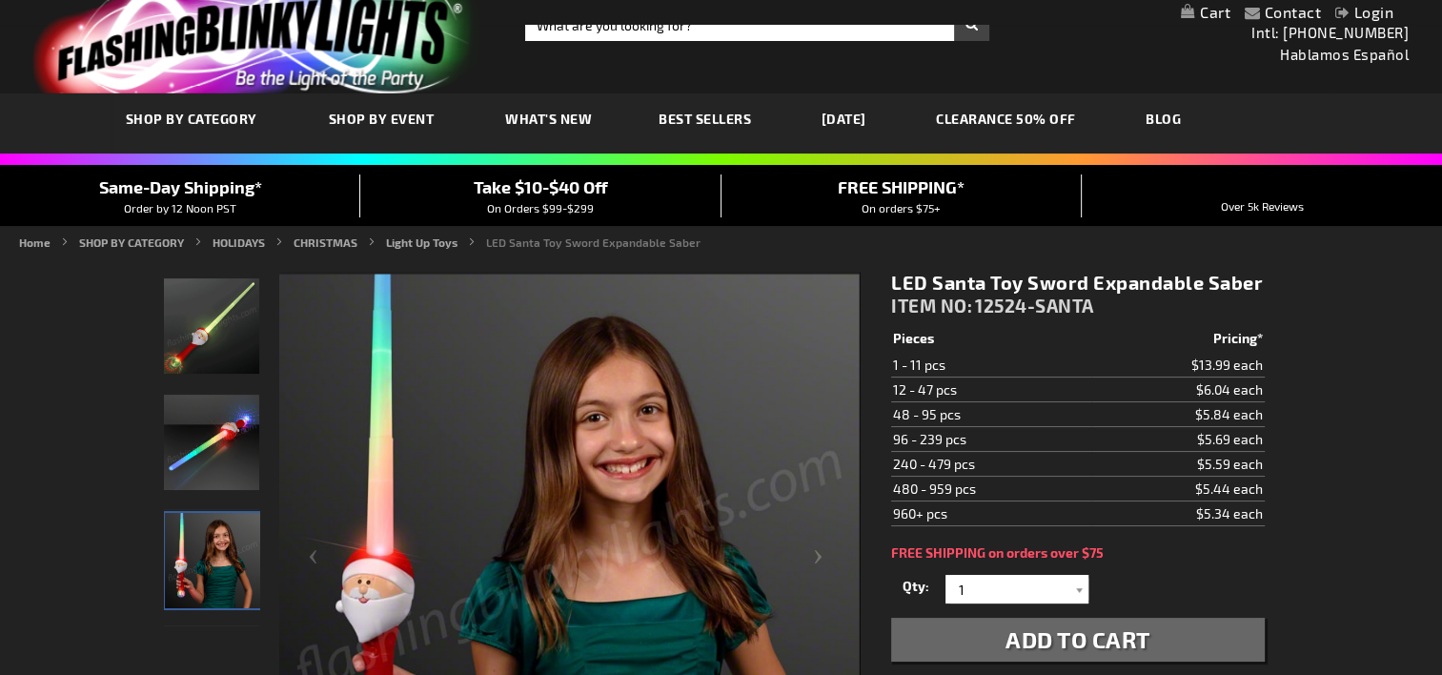
scroll to position [24, 0]
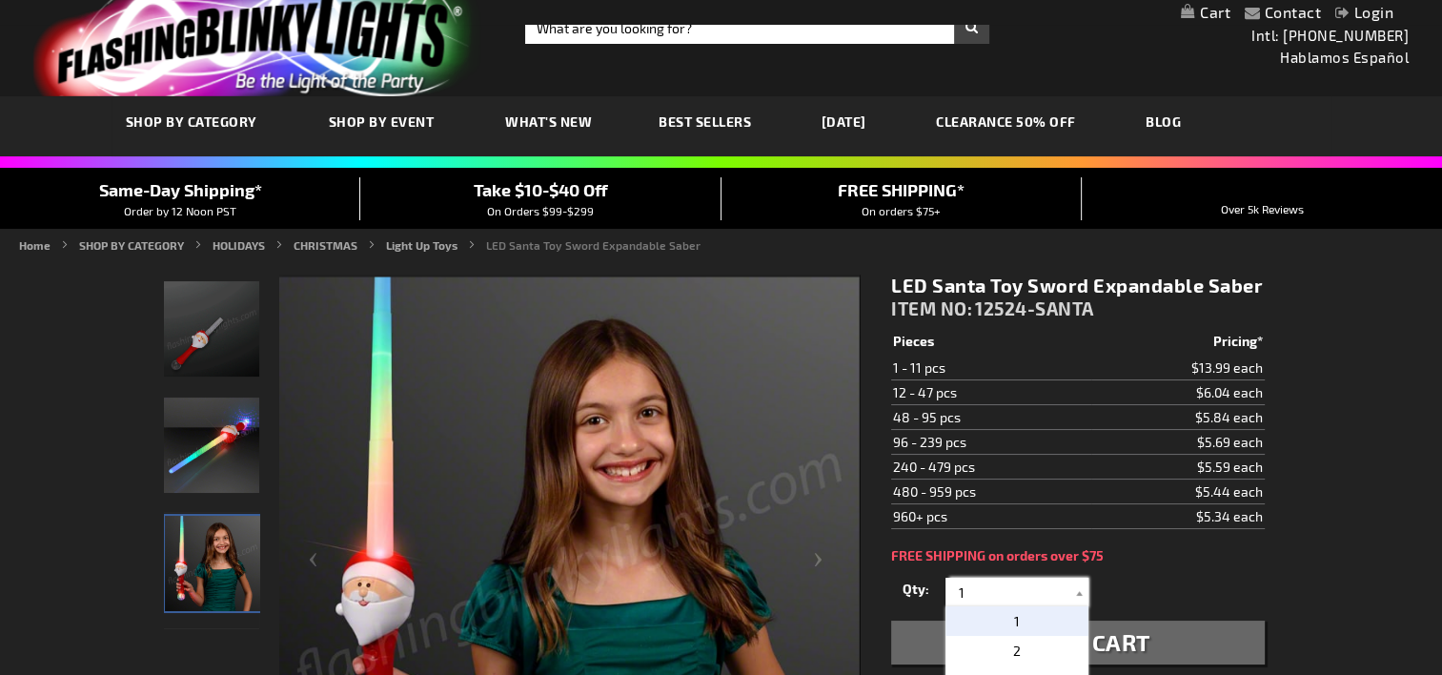
click at [965, 587] on input "1" at bounding box center [1019, 591] width 138 height 29
drag, startPoint x: 965, startPoint y: 587, endPoint x: 952, endPoint y: 588, distance: 13.4
click at [952, 588] on input "1" at bounding box center [1019, 591] width 138 height 29
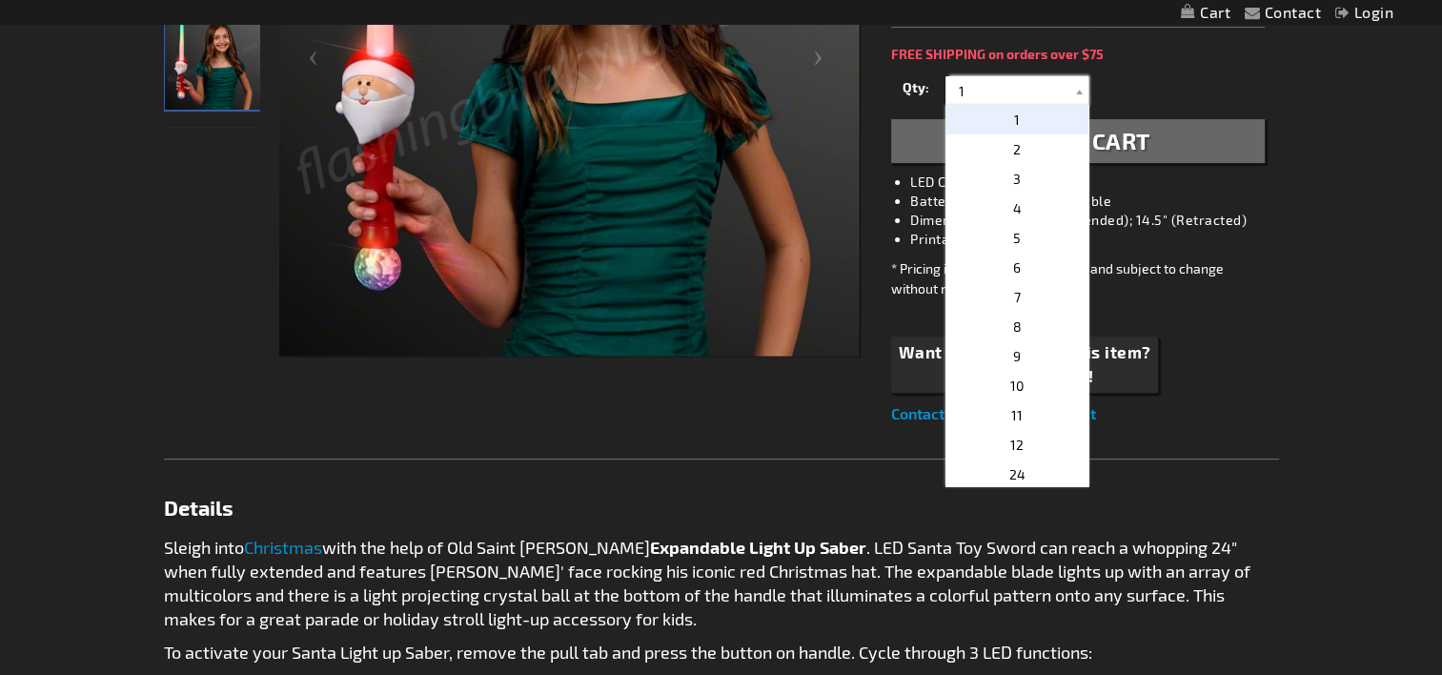
scroll to position [514, 0]
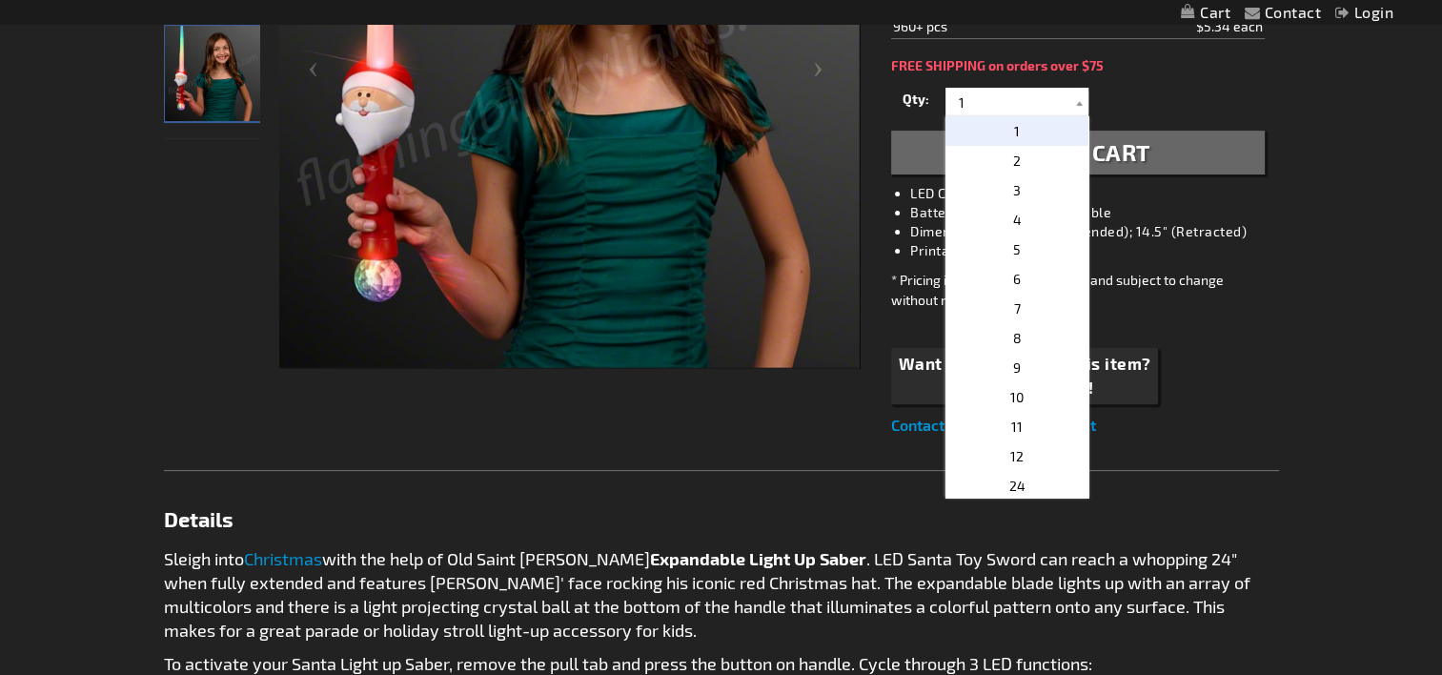
click at [1351, 379] on div "Contact Compare Products Login Skip to Content My Cart My Cart Close You have n…" at bounding box center [721, 612] width 1442 height 2253
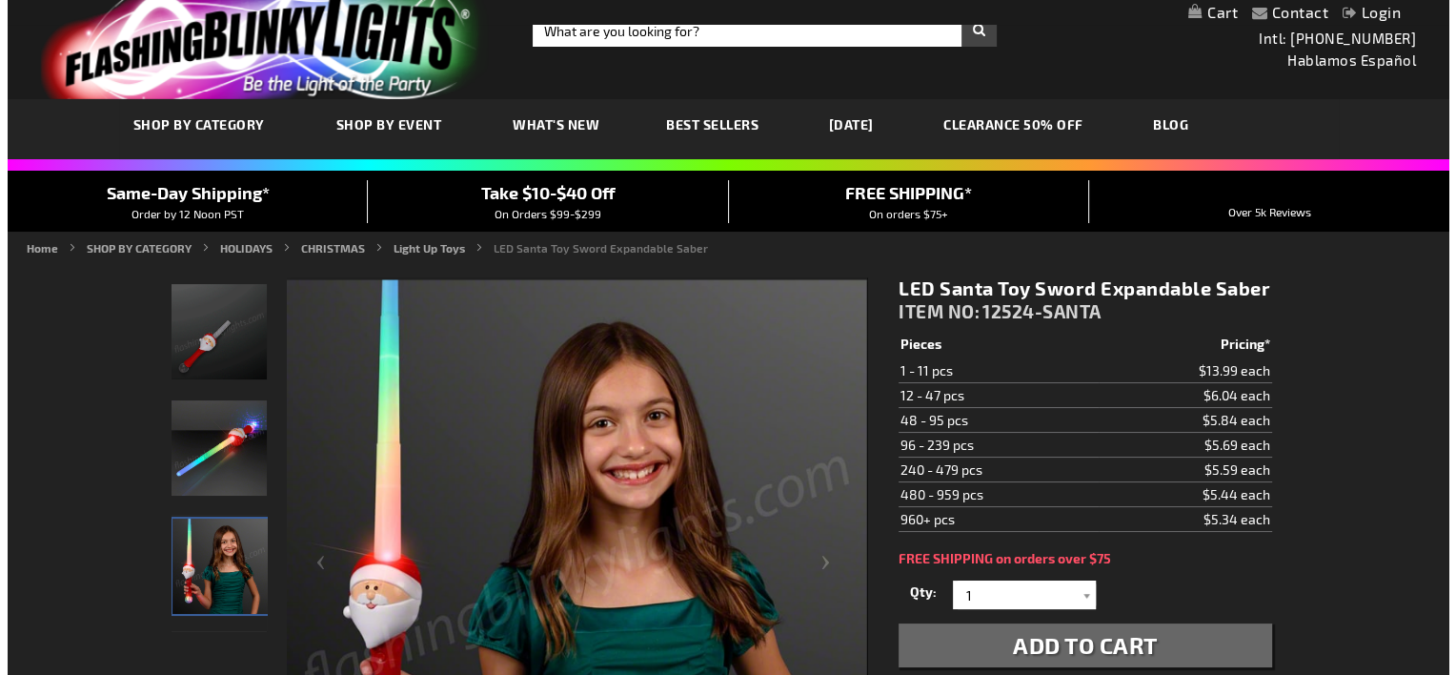
scroll to position [10, 0]
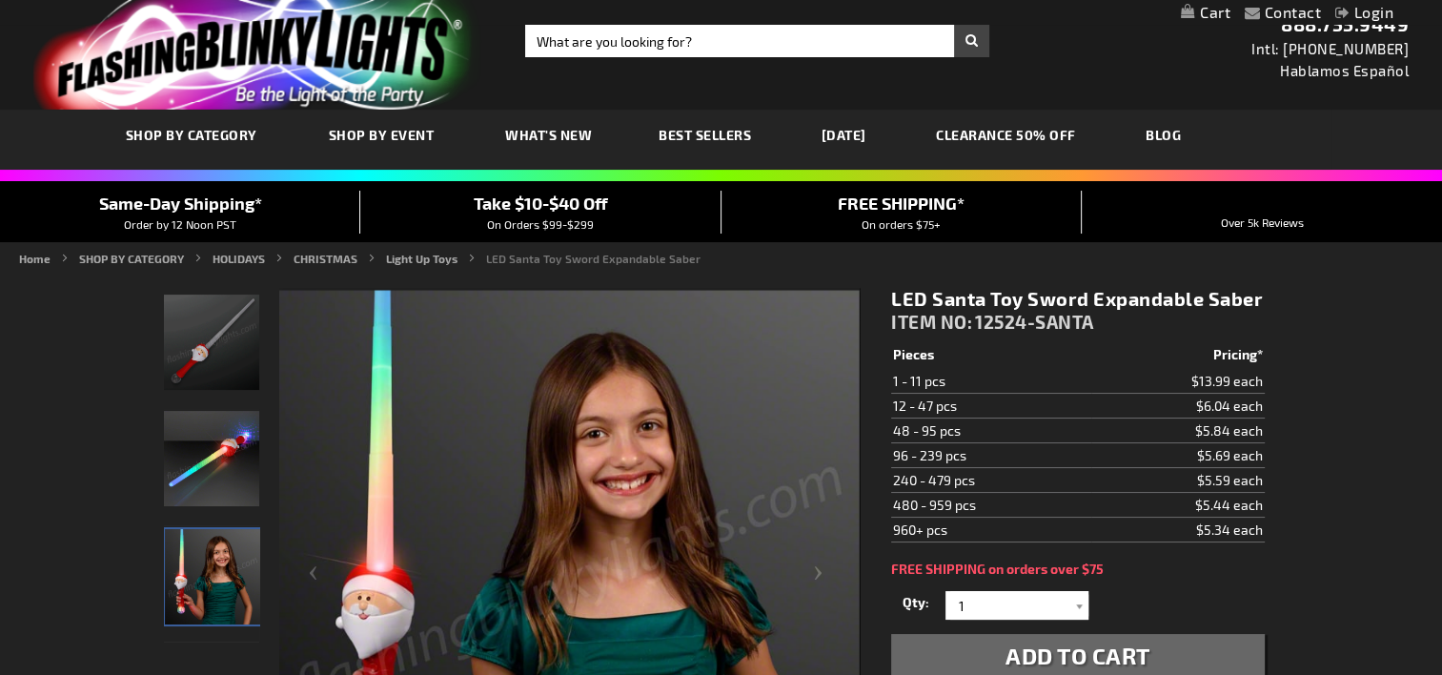
click at [488, 372] on img at bounding box center [569, 581] width 580 height 580
click at [958, 598] on input "1" at bounding box center [1019, 605] width 138 height 29
type input "480"
click at [1139, 653] on span "Add to Cart" at bounding box center [1077, 655] width 145 height 28
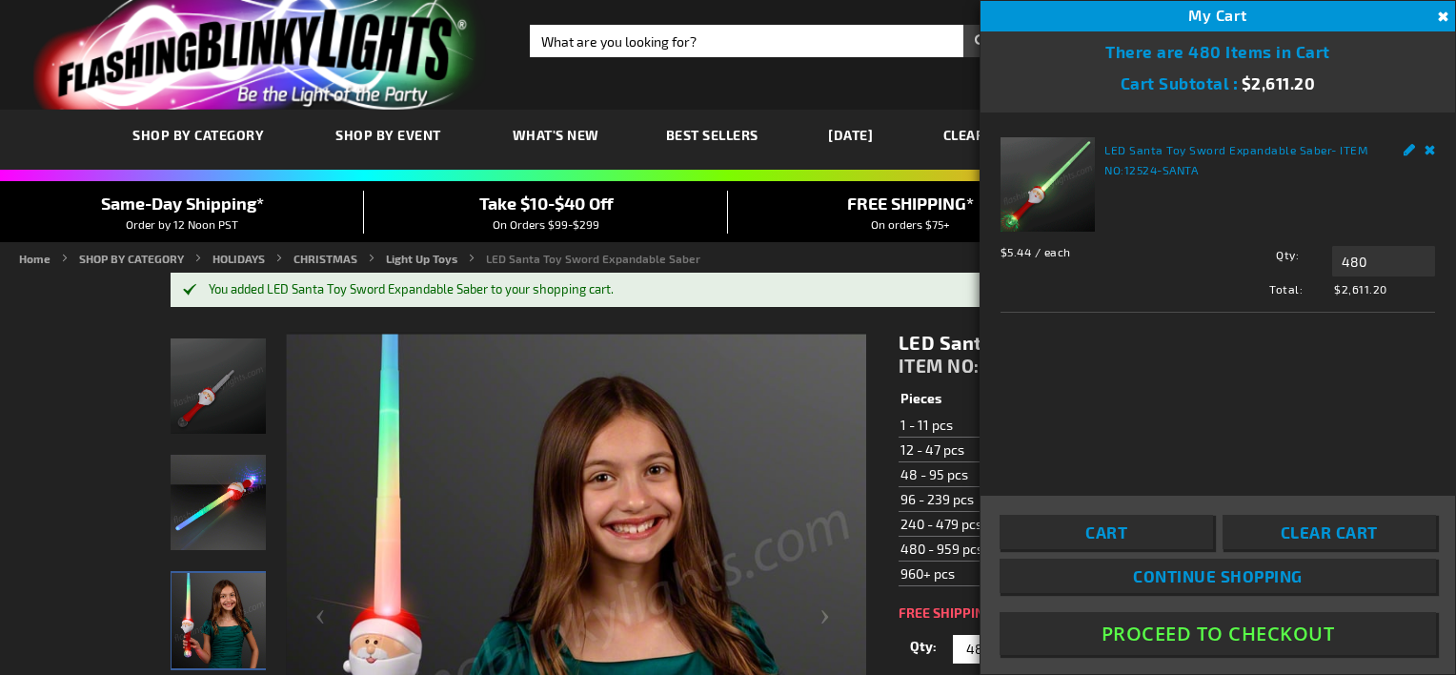
click at [1330, 577] on link "Continue Shopping" at bounding box center [1217, 575] width 436 height 34
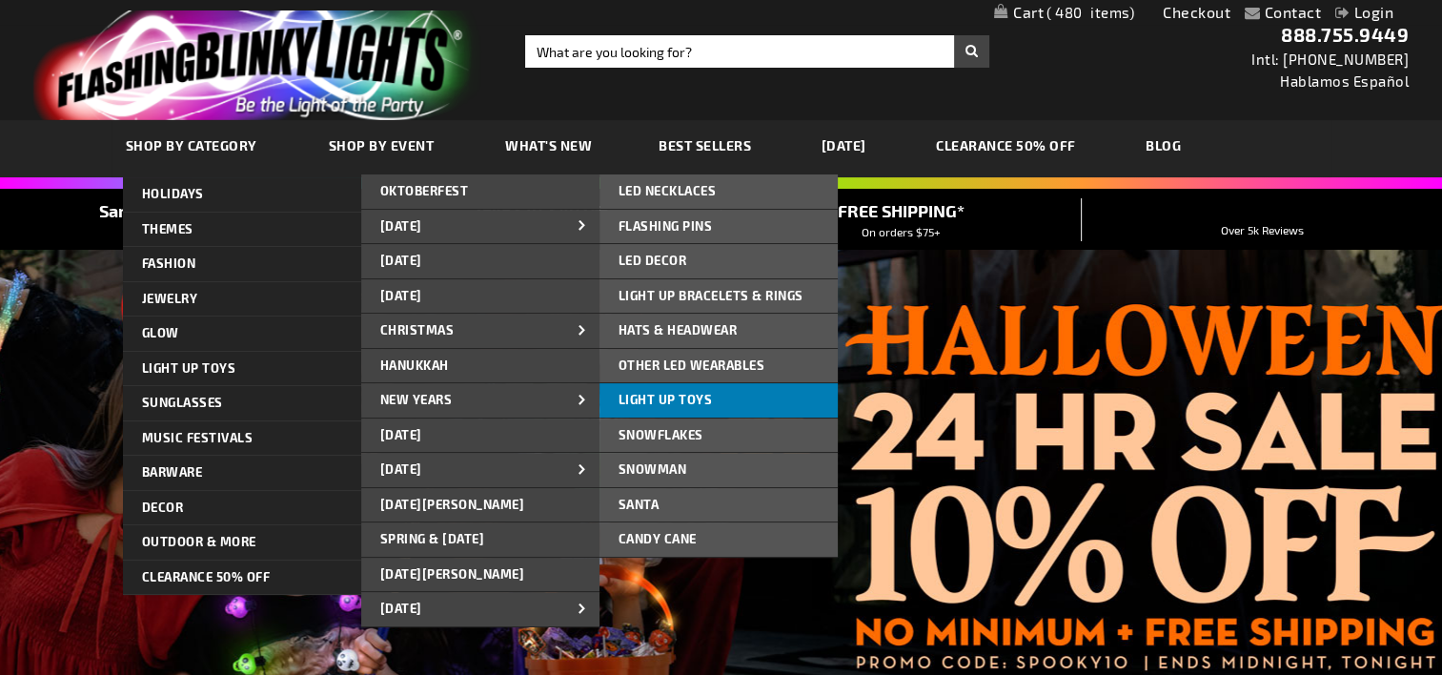
click at [678, 407] on link "Light Up Toys" at bounding box center [718, 400] width 238 height 34
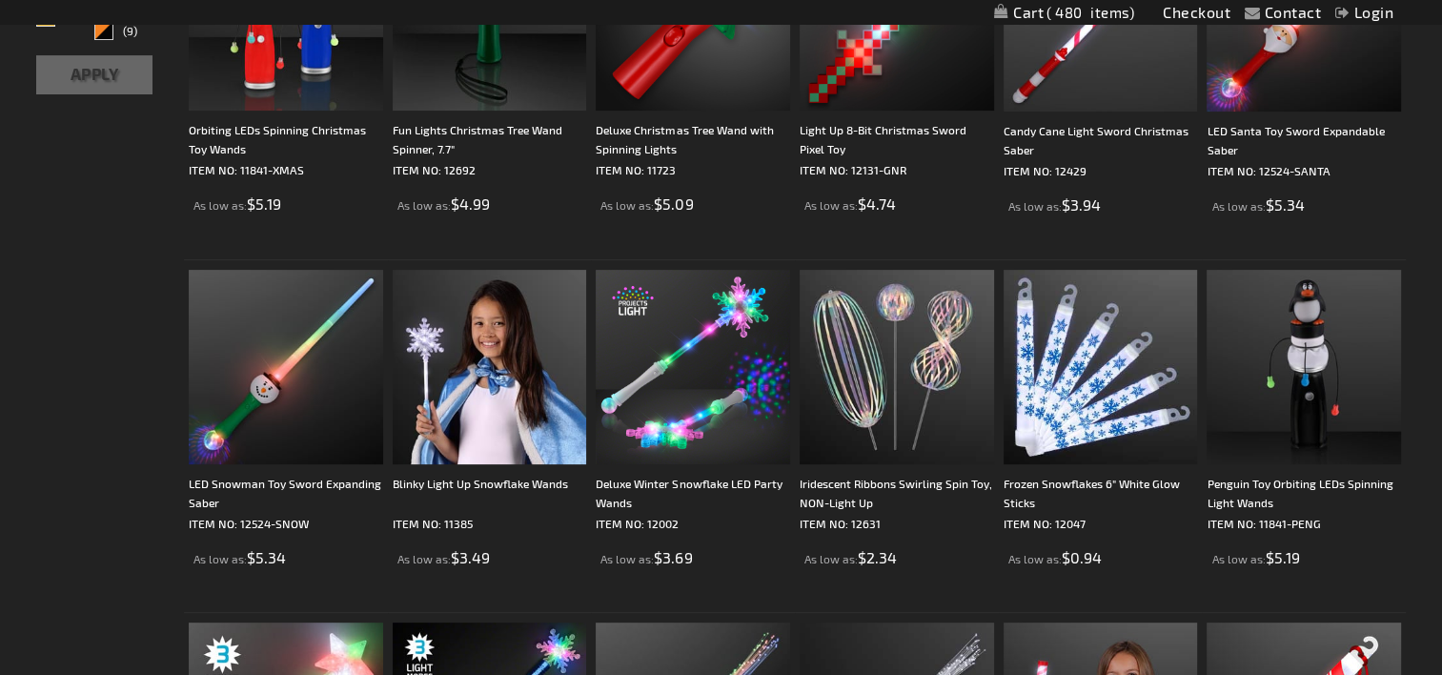
scroll to position [502, 0]
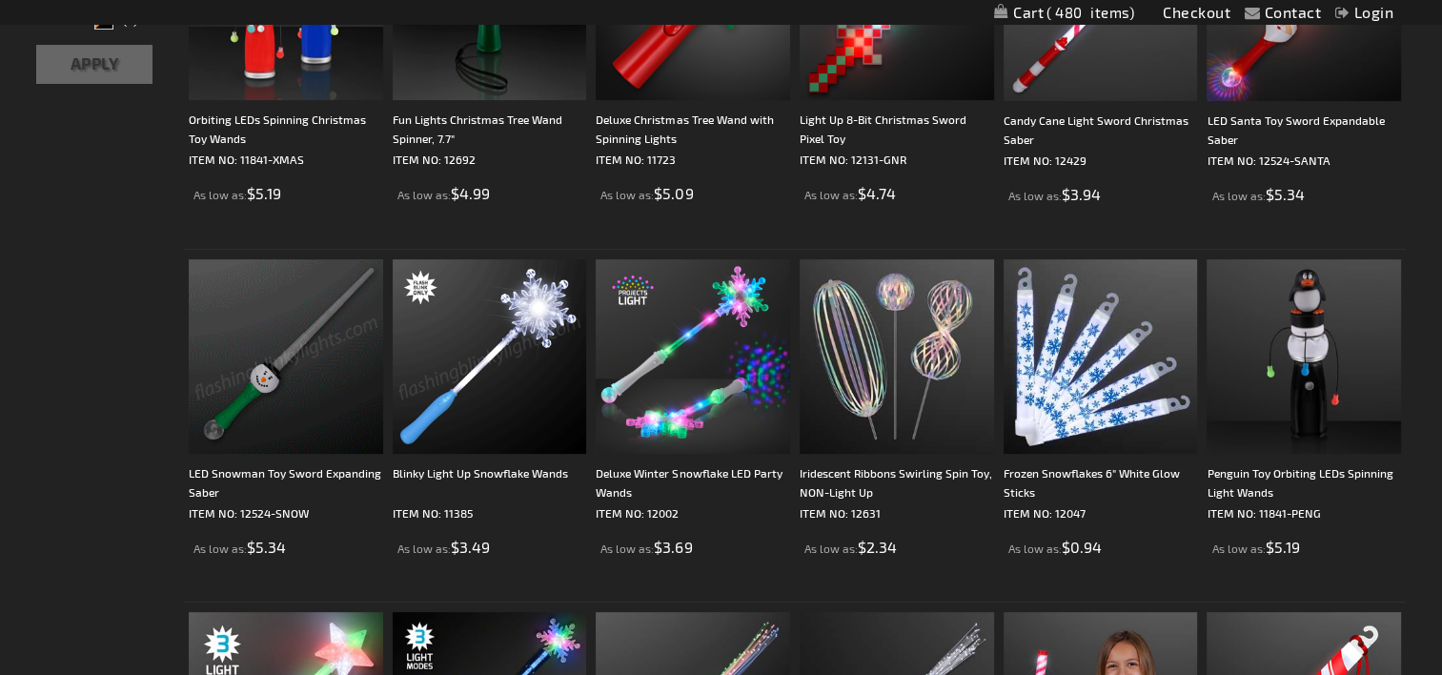
click at [294, 346] on img at bounding box center [286, 356] width 194 height 194
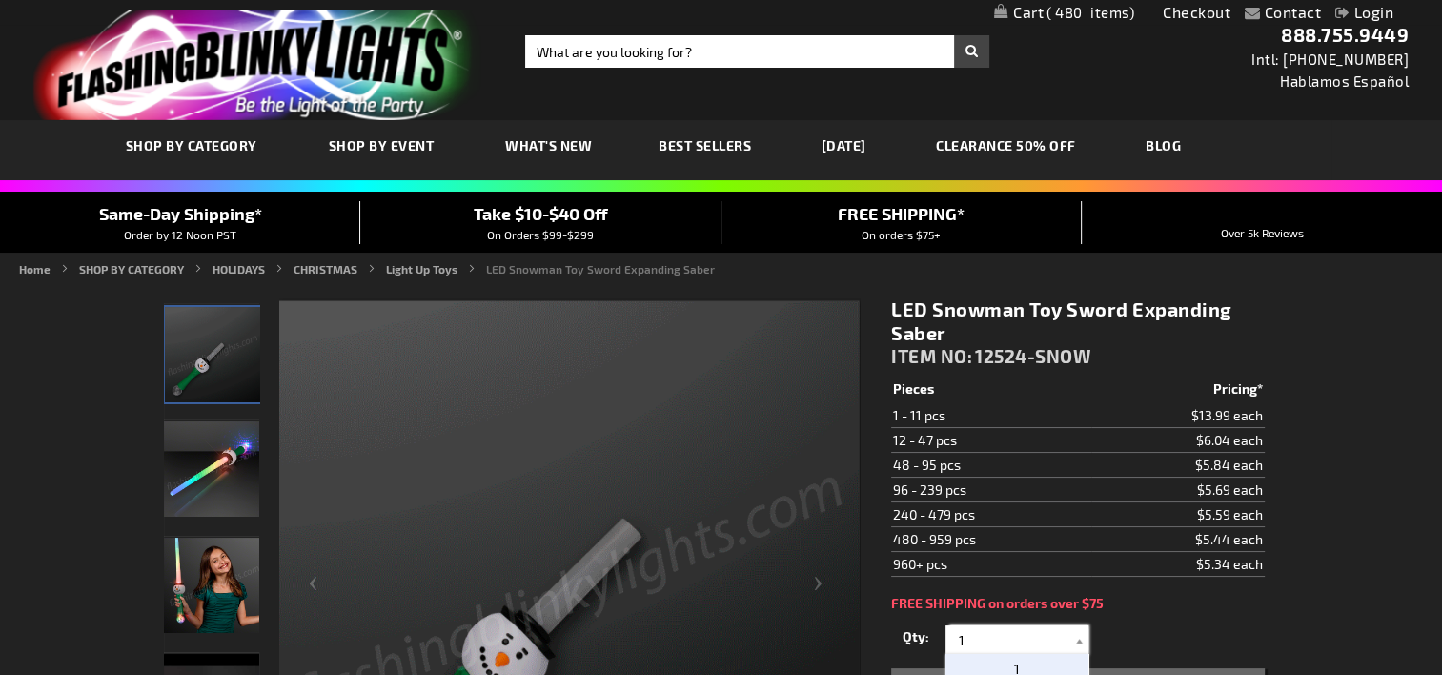
click at [959, 631] on input "1" at bounding box center [1019, 639] width 138 height 29
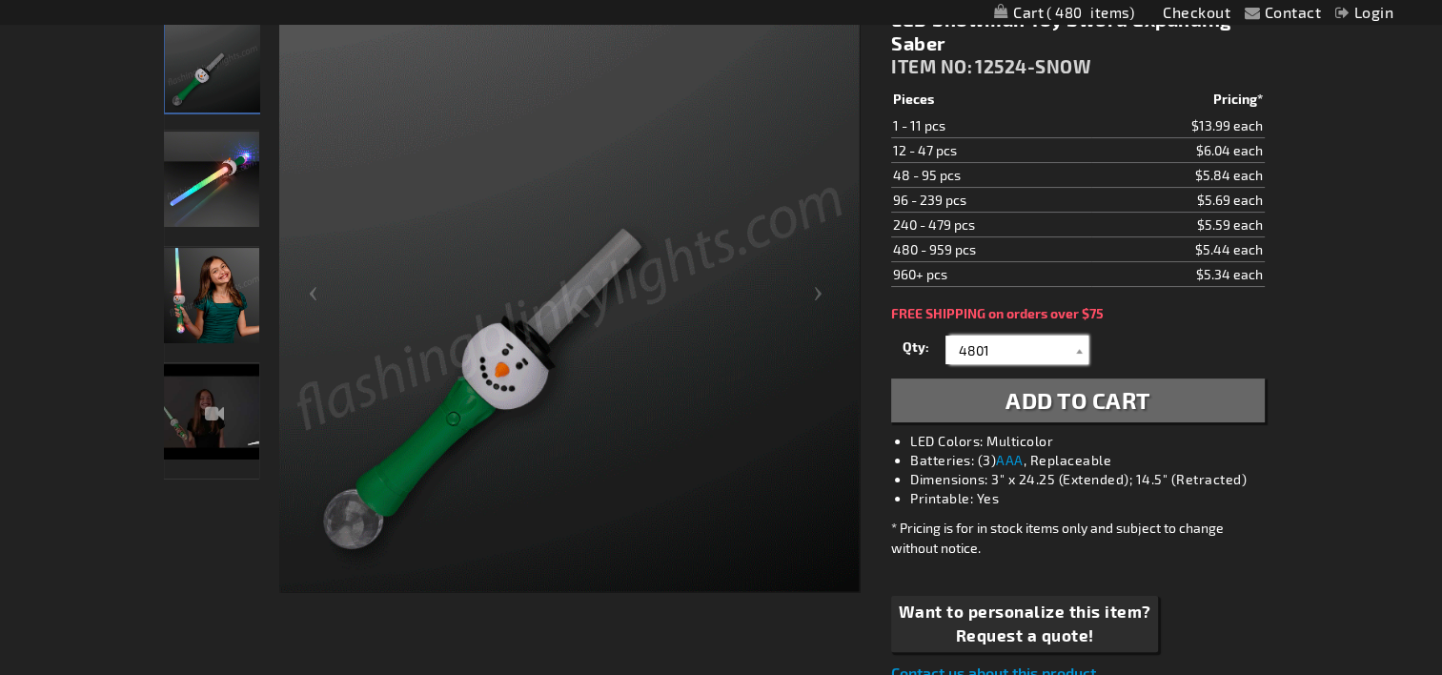
scroll to position [292, 0]
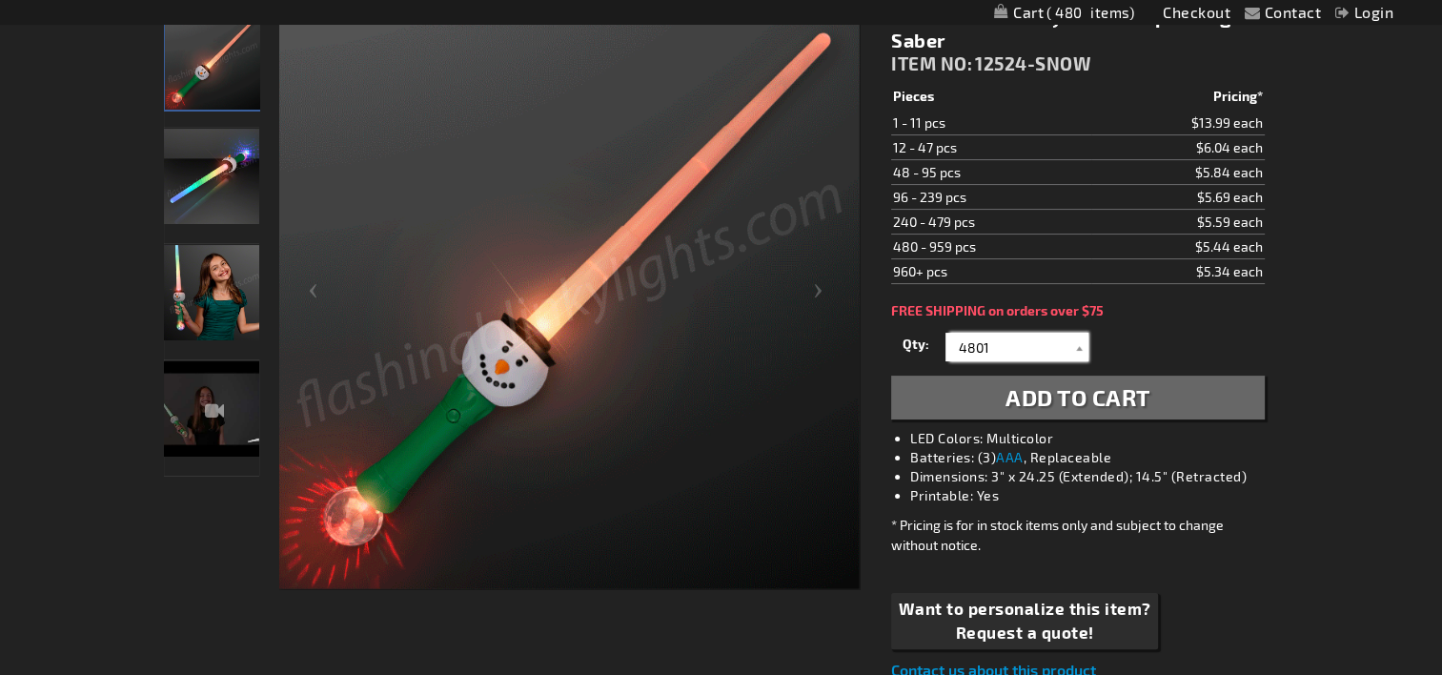
type input "4801"
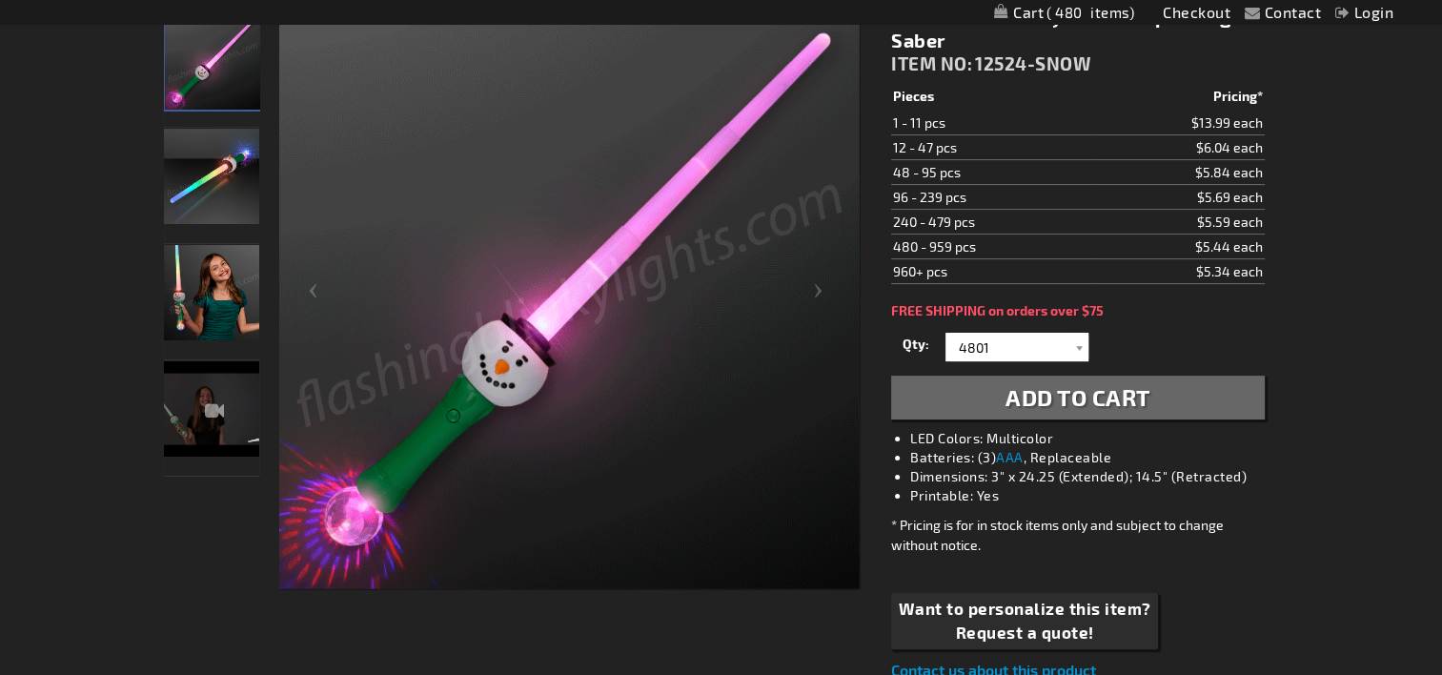
click at [1163, 391] on button "Add to Cart" at bounding box center [1077, 397] width 373 height 44
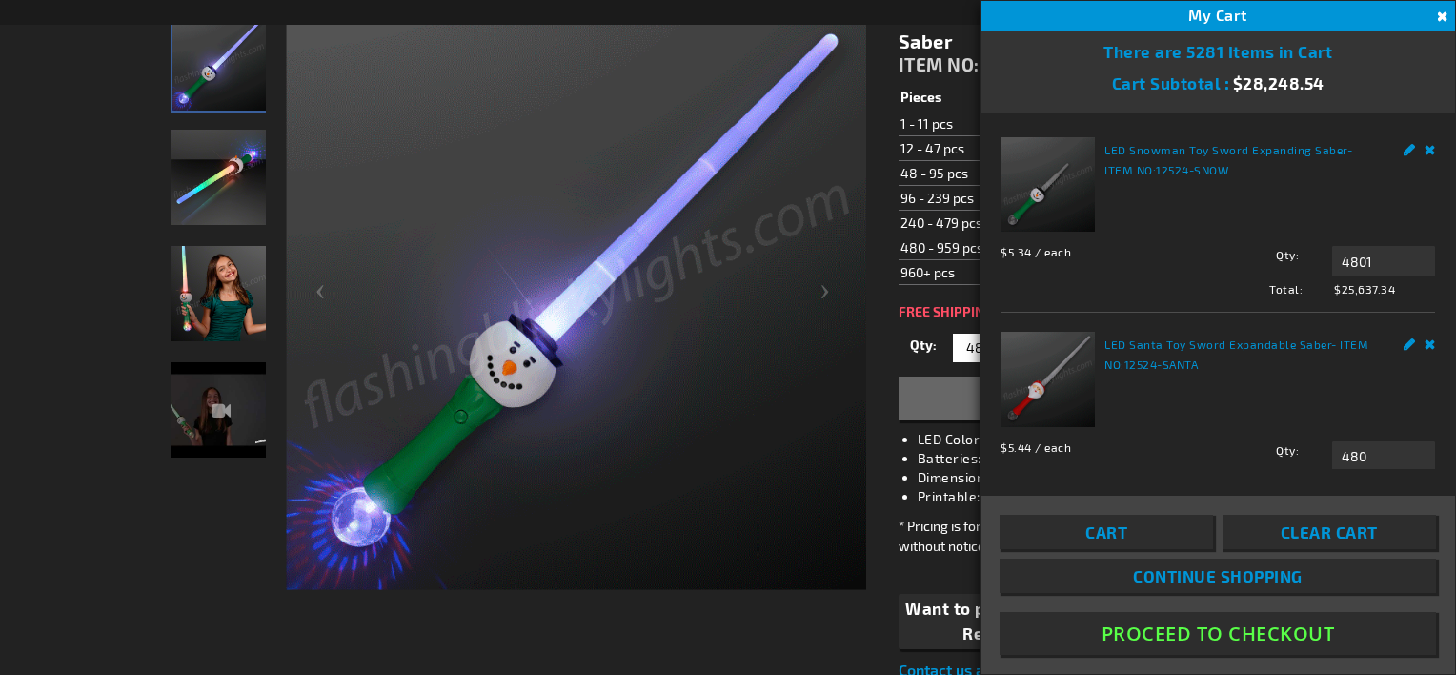
scroll to position [51, 0]
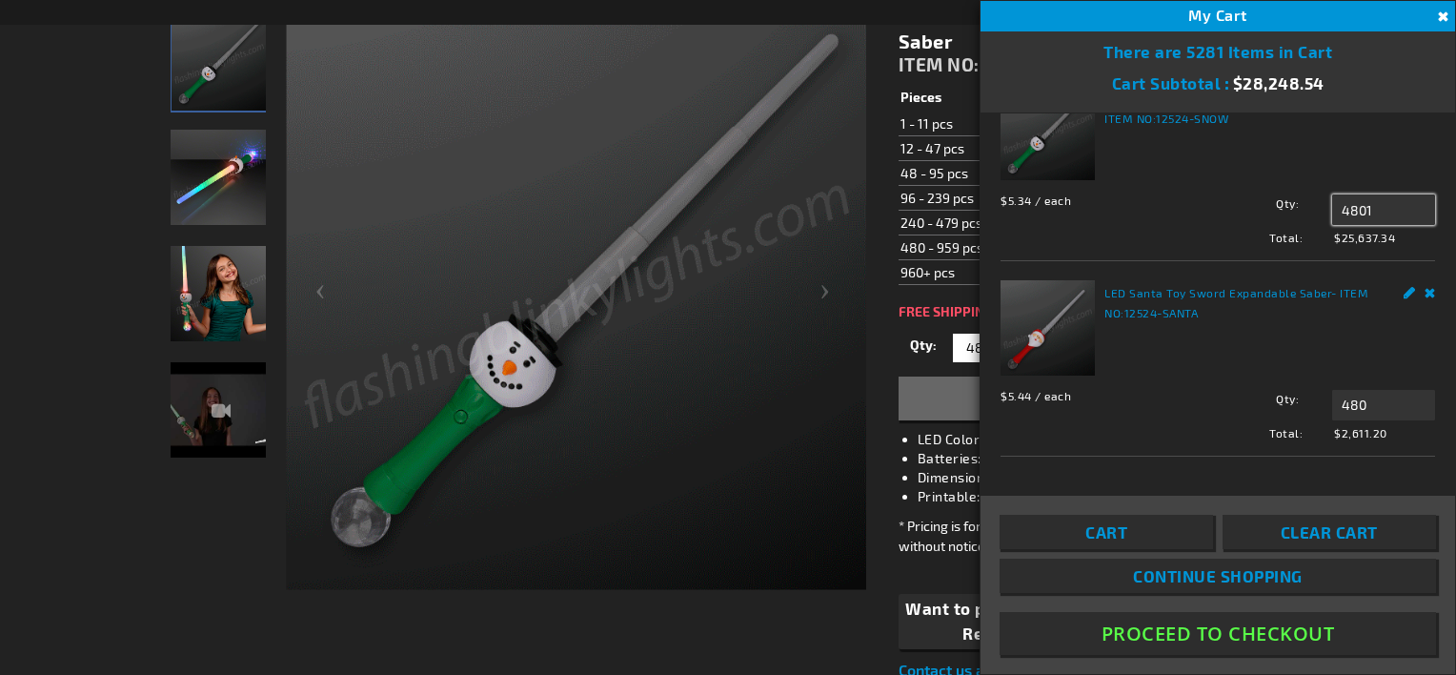
click at [1361, 206] on input "4801" at bounding box center [1383, 209] width 103 height 30
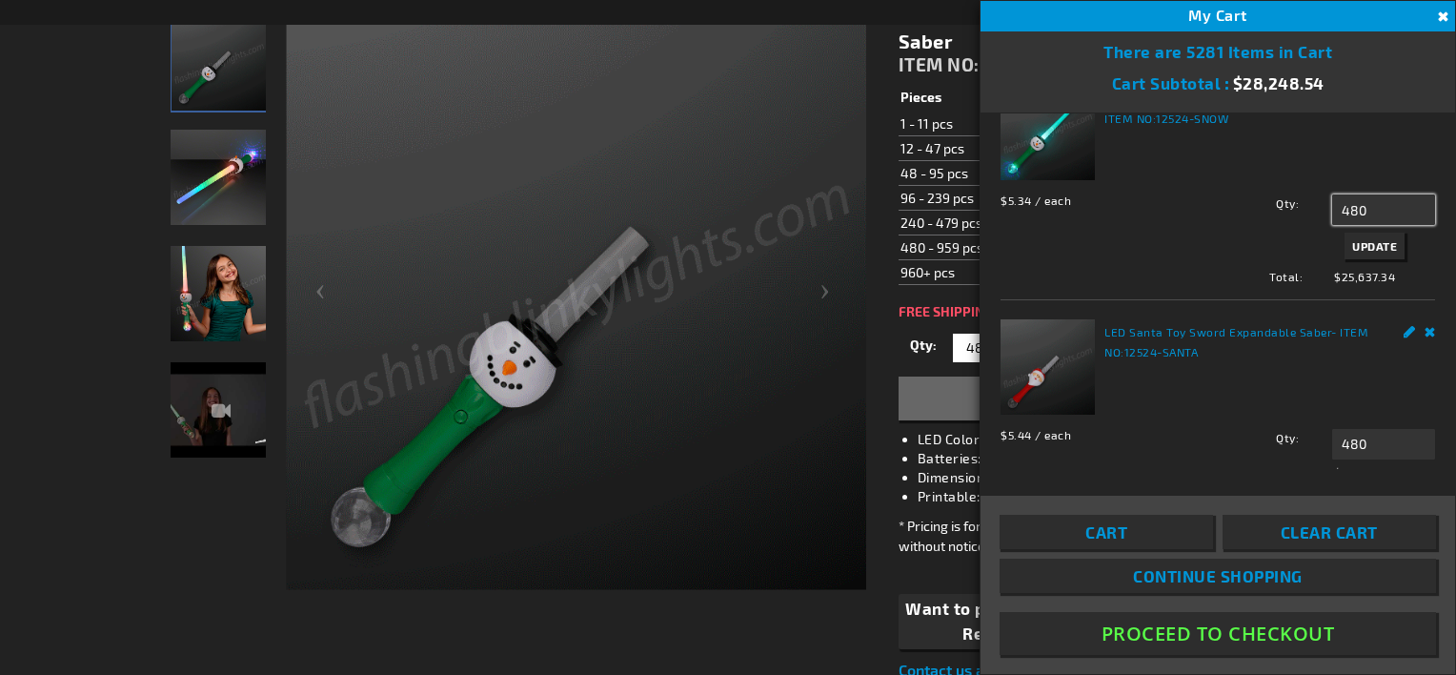
type input "480"
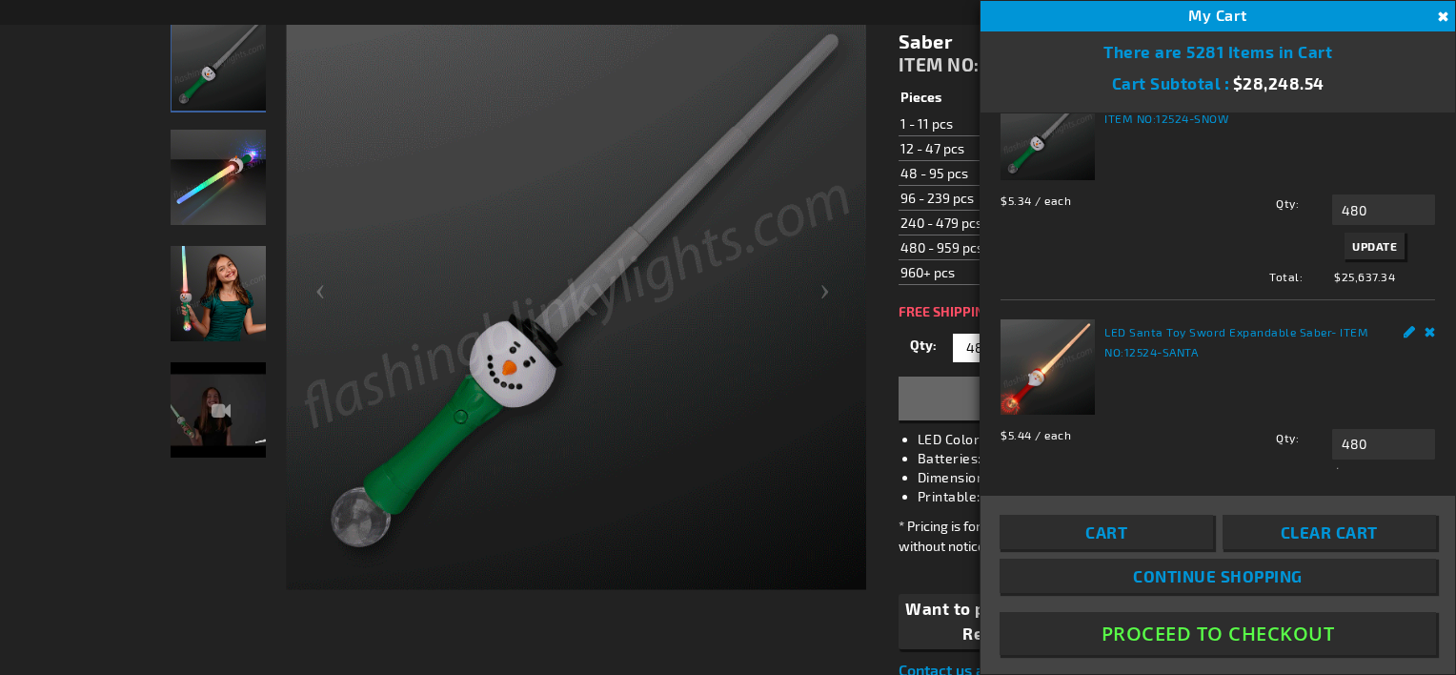
click at [1354, 239] on span "Update" at bounding box center [1374, 245] width 45 height 13
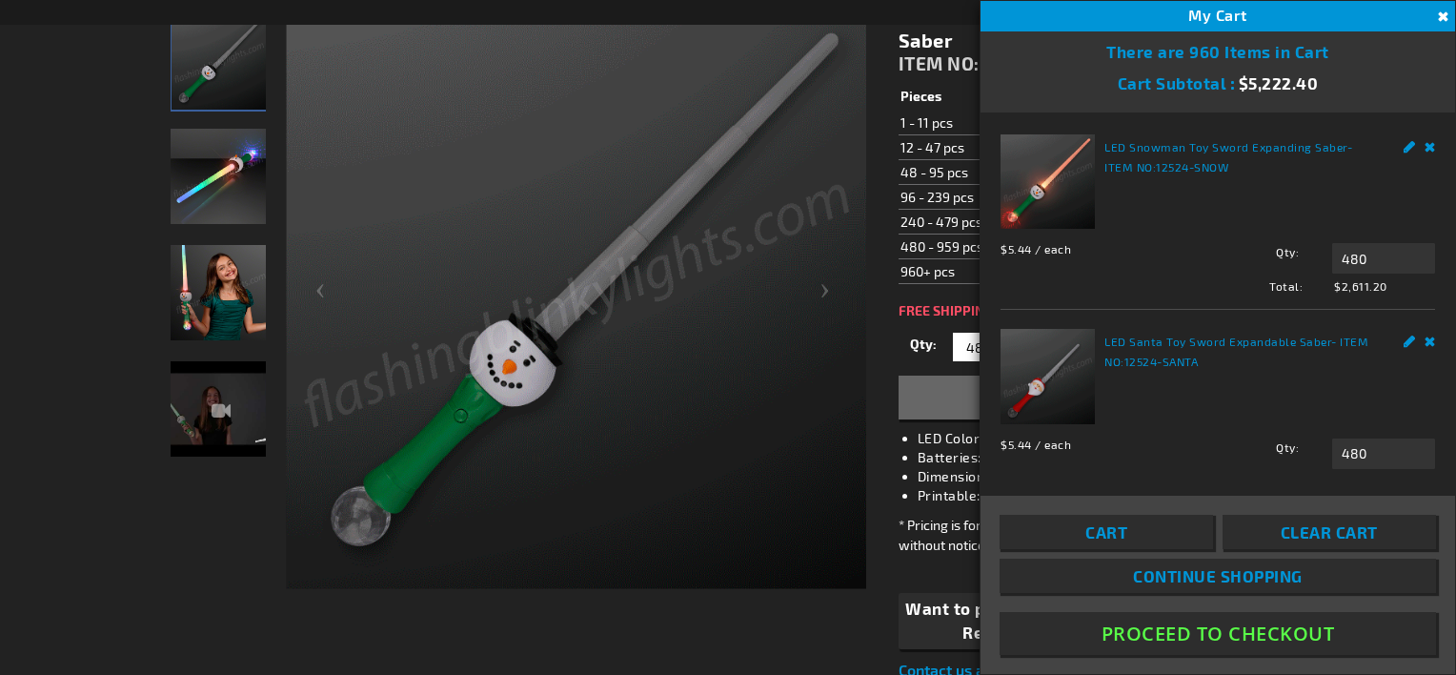
scroll to position [0, 0]
